Goal: Task Accomplishment & Management: Complete application form

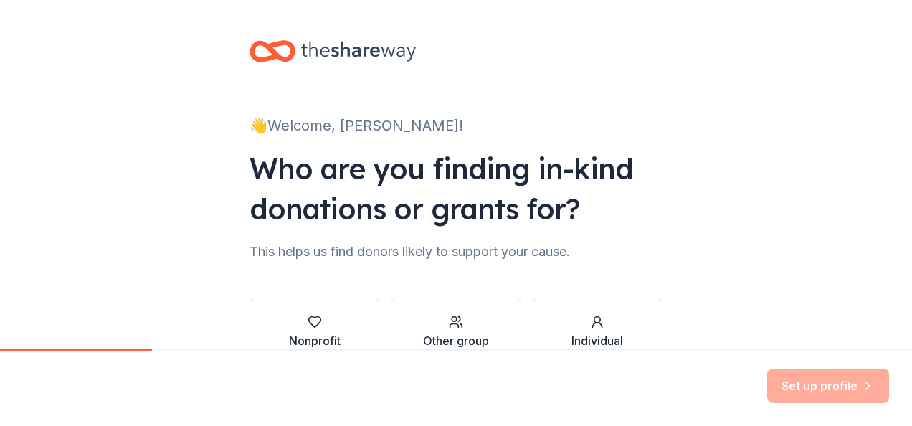
scroll to position [87, 0]
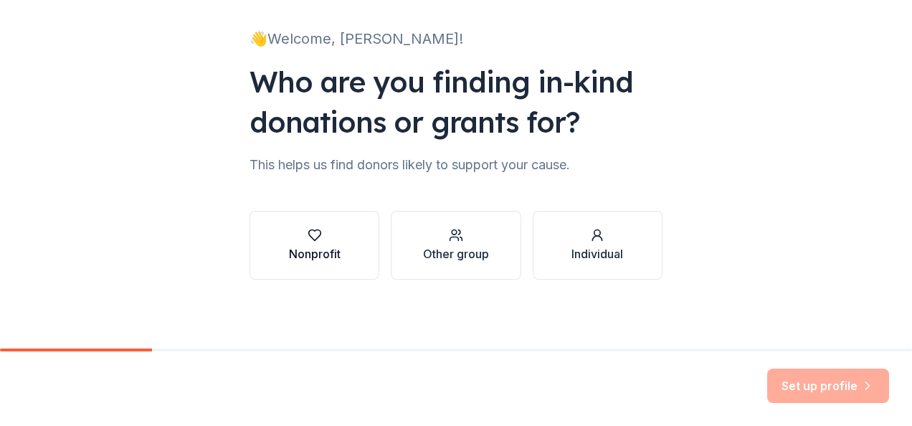
click at [308, 262] on button "Nonprofit" at bounding box center [314, 245] width 130 height 69
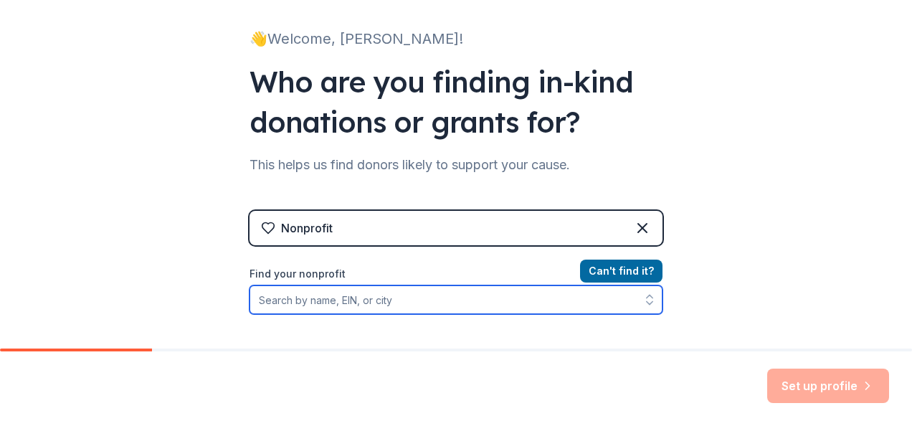
click at [371, 304] on input "Find your nonprofit" at bounding box center [455, 299] width 413 height 29
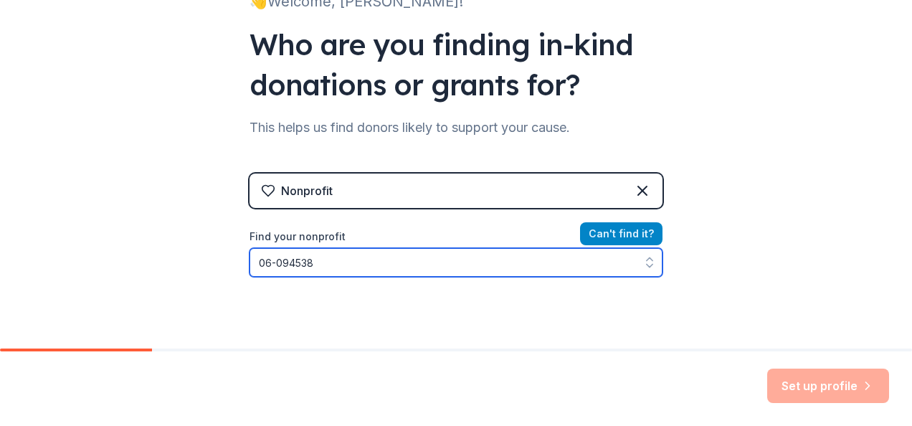
type input "[US_EMPLOYER_IDENTIFICATION_NUMBER]"
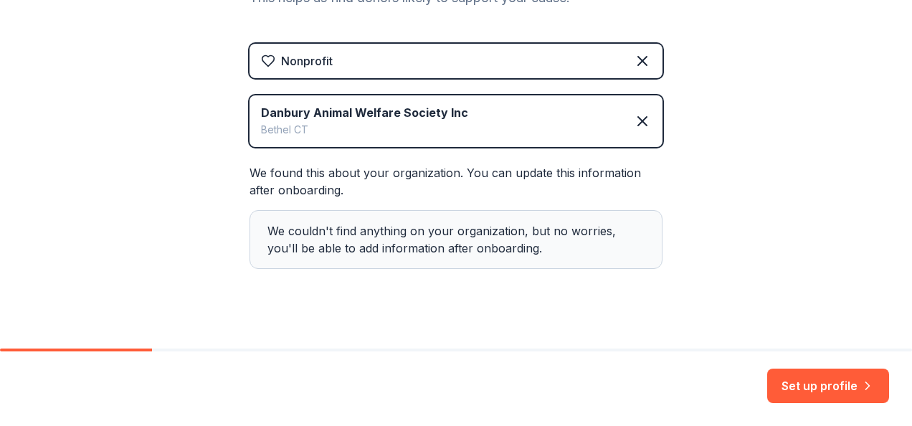
scroll to position [267, 0]
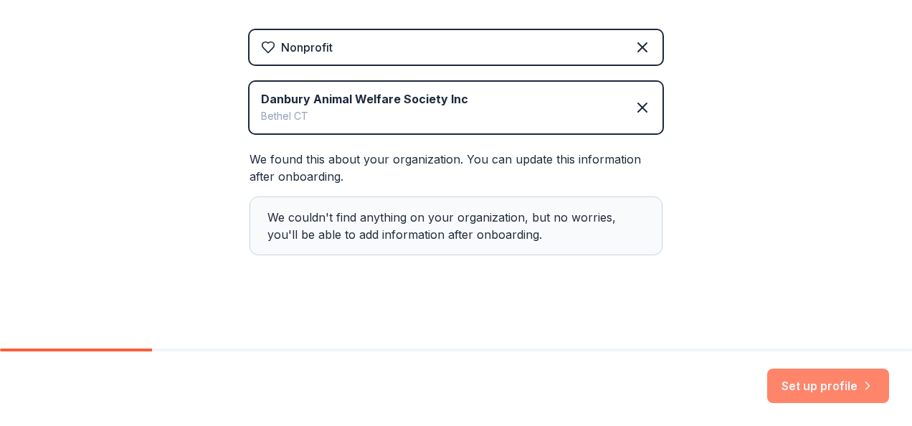
click at [814, 379] on button "Set up profile" at bounding box center [828, 385] width 122 height 34
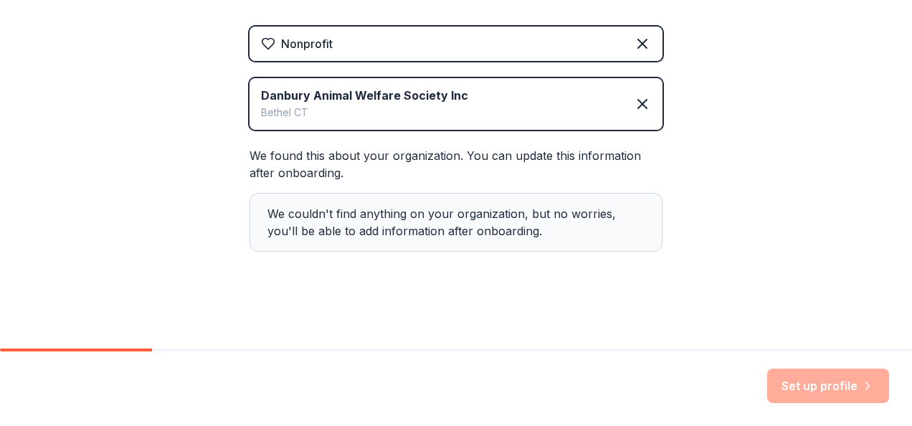
scroll to position [271, 0]
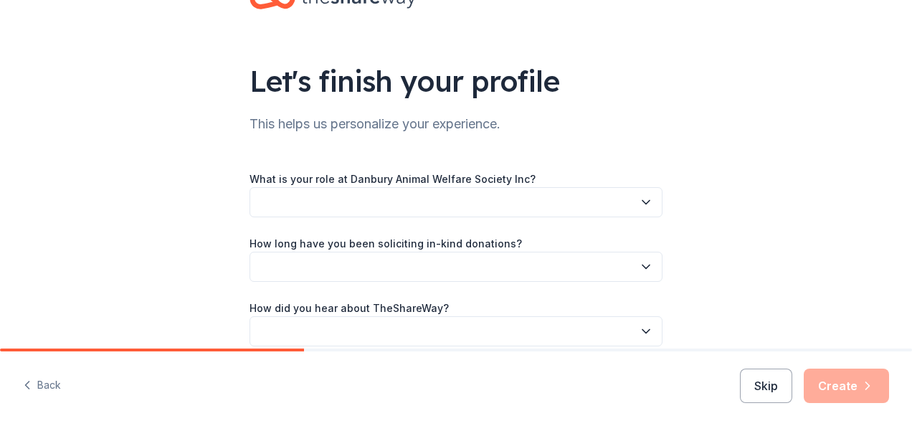
scroll to position [72, 0]
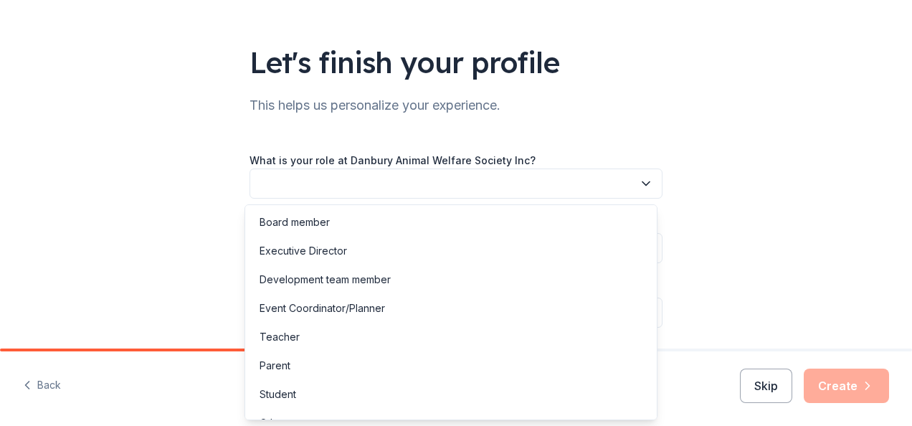
click at [594, 188] on button "button" at bounding box center [455, 183] width 413 height 30
click at [408, 269] on div "Development team member" at bounding box center [451, 279] width 406 height 29
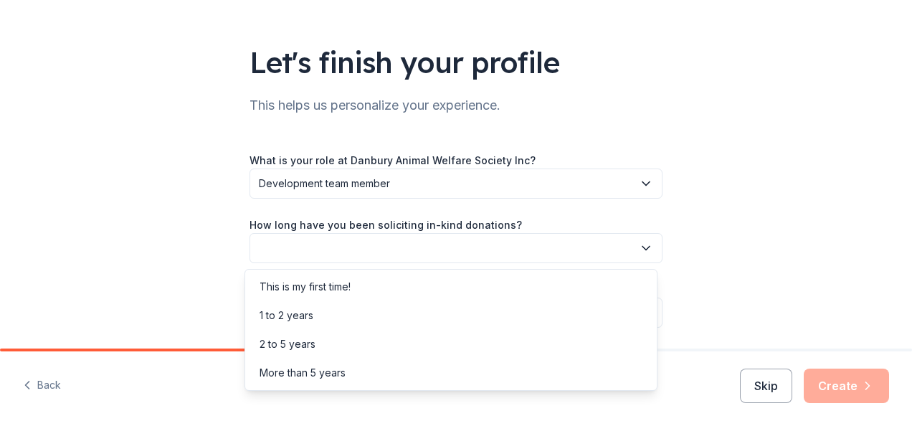
click at [403, 252] on button "button" at bounding box center [455, 248] width 413 height 30
click at [315, 349] on div "2 to 5 years" at bounding box center [451, 344] width 406 height 29
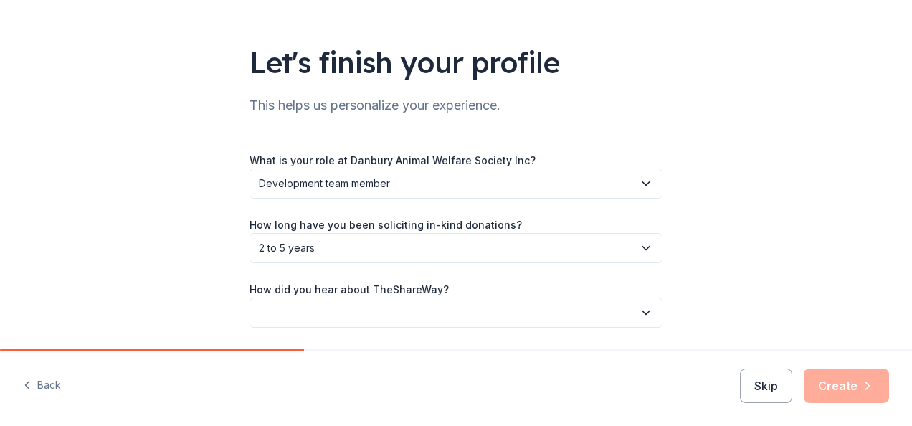
scroll to position [120, 0]
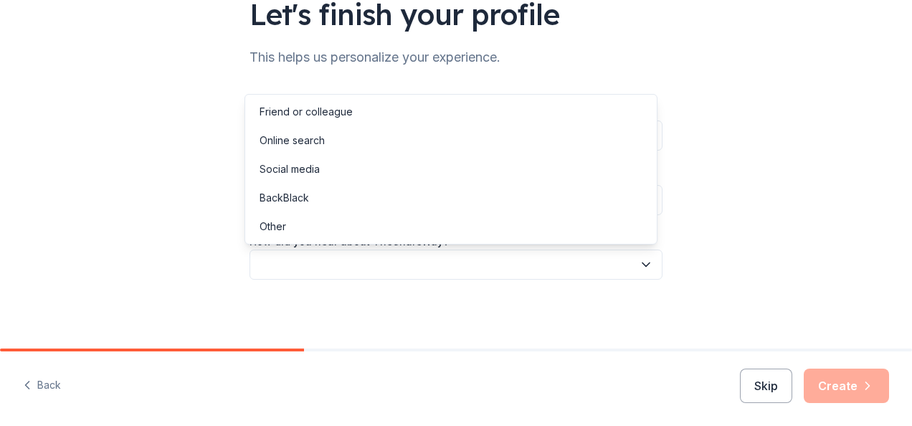
click at [467, 260] on button "button" at bounding box center [455, 264] width 413 height 30
click at [389, 113] on div "Friend or colleague" at bounding box center [451, 111] width 406 height 29
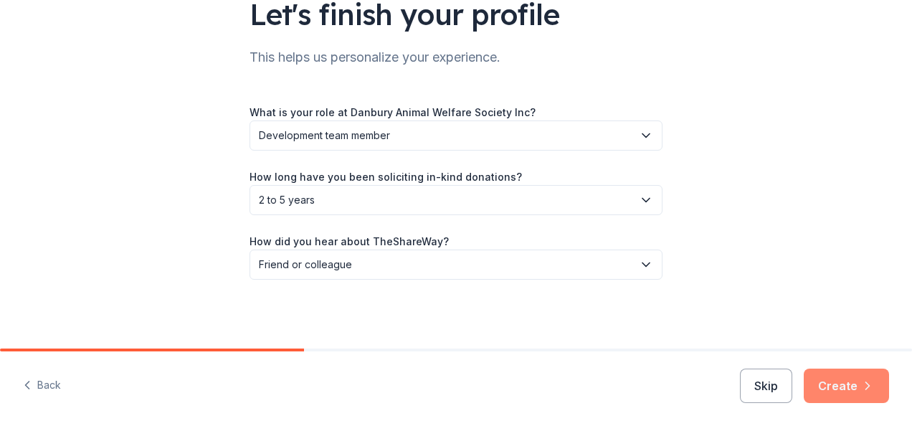
click at [833, 386] on button "Create" at bounding box center [846, 385] width 85 height 34
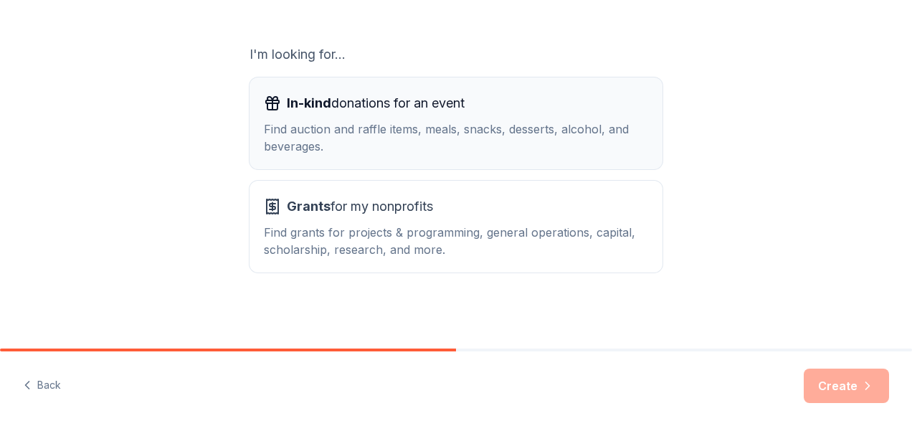
scroll to position [230, 0]
click at [541, 135] on div "Find auction and raffle items, meals, snacks, desserts, alcohol, and beverages." at bounding box center [456, 136] width 384 height 34
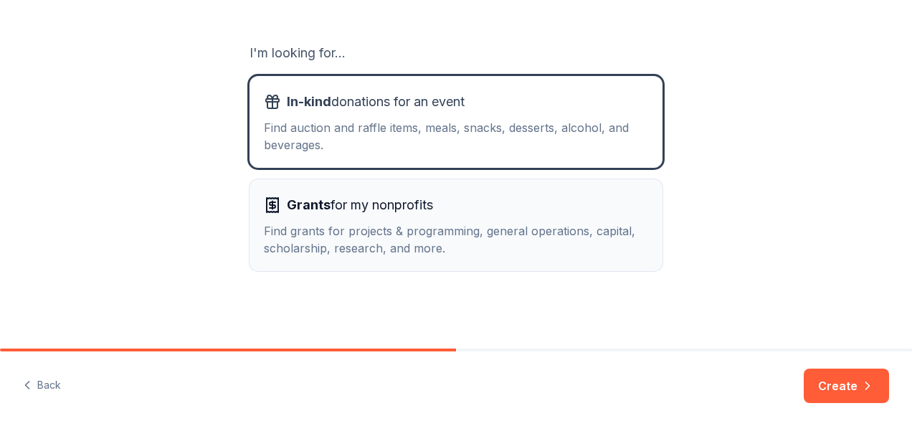
click at [555, 224] on div "Find grants for projects & programming, general operations, capital, scholarshi…" at bounding box center [456, 239] width 384 height 34
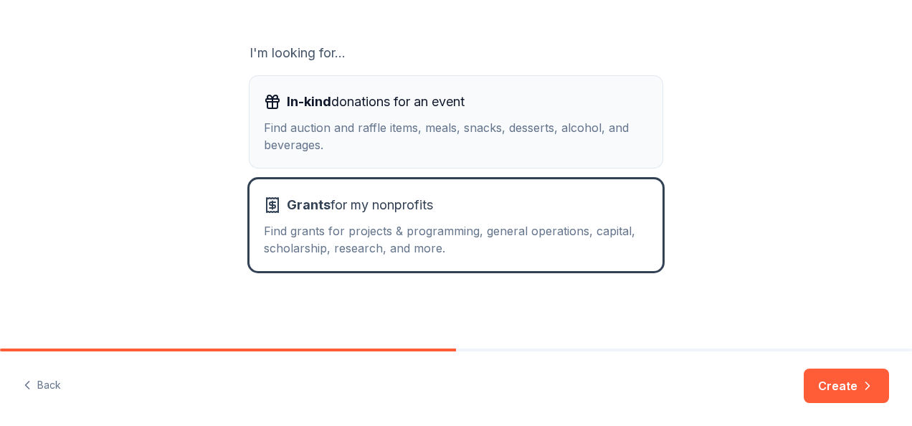
click at [538, 144] on div "Find auction and raffle items, meals, snacks, desserts, alcohol, and beverages." at bounding box center [456, 136] width 384 height 34
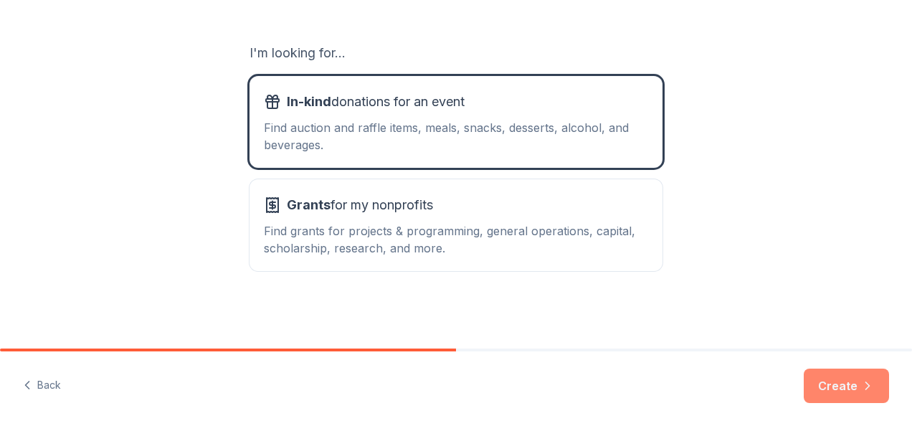
click at [852, 394] on button "Create" at bounding box center [846, 385] width 85 height 34
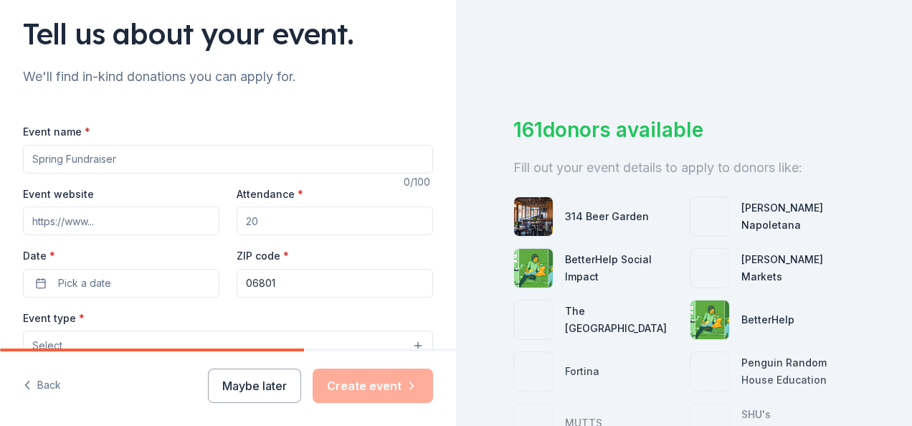
scroll to position [112, 0]
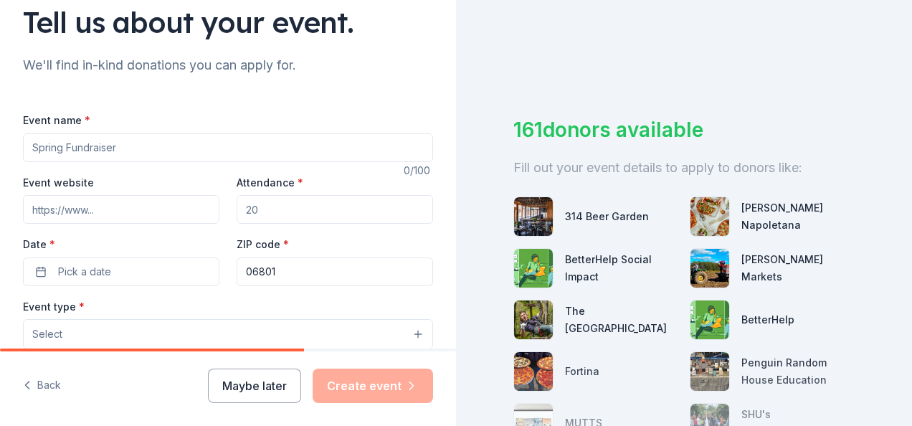
click at [338, 146] on input "Event name *" at bounding box center [228, 147] width 410 height 29
type input "Making A Difference Gala"
click at [151, 211] on input "Event website" at bounding box center [121, 209] width 196 height 29
paste input "https://dawsgala2025.givesmart.com"
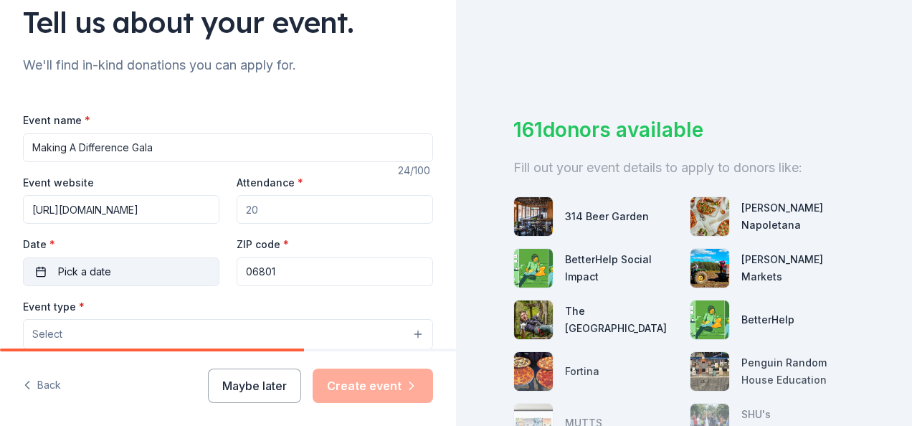
scroll to position [0, 4]
type input "https://dawsgala2025.givesmart.com"
click at [310, 215] on input "Attendance *" at bounding box center [335, 209] width 196 height 29
type input "300"
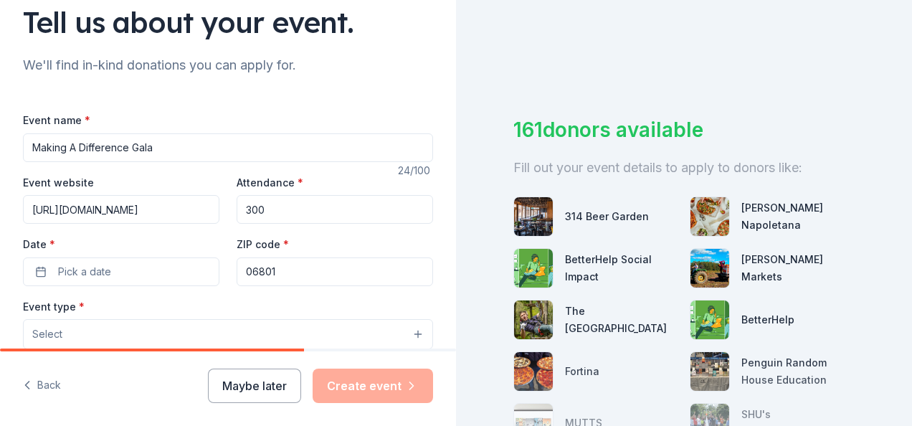
click at [287, 118] on div "Event name * Making A Difference Gala" at bounding box center [228, 136] width 410 height 51
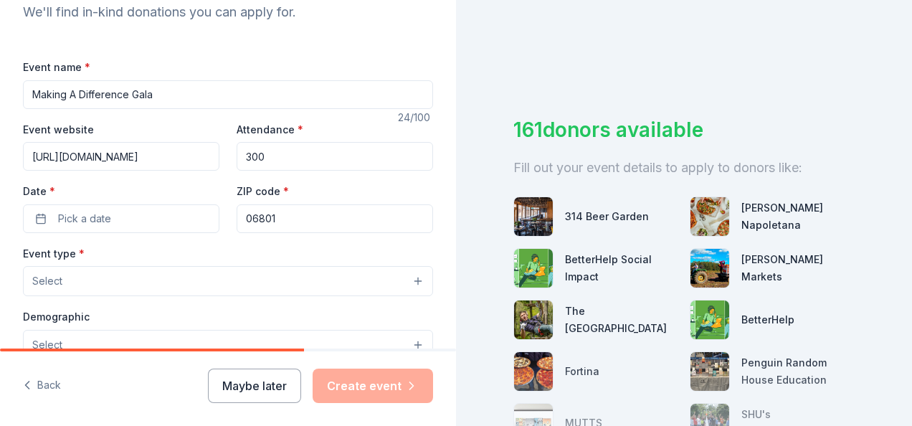
scroll to position [255, 0]
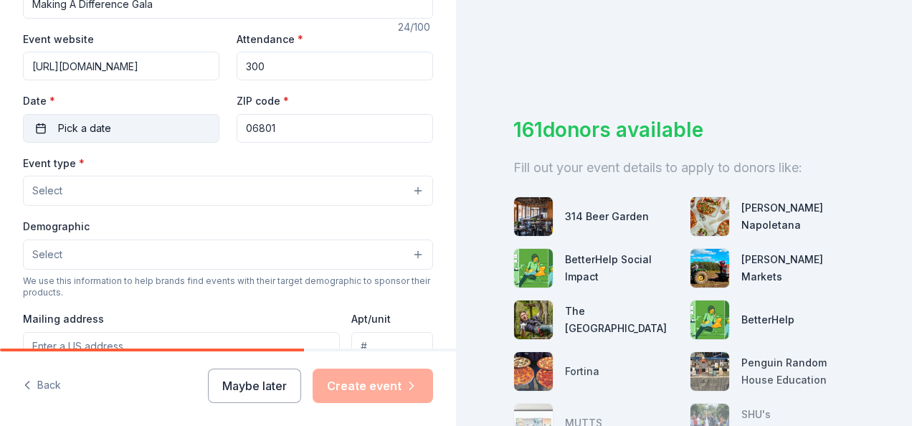
click at [128, 122] on button "Pick a date" at bounding box center [121, 128] width 196 height 29
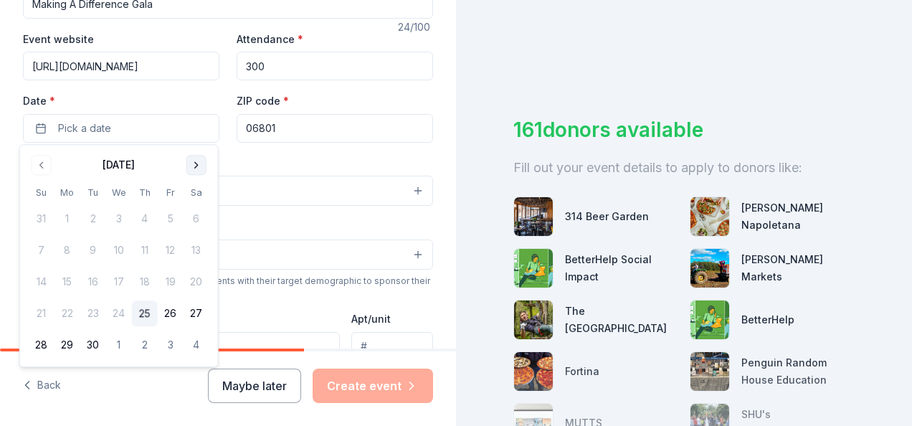
click at [196, 162] on button "Go to next month" at bounding box center [196, 165] width 20 height 20
click at [198, 310] on button "25" at bounding box center [197, 314] width 26 height 26
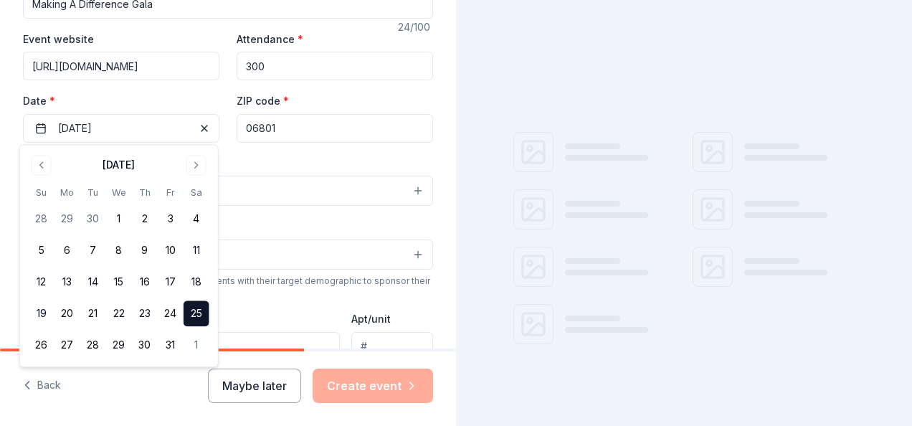
click at [292, 128] on input "06801" at bounding box center [335, 128] width 196 height 29
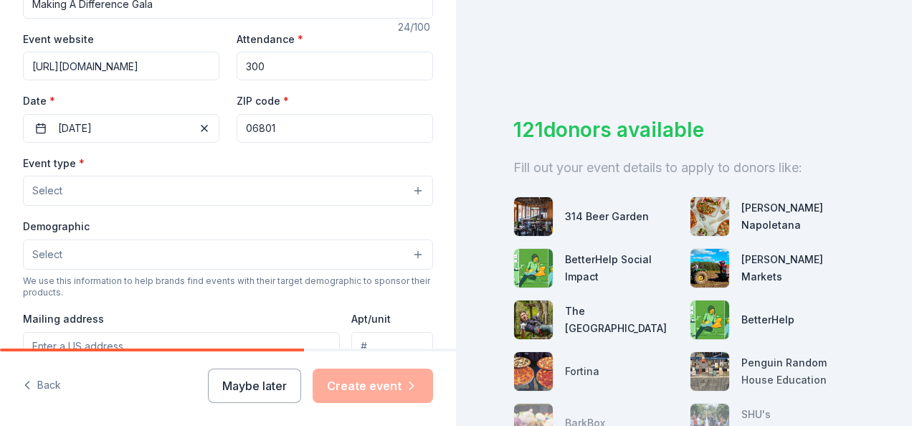
click at [125, 191] on button "Select" at bounding box center [228, 191] width 410 height 30
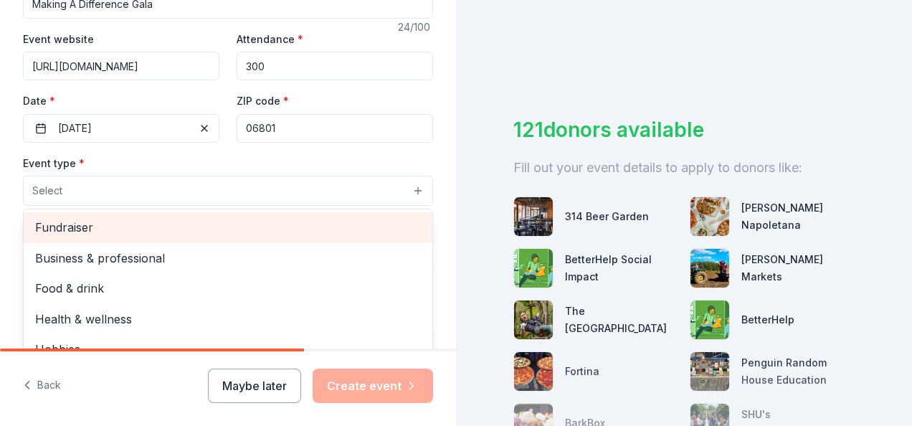
click at [118, 225] on span "Fundraiser" at bounding box center [228, 227] width 386 height 19
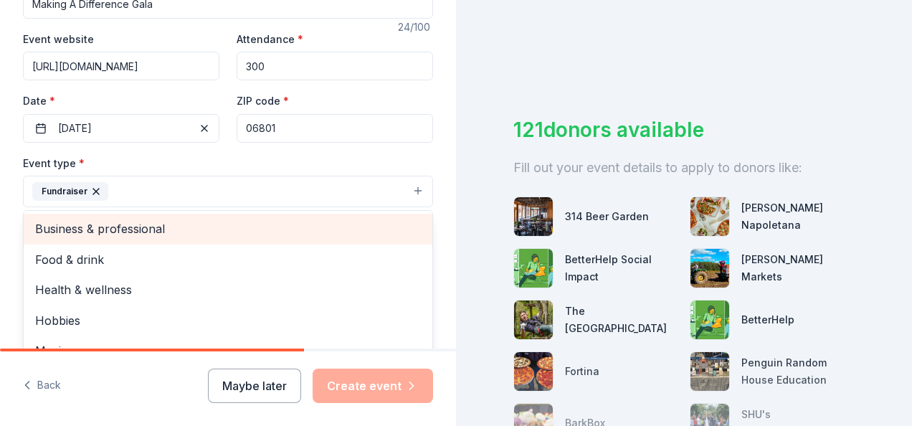
scroll to position [17, 0]
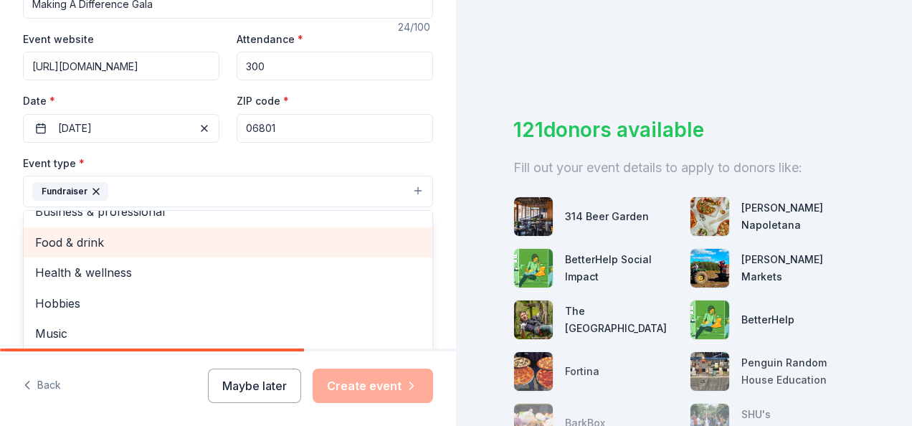
click at [127, 234] on span "Food & drink" at bounding box center [228, 242] width 386 height 19
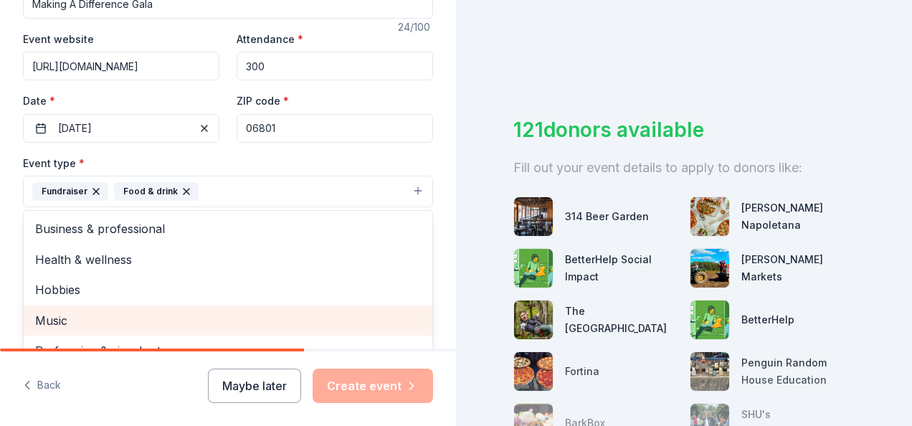
click at [115, 312] on span "Music" at bounding box center [228, 320] width 386 height 19
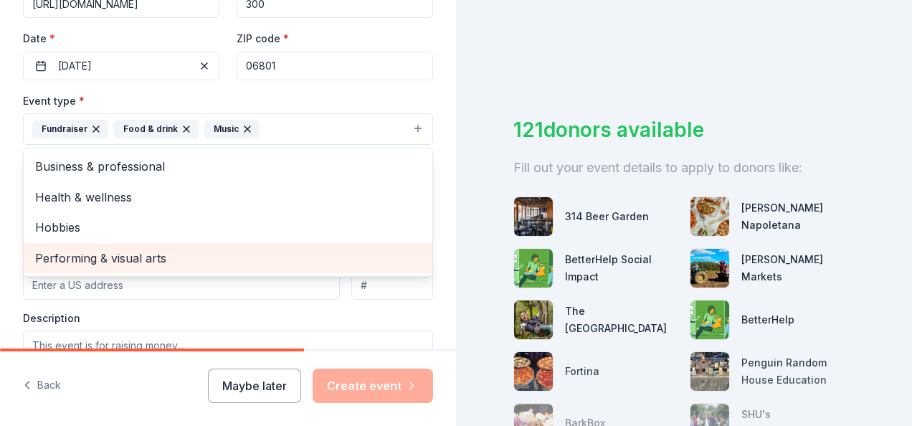
scroll to position [399, 0]
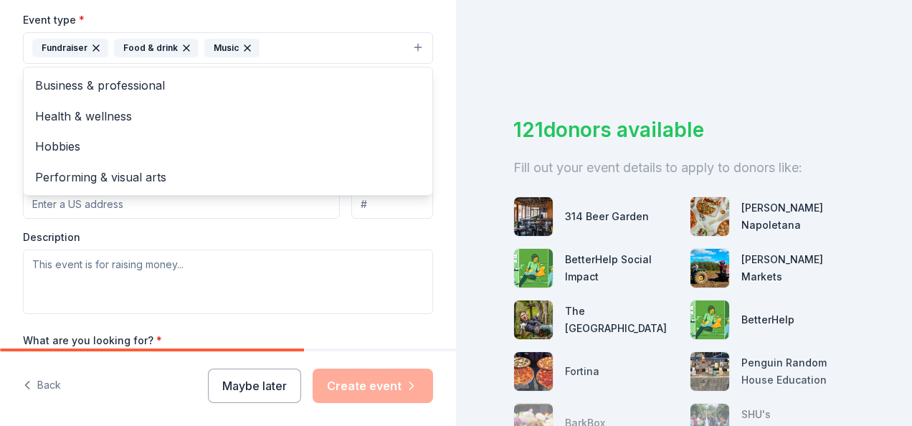
click at [238, 222] on div "Event type * Fundraiser Food & drink Music Business & professional Health & wel…" at bounding box center [228, 162] width 410 height 303
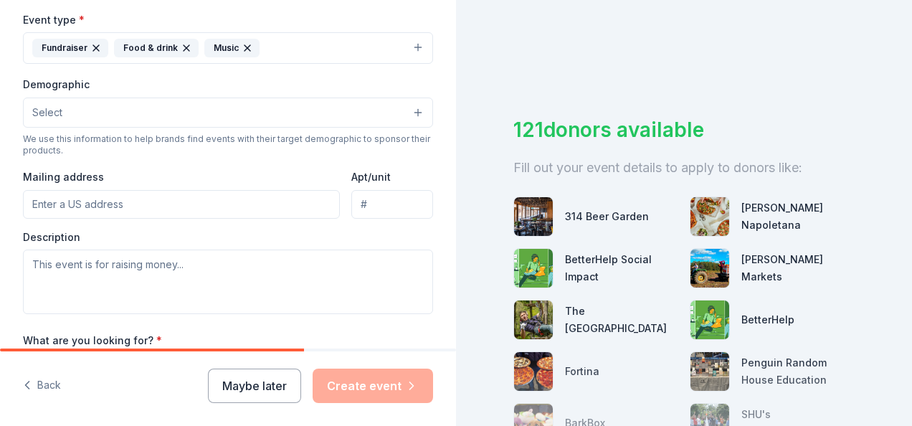
click at [70, 106] on button "Select" at bounding box center [228, 112] width 410 height 30
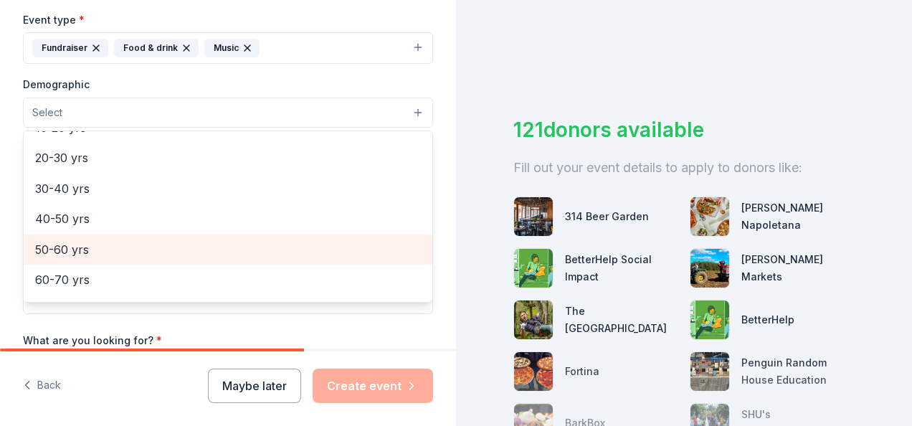
scroll to position [143, 0]
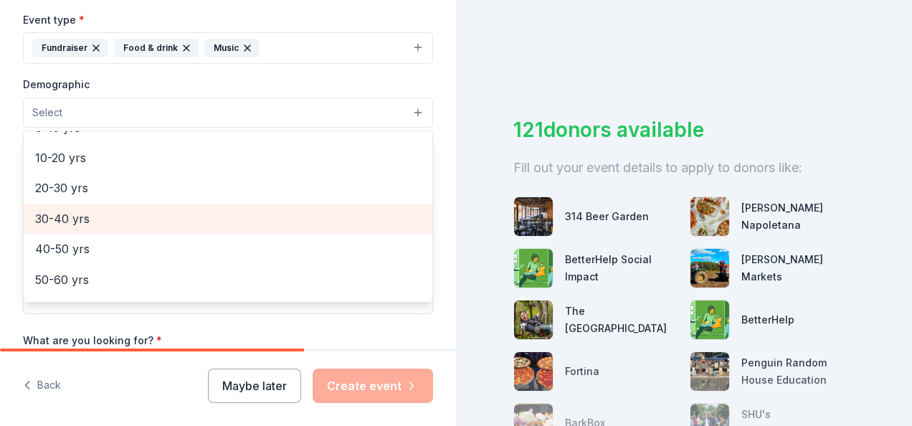
click at [101, 225] on div "30-40 yrs" at bounding box center [228, 219] width 409 height 30
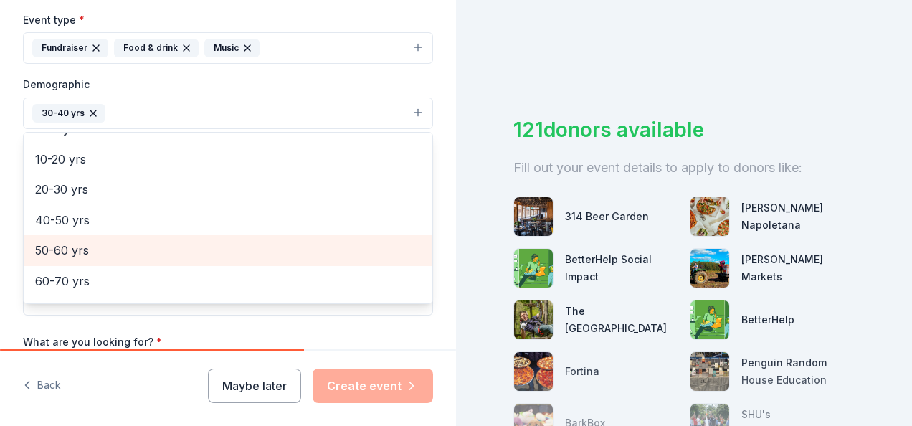
click at [96, 249] on span "50-60 yrs" at bounding box center [228, 250] width 386 height 19
click at [82, 251] on span "60-70 yrs" at bounding box center [228, 250] width 386 height 19
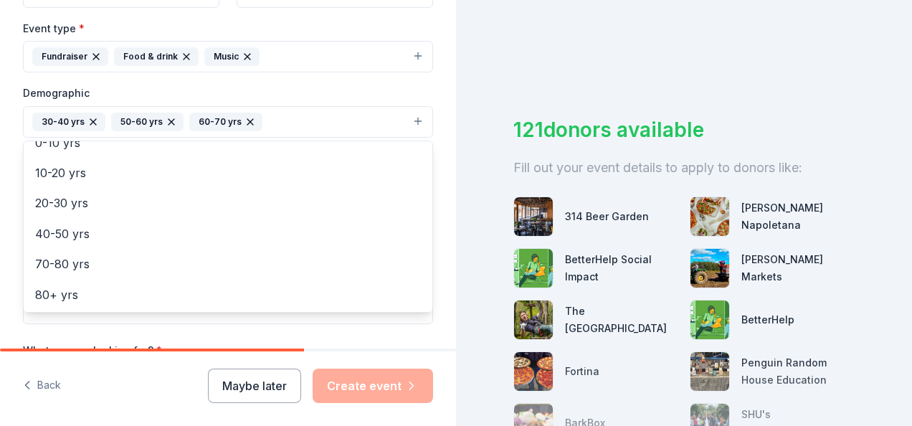
scroll to position [389, 0]
click at [401, 88] on div "Demographic 30-40 yrs 50-60 yrs 60-70 yrs All genders Mostly men Mostly women A…" at bounding box center [228, 112] width 410 height 54
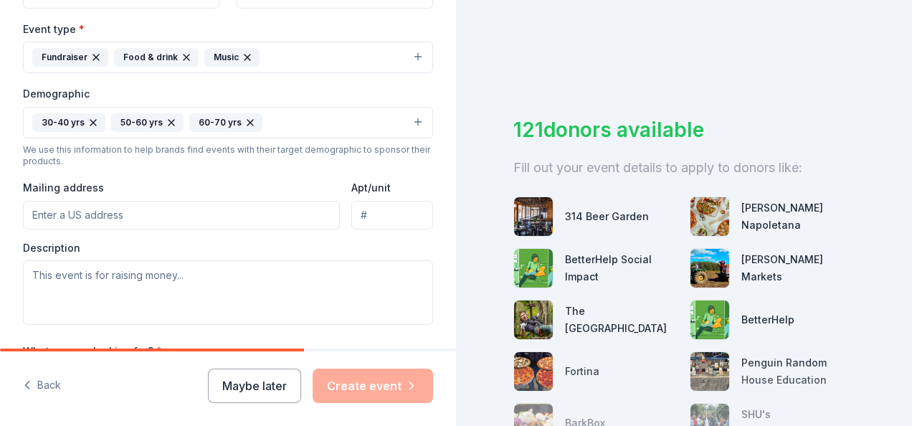
click at [280, 214] on input "Mailing address" at bounding box center [181, 215] width 317 height 29
type input "147 Grassy Plain Street, Bethel, CT, 06801"
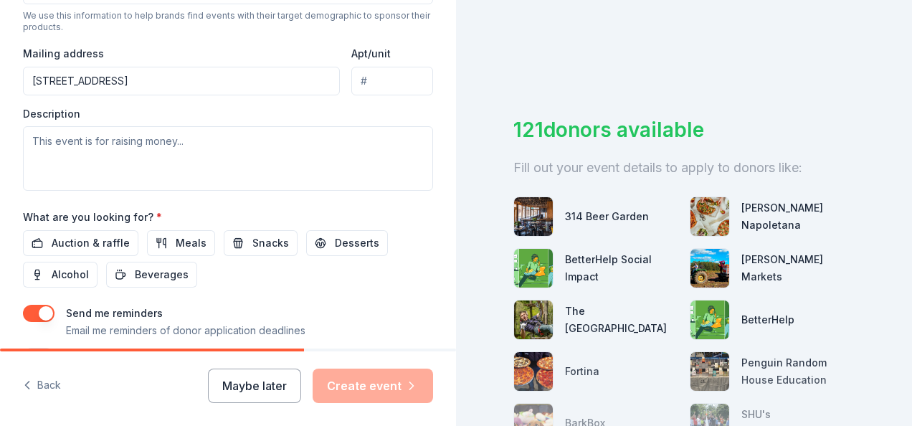
scroll to position [604, 0]
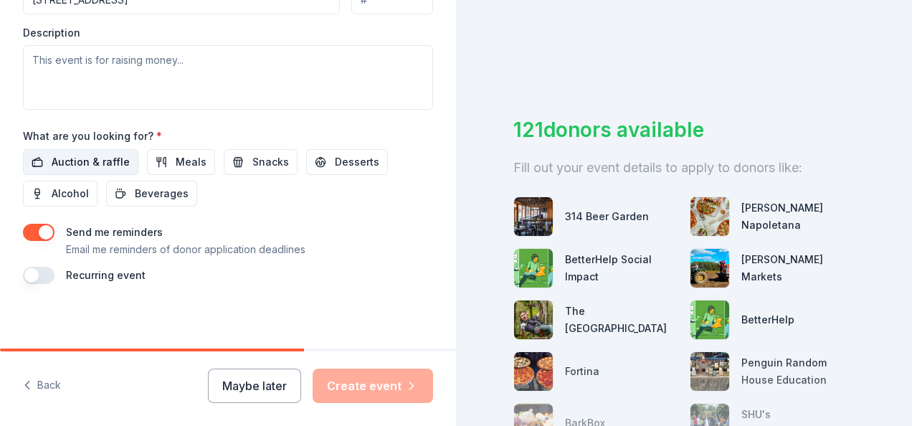
click at [80, 157] on span "Auction & raffle" at bounding box center [91, 161] width 78 height 17
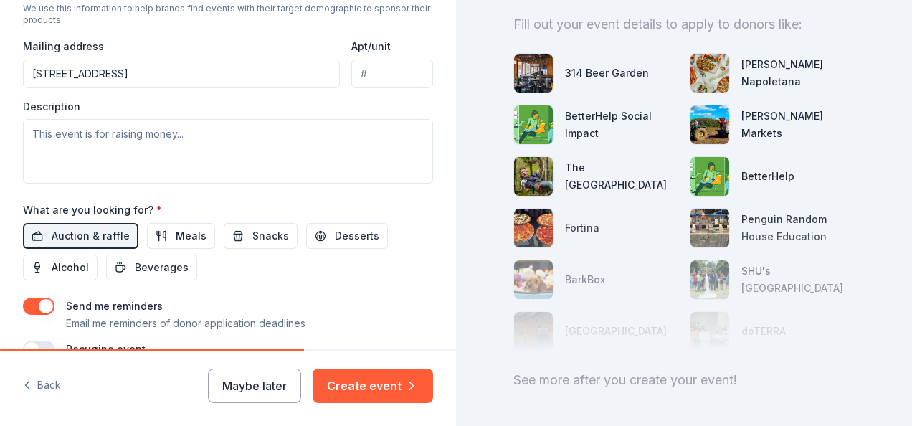
scroll to position [461, 0]
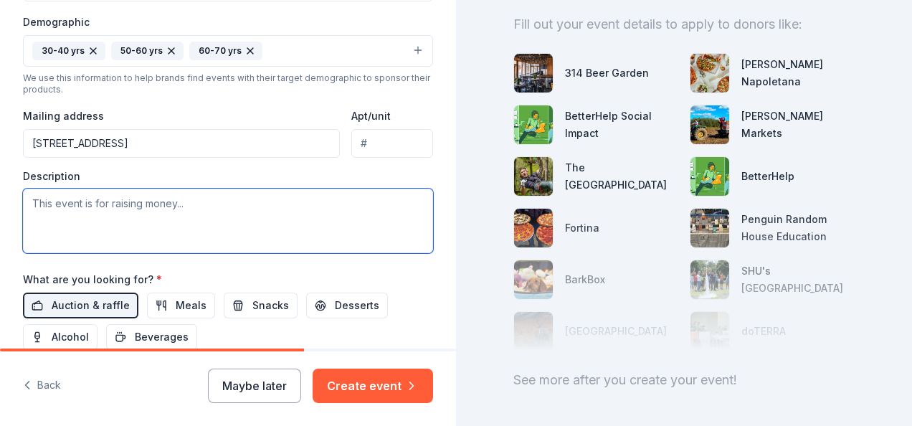
click at [113, 212] on textarea at bounding box center [228, 221] width 410 height 65
paste textarea "On Saturday, October 25th , we will host our 2025 Making a Difference Gala at t…"
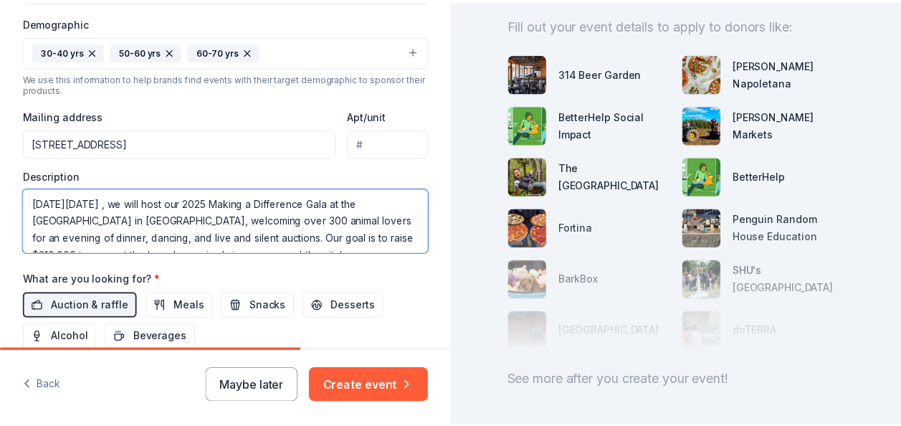
scroll to position [69, 0]
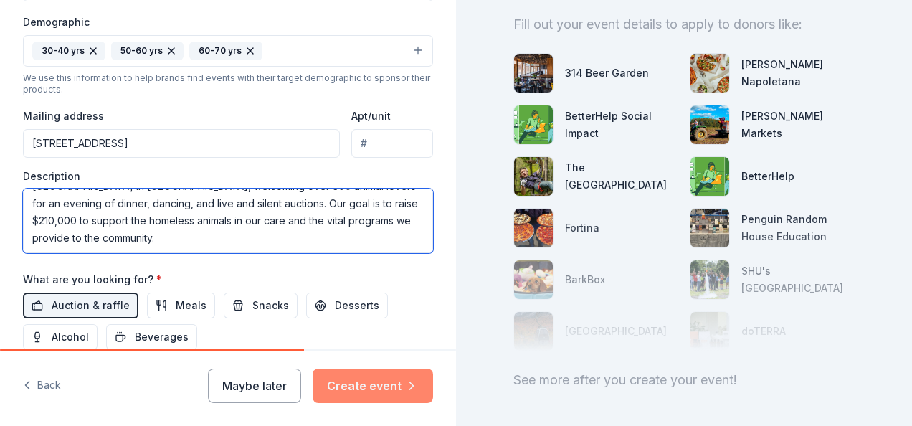
type textarea "On Saturday, October 25th , we will host our 2025 Making a Difference Gala at t…"
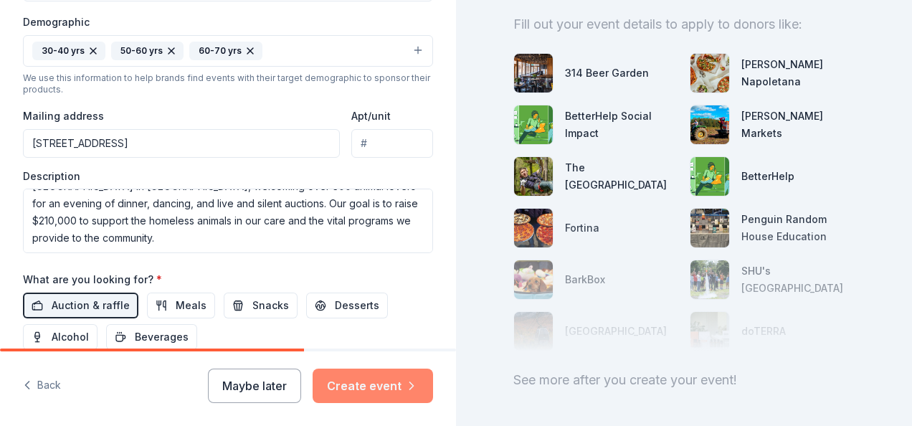
click at [379, 387] on button "Create event" at bounding box center [373, 385] width 120 height 34
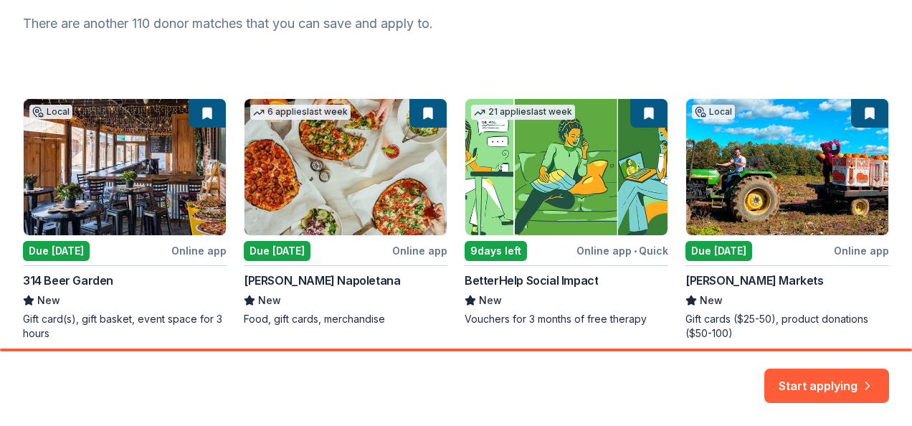
scroll to position [215, 0]
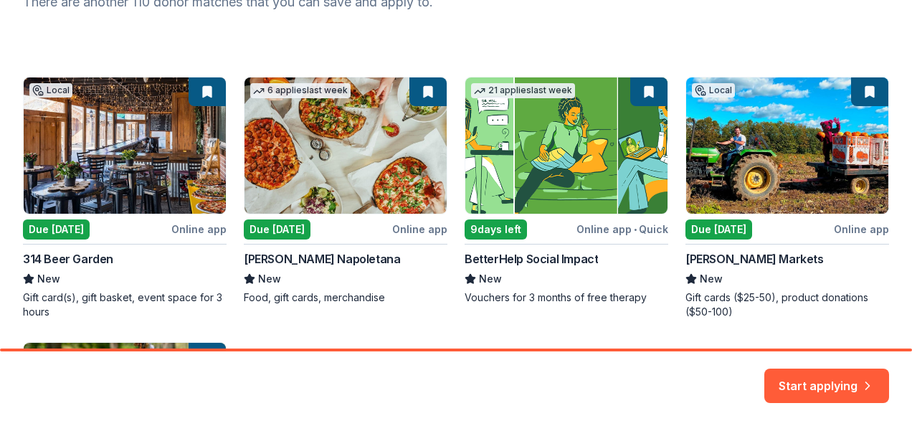
click at [95, 186] on div "Local Due today Online app 314 Beer Garden New Gift card(s), gift basket, event…" at bounding box center [456, 323] width 866 height 493
click at [64, 230] on div "Local Due today Online app 314 Beer Garden New Gift card(s), gift basket, event…" at bounding box center [456, 323] width 866 height 493
click at [85, 188] on div "Local Due today Online app 314 Beer Garden New Gift card(s), gift basket, event…" at bounding box center [456, 323] width 866 height 493
click at [108, 139] on div "Local Due today Online app 314 Beer Garden New Gift card(s), gift basket, event…" at bounding box center [456, 323] width 866 height 493
click at [176, 108] on div "Local Due today Online app 314 Beer Garden New Gift card(s), gift basket, event…" at bounding box center [456, 323] width 866 height 493
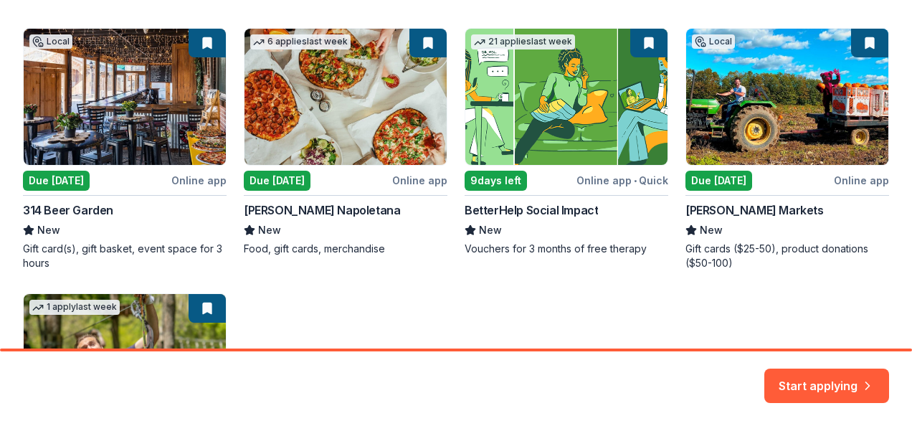
scroll to position [287, 0]
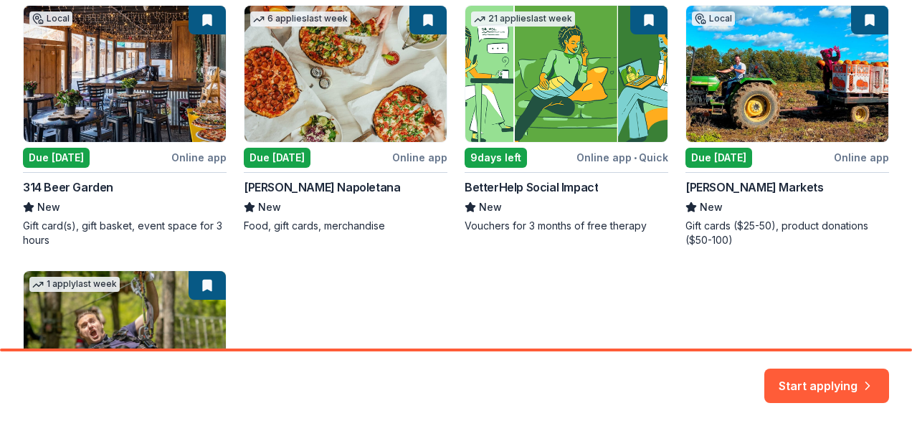
click at [56, 194] on div "Local Due today Online app 314 Beer Garden New Gift card(s), gift basket, event…" at bounding box center [456, 251] width 866 height 493
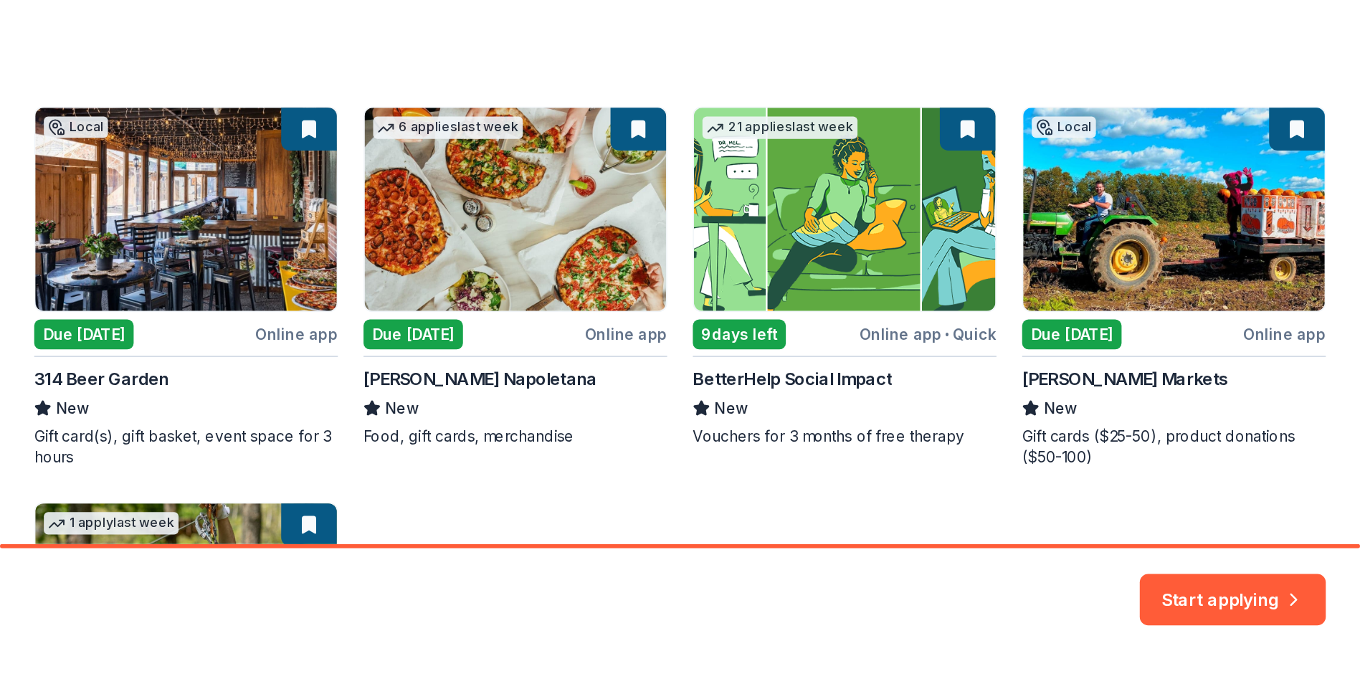
scroll to position [143, 0]
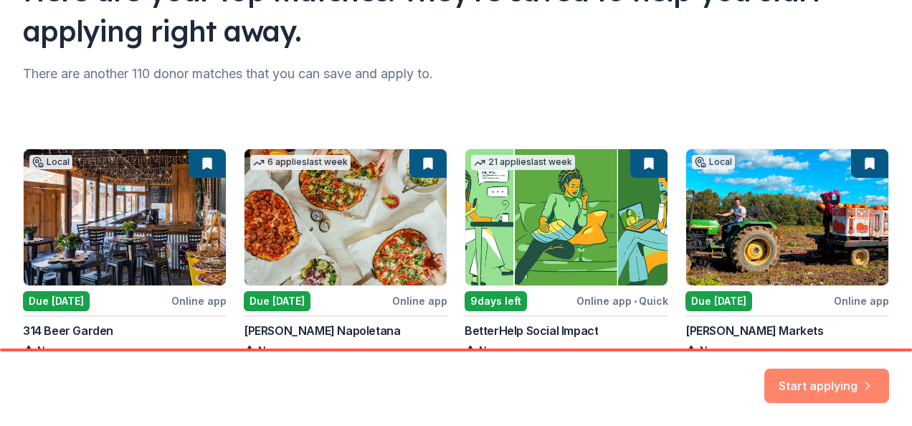
click at [865, 381] on icon "button" at bounding box center [867, 377] width 14 height 14
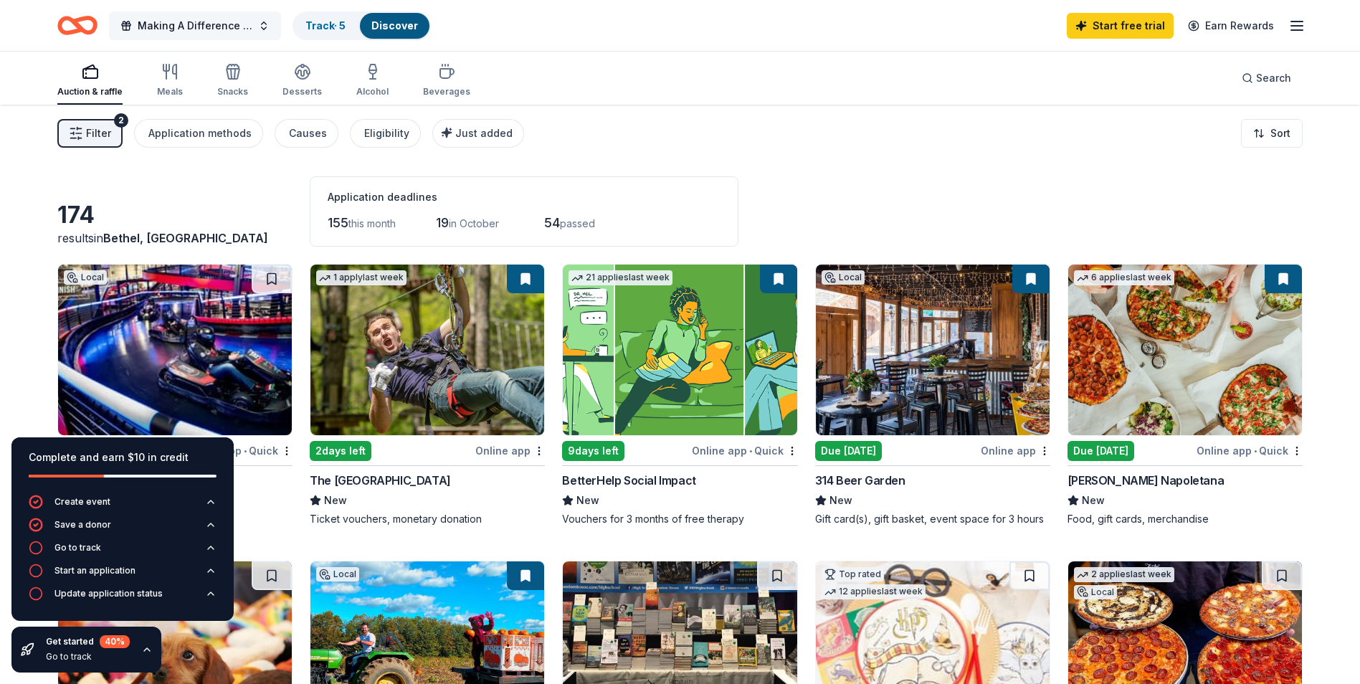
click at [200, 22] on span "Making A Difference Gala" at bounding box center [195, 25] width 115 height 17
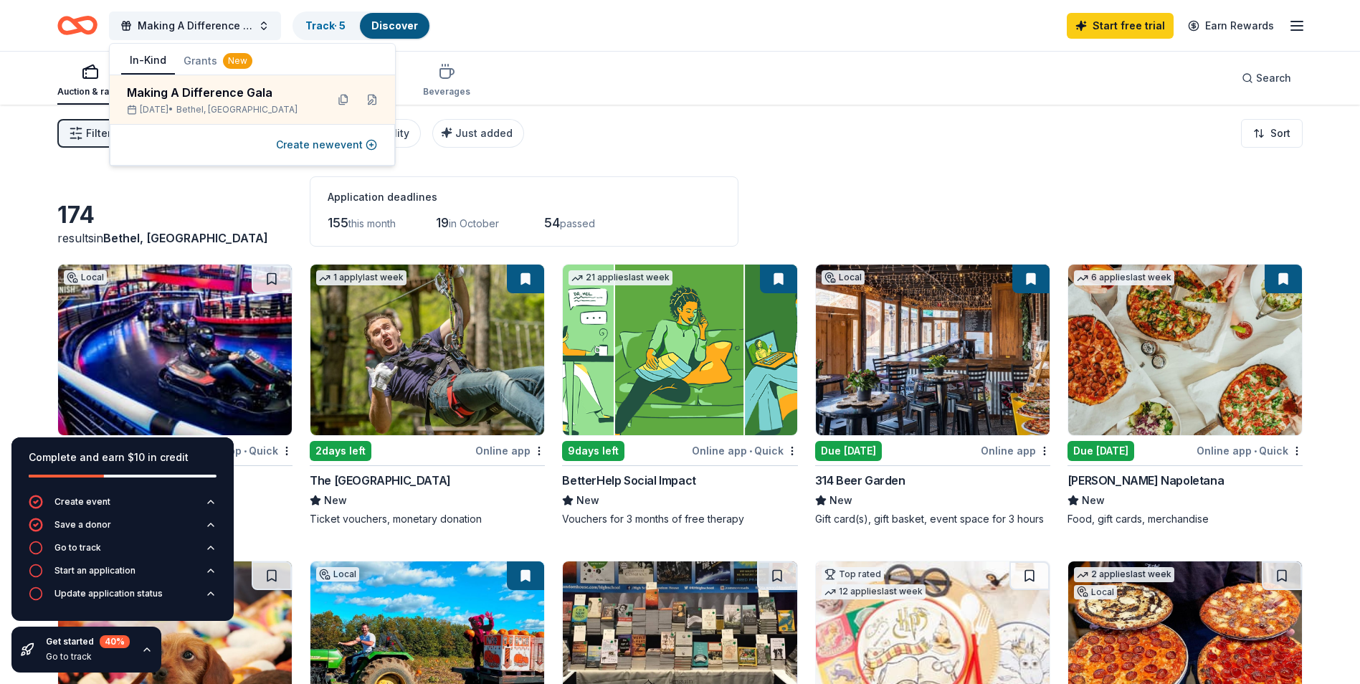
click at [668, 87] on div "Auction & raffle Meals Snacks Desserts Alcohol Beverages Search" at bounding box center [679, 78] width 1245 height 53
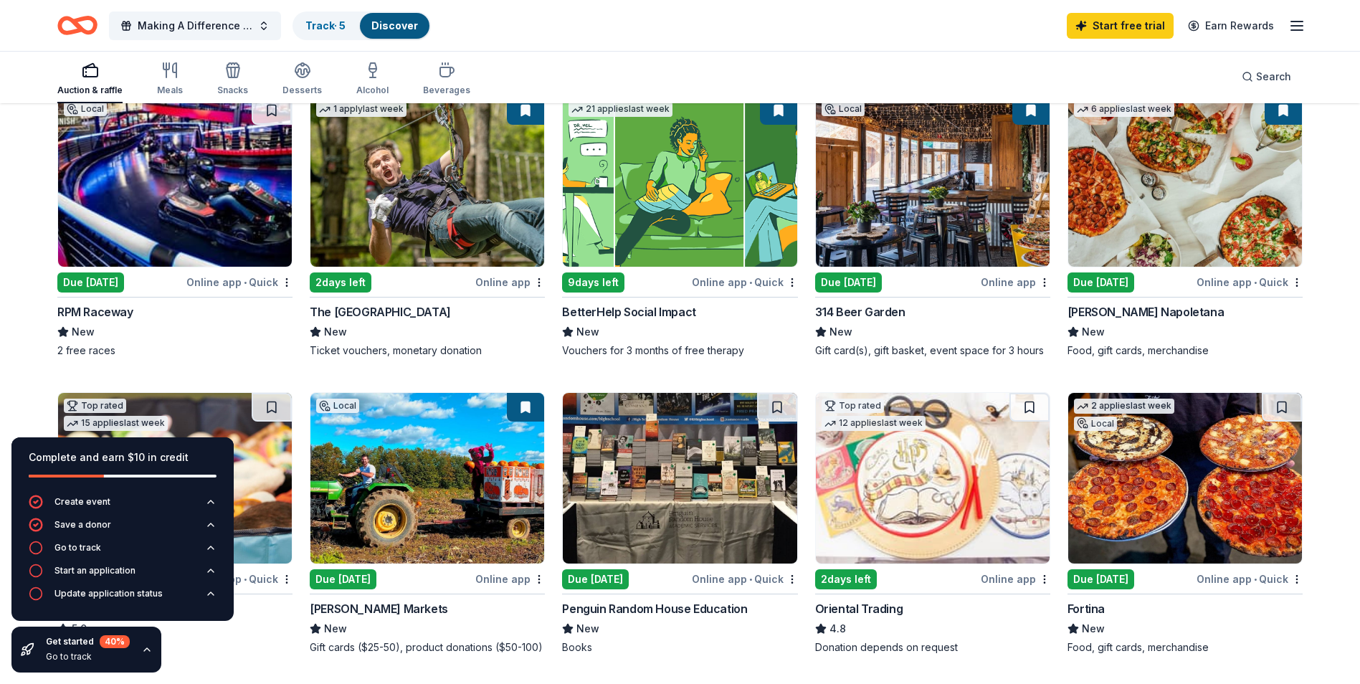
scroll to position [143, 0]
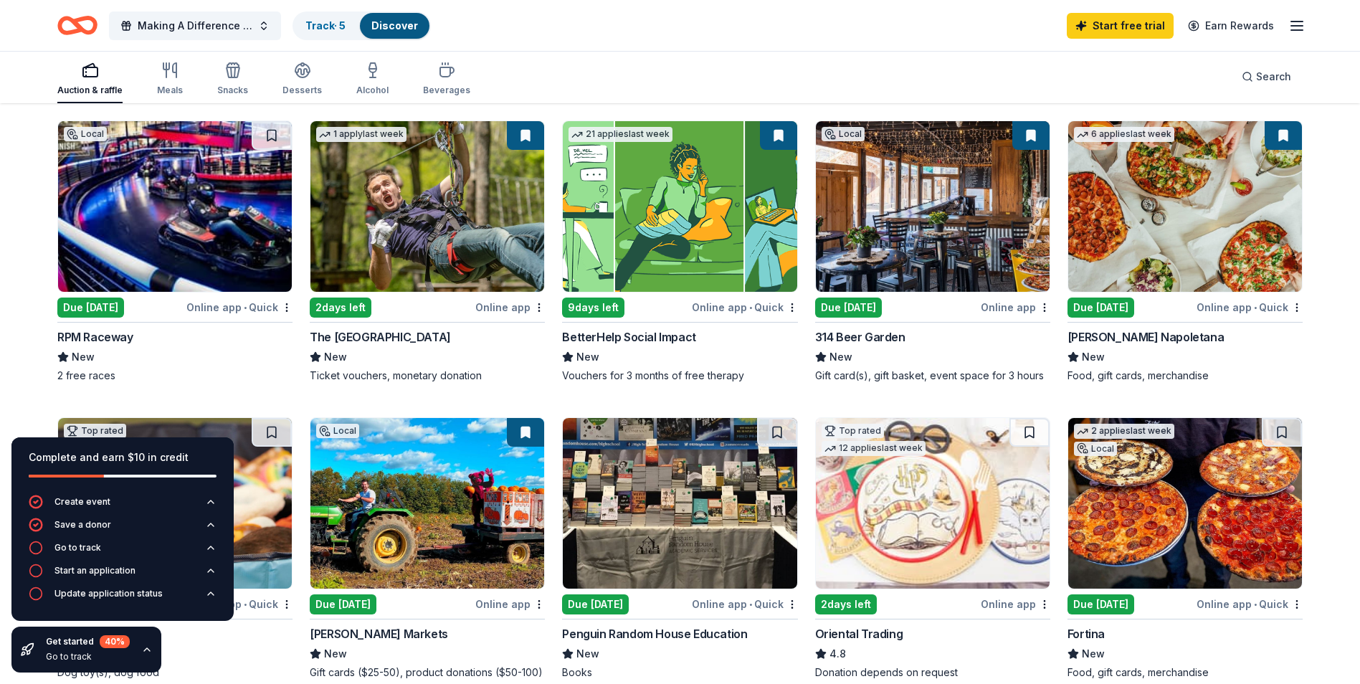
click at [911, 242] on img at bounding box center [933, 206] width 234 height 171
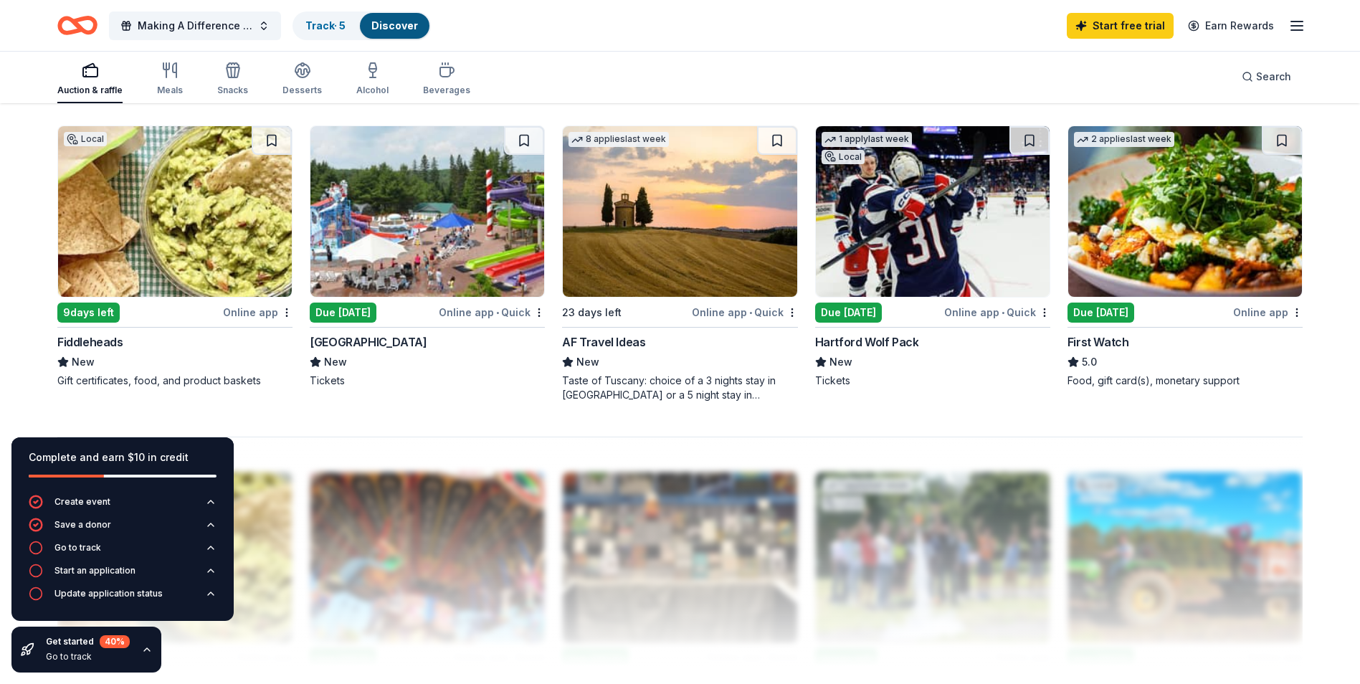
scroll to position [1004, 0]
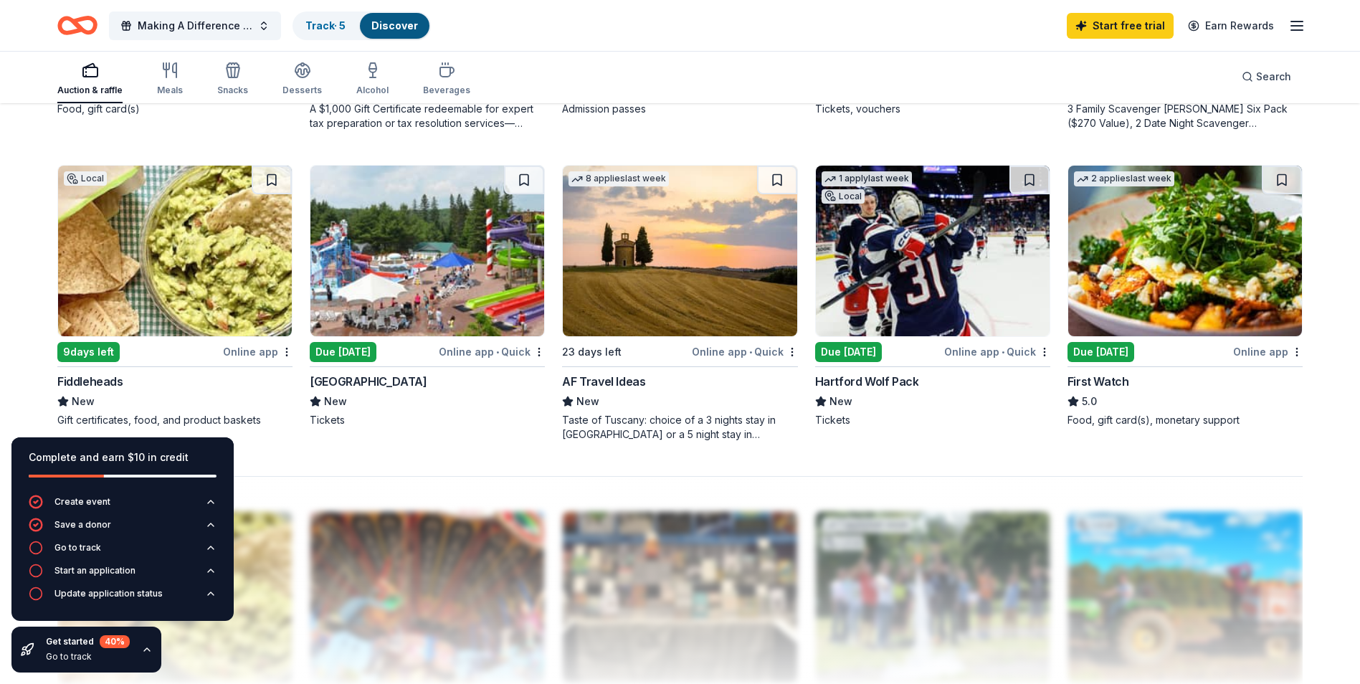
click at [342, 354] on div "Due [DATE]" at bounding box center [343, 352] width 67 height 20
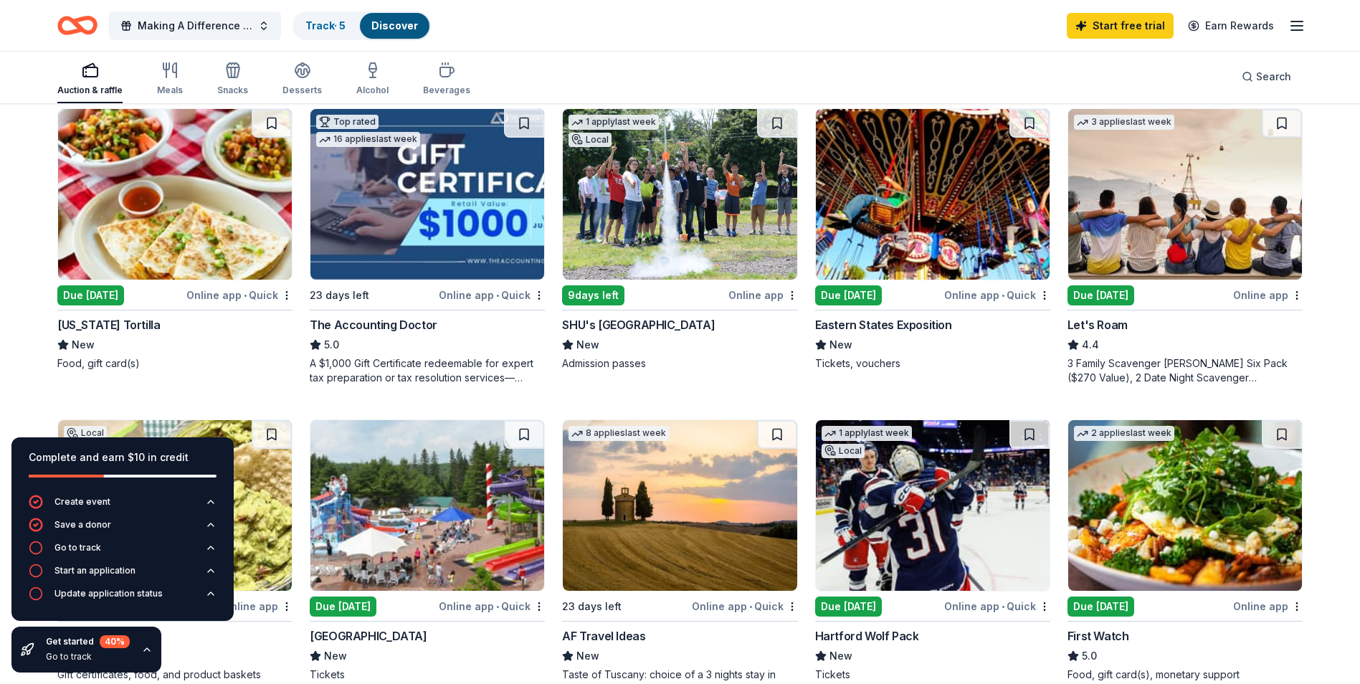
scroll to position [717, 0]
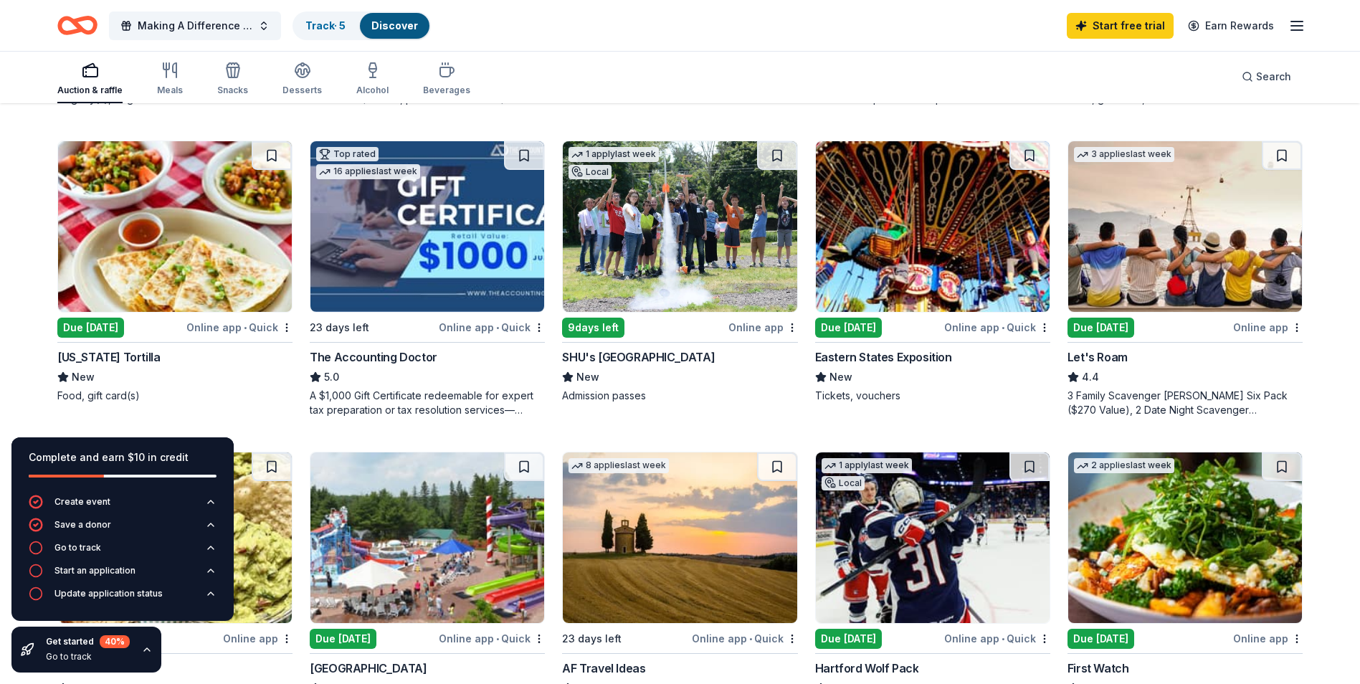
click at [911, 282] on img at bounding box center [933, 226] width 234 height 171
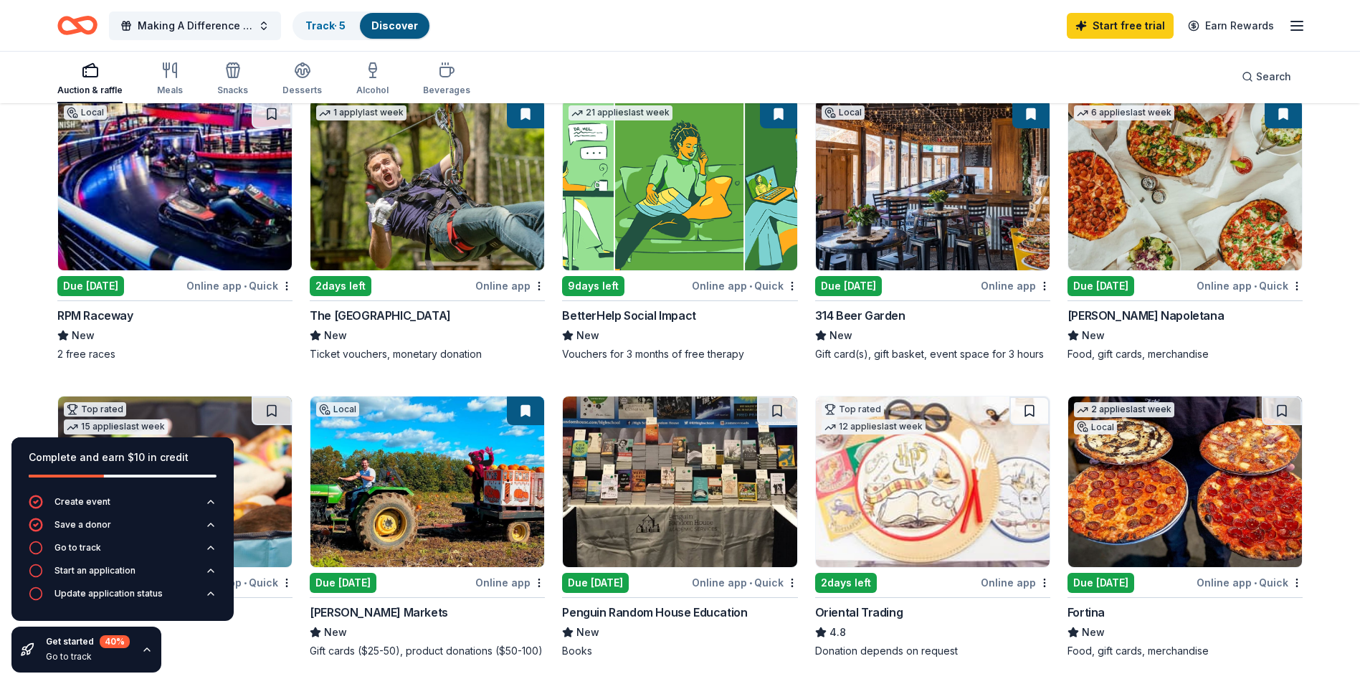
scroll to position [143, 0]
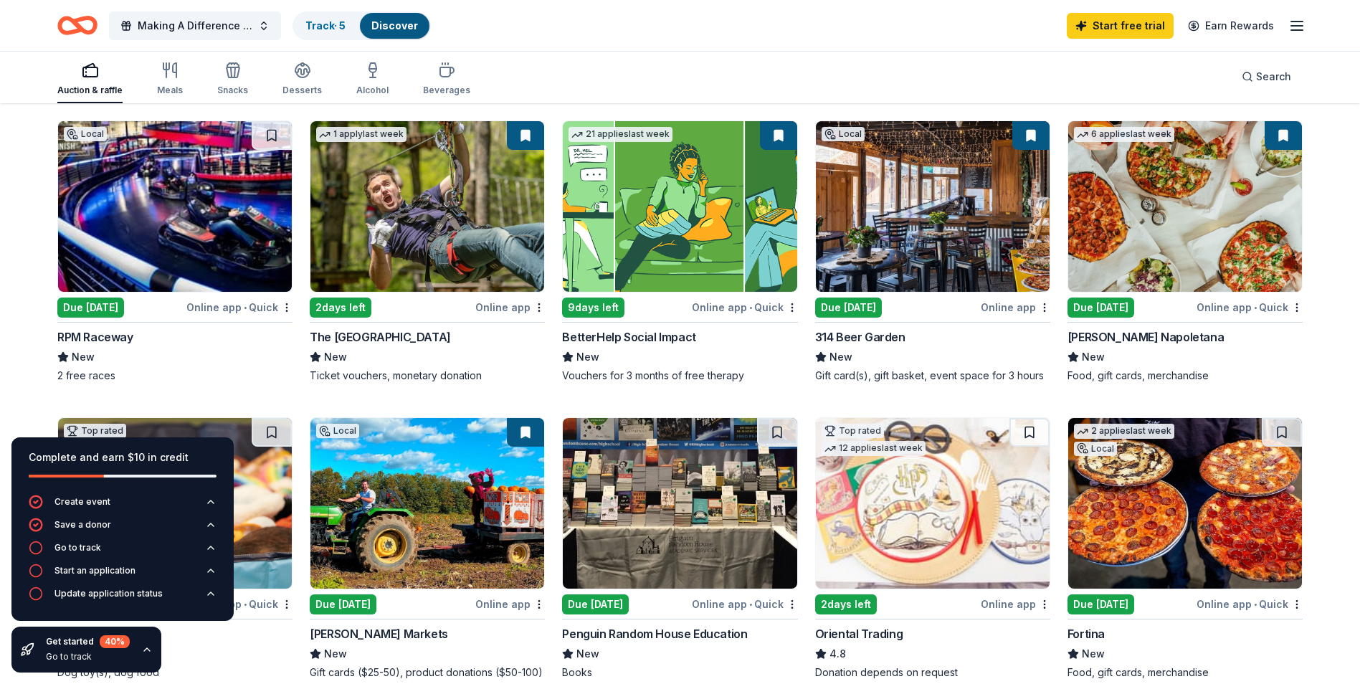
click at [176, 254] on img at bounding box center [175, 206] width 234 height 171
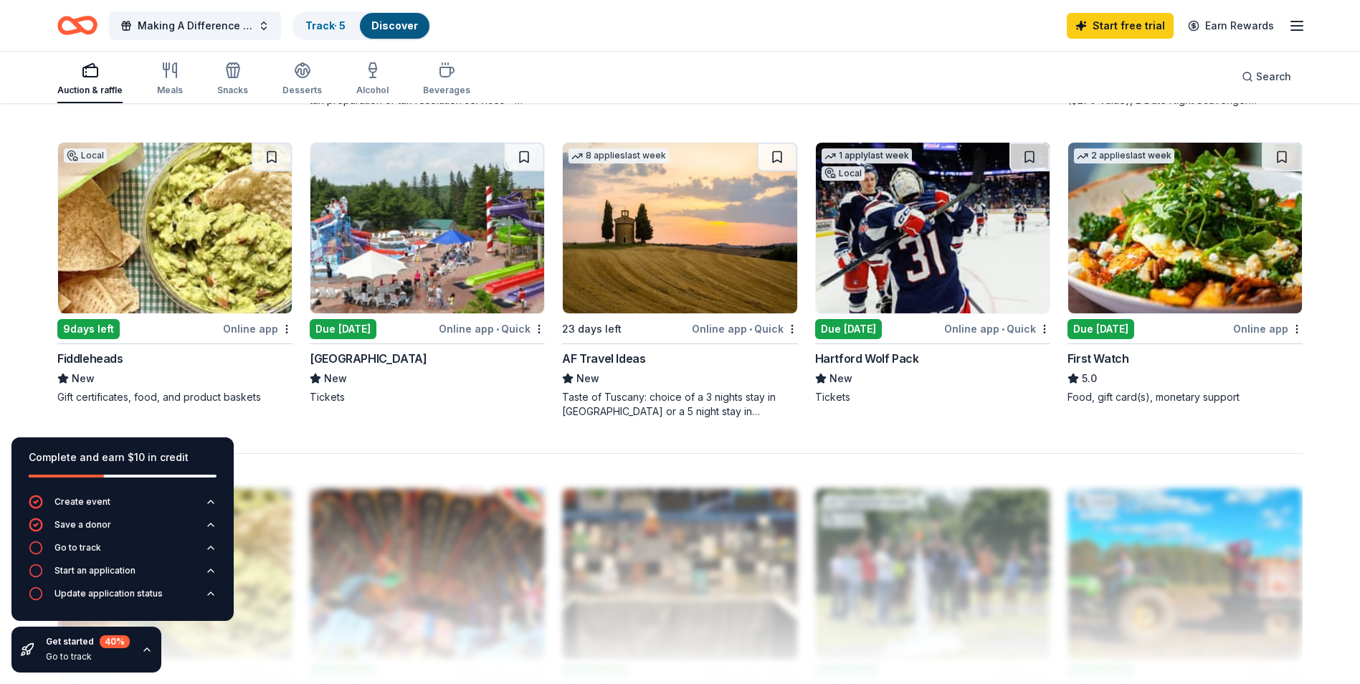
scroll to position [1004, 0]
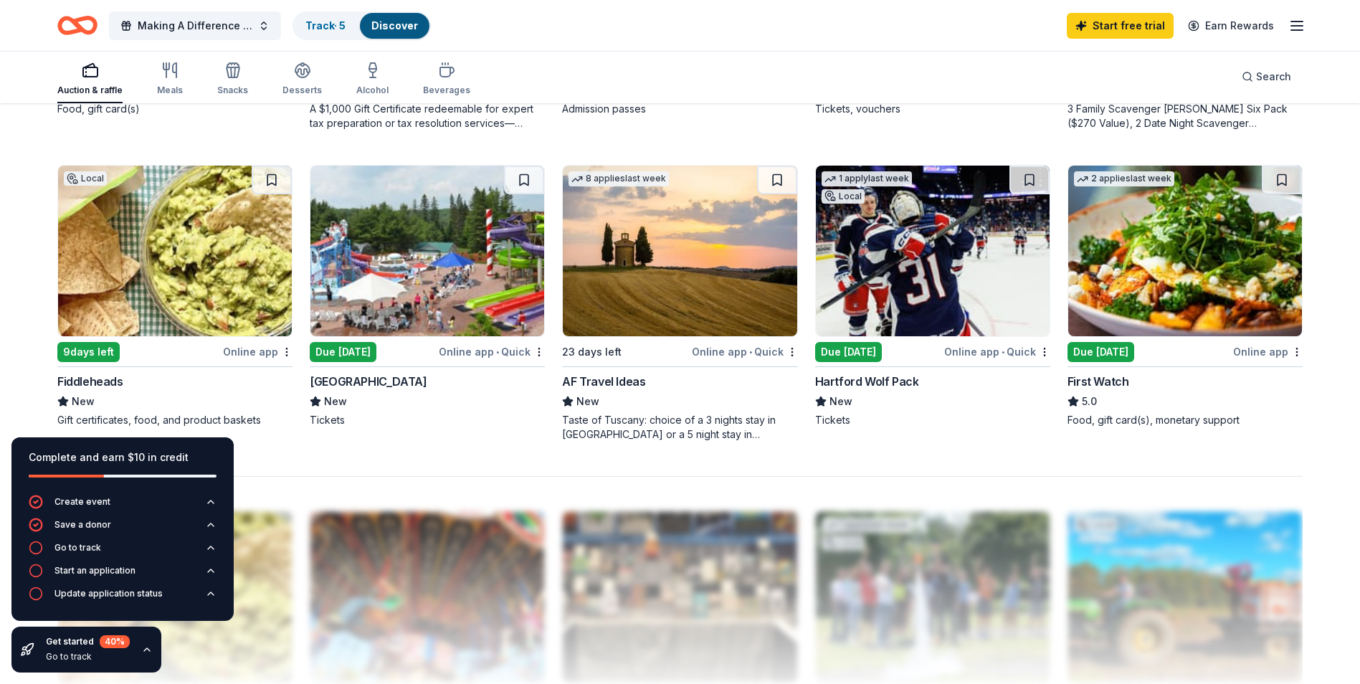
click at [855, 350] on div "Due [DATE]" at bounding box center [848, 352] width 67 height 20
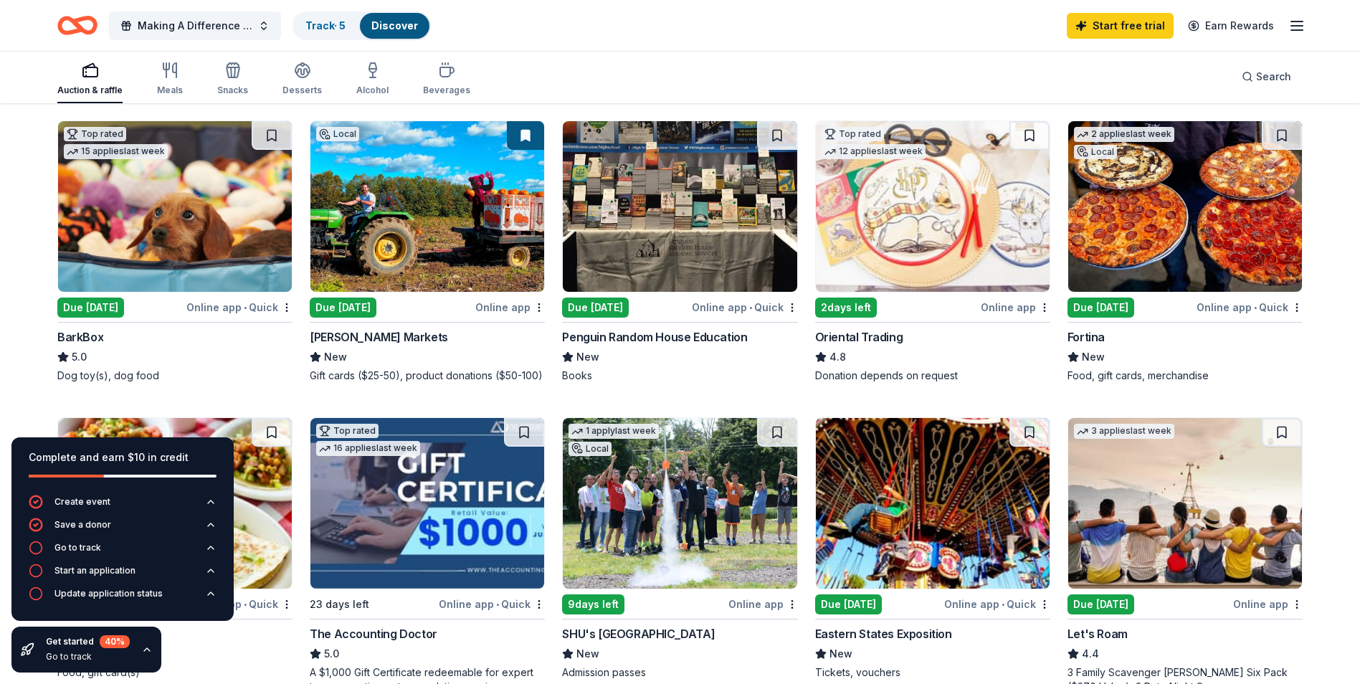
scroll to position [430, 0]
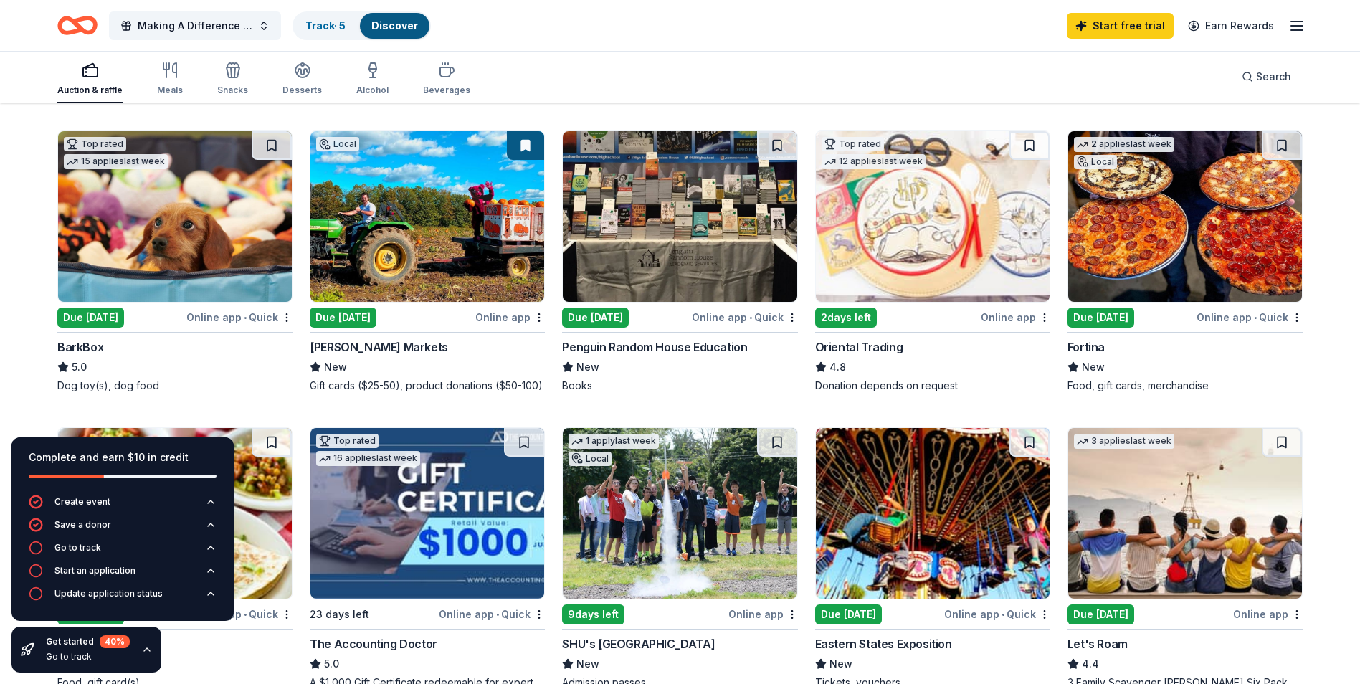
click at [911, 309] on div "Due [DATE]" at bounding box center [1100, 318] width 67 height 20
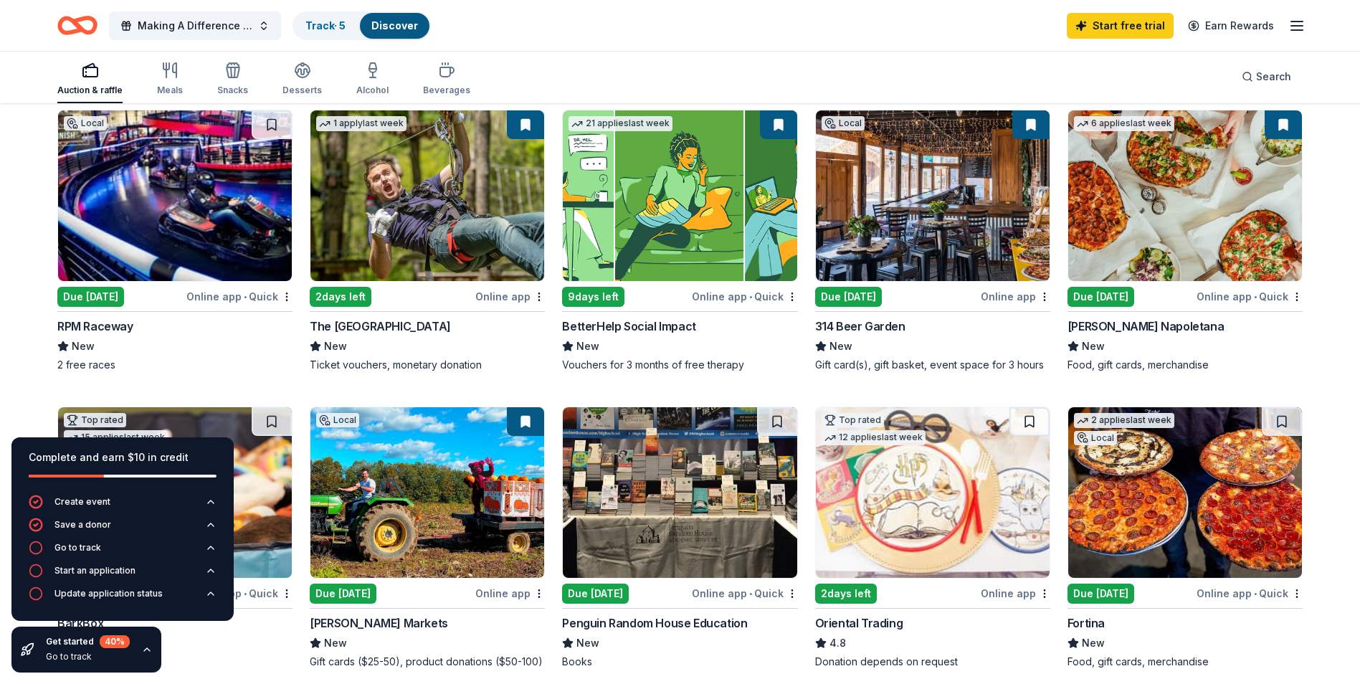
scroll to position [143, 0]
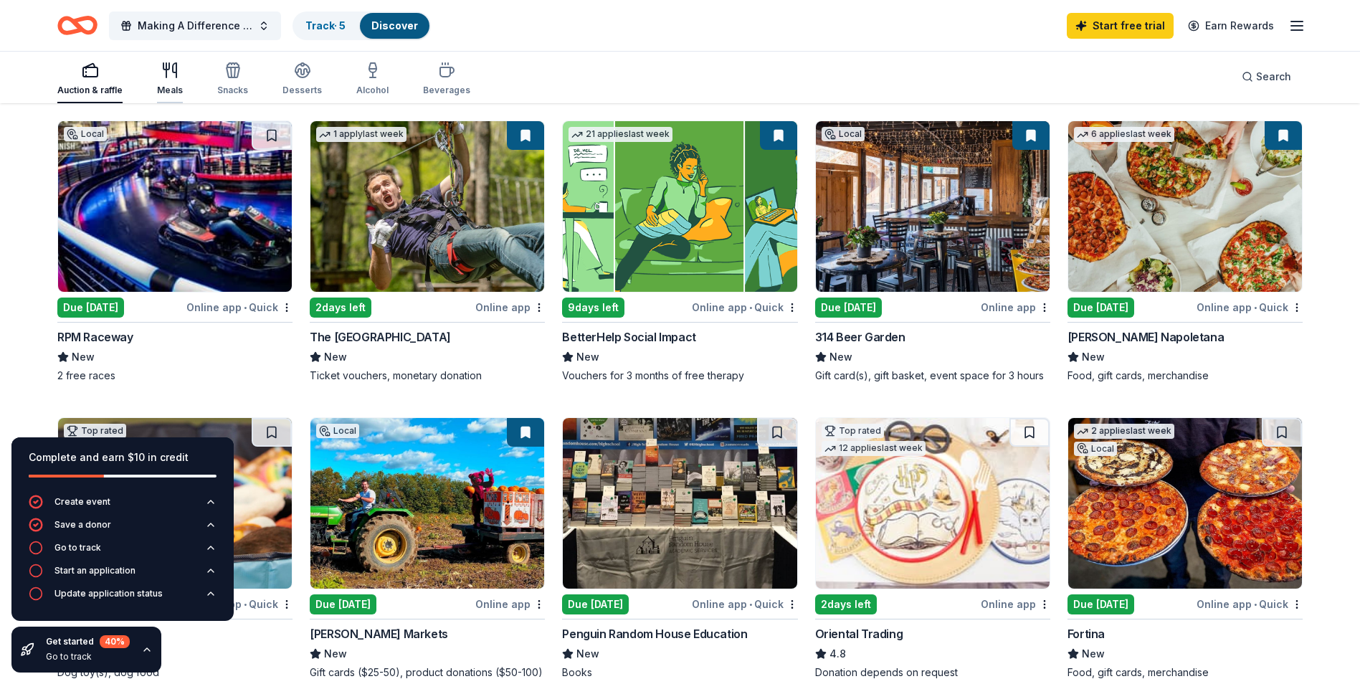
click at [176, 86] on div "Meals" at bounding box center [170, 90] width 26 height 11
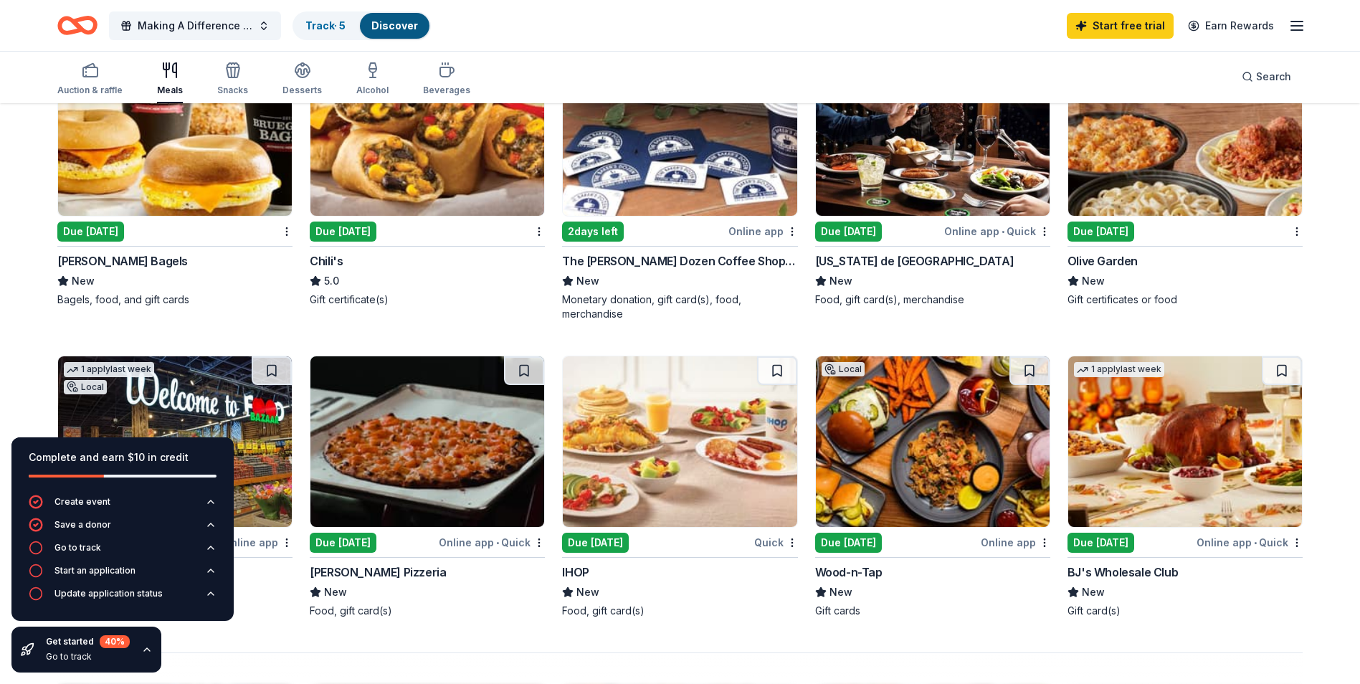
scroll to position [860, 0]
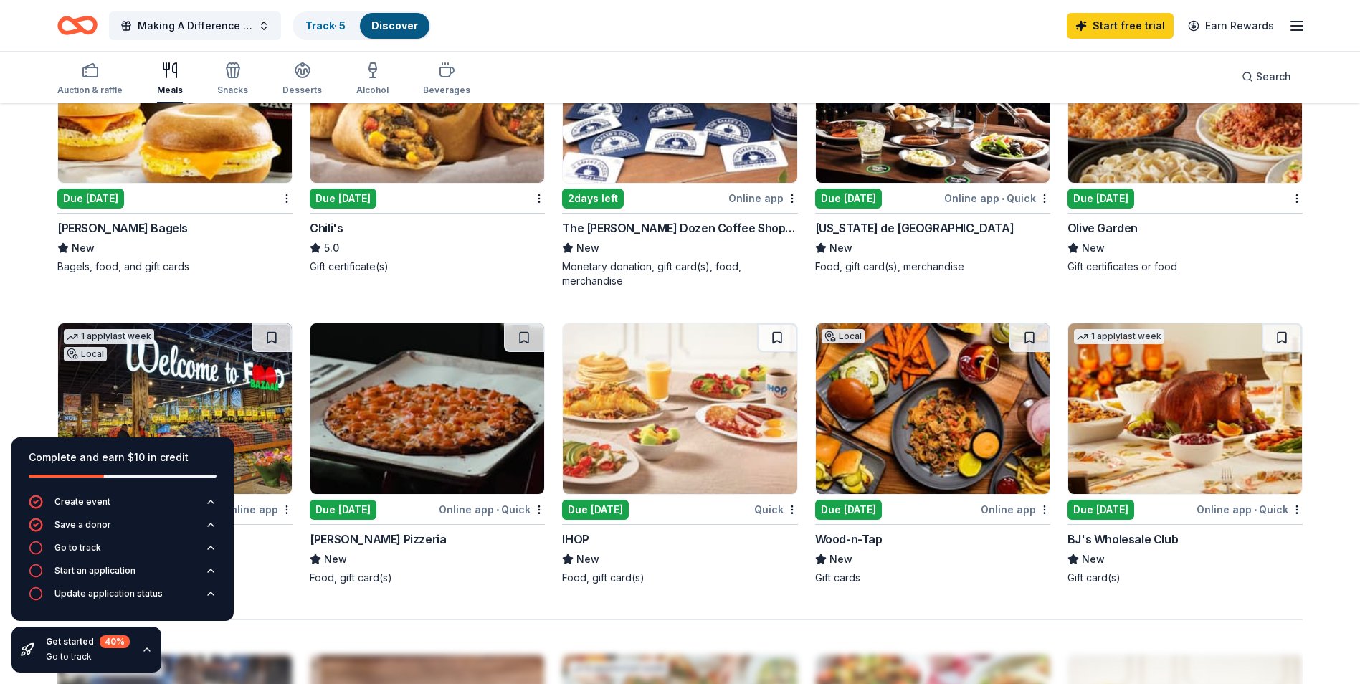
click at [604, 425] on div "Due [DATE]" at bounding box center [595, 510] width 67 height 20
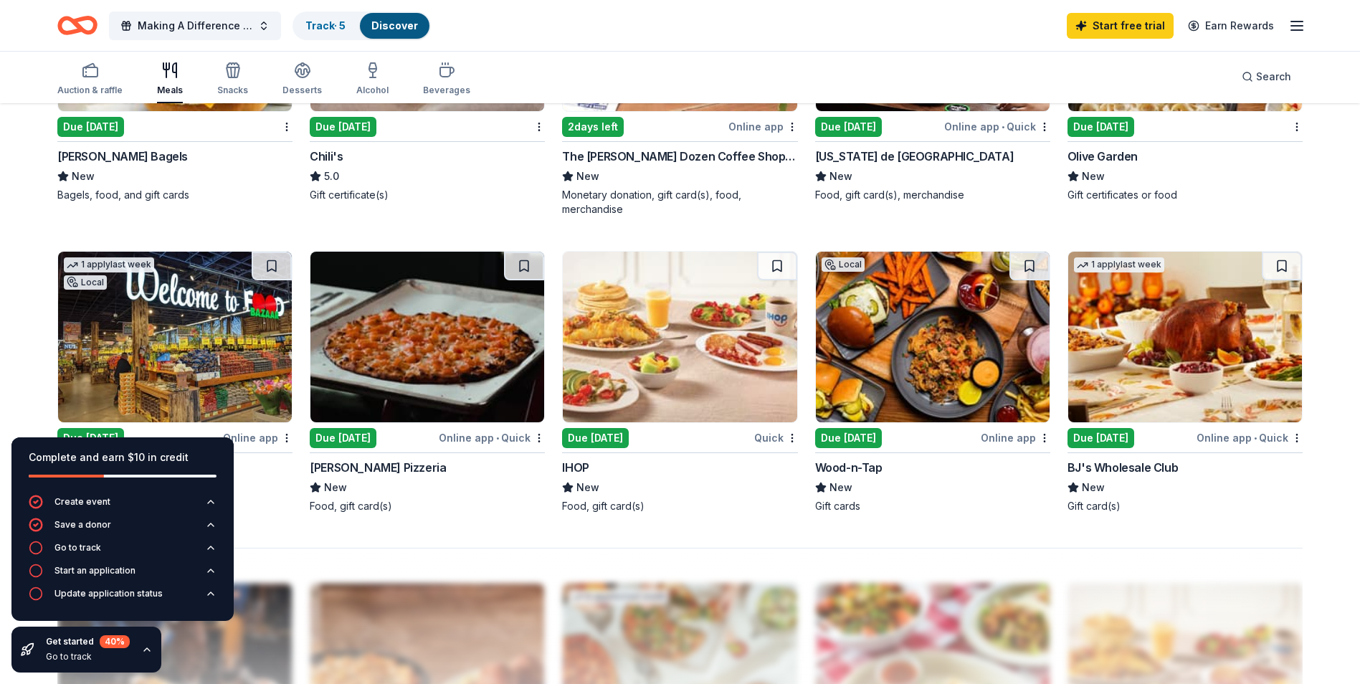
click at [272, 425] on div at bounding box center [679, 662] width 1245 height 229
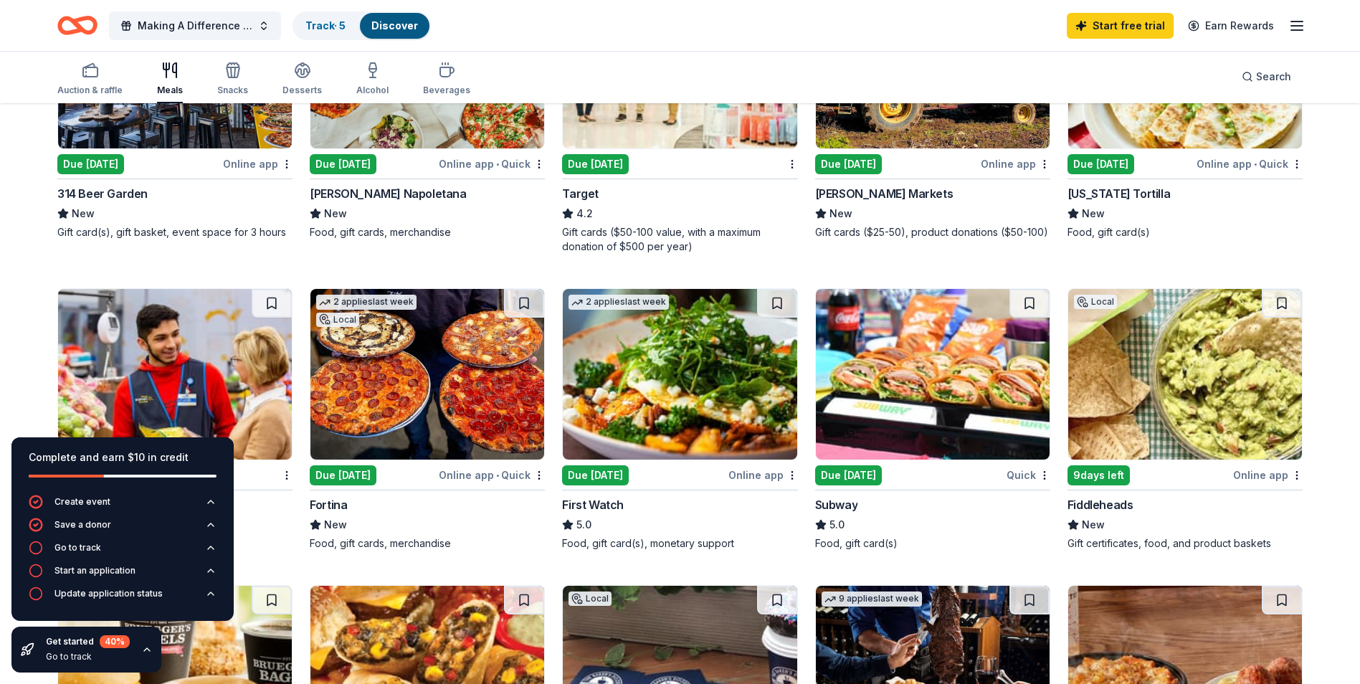
scroll to position [0, 0]
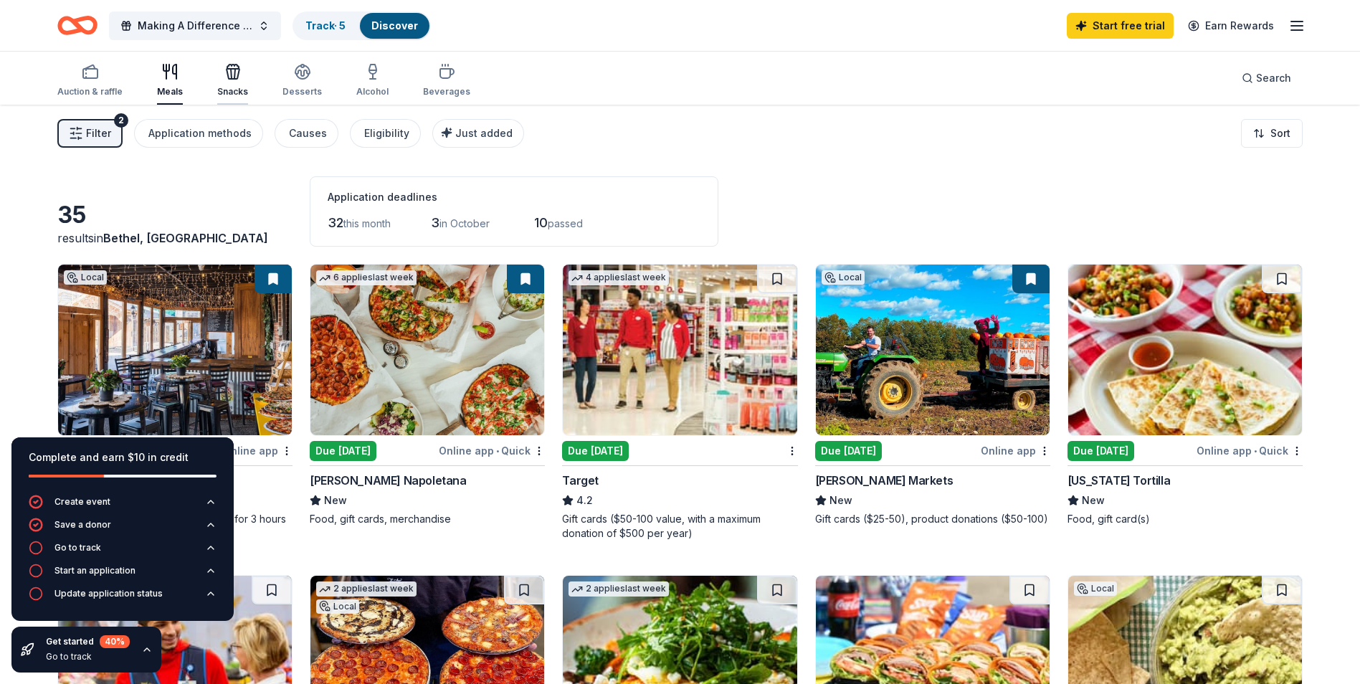
click at [242, 91] on div "Snacks" at bounding box center [232, 91] width 31 height 11
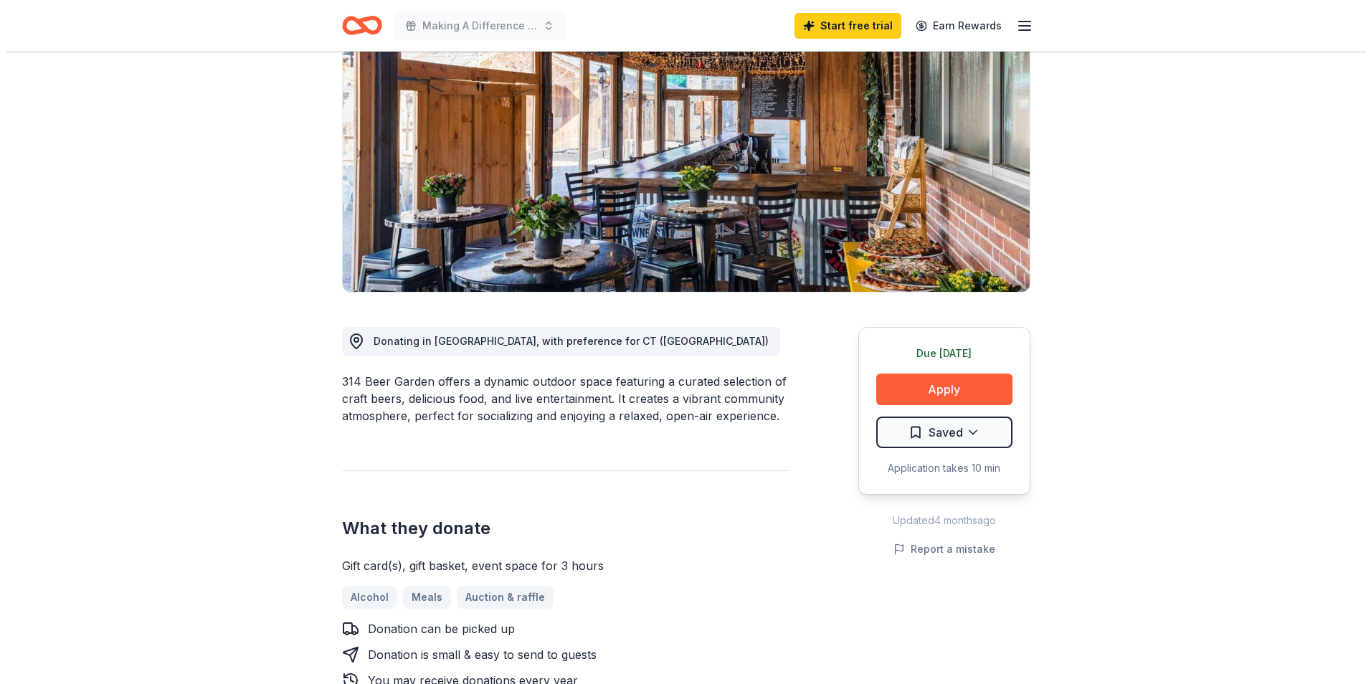
scroll to position [215, 0]
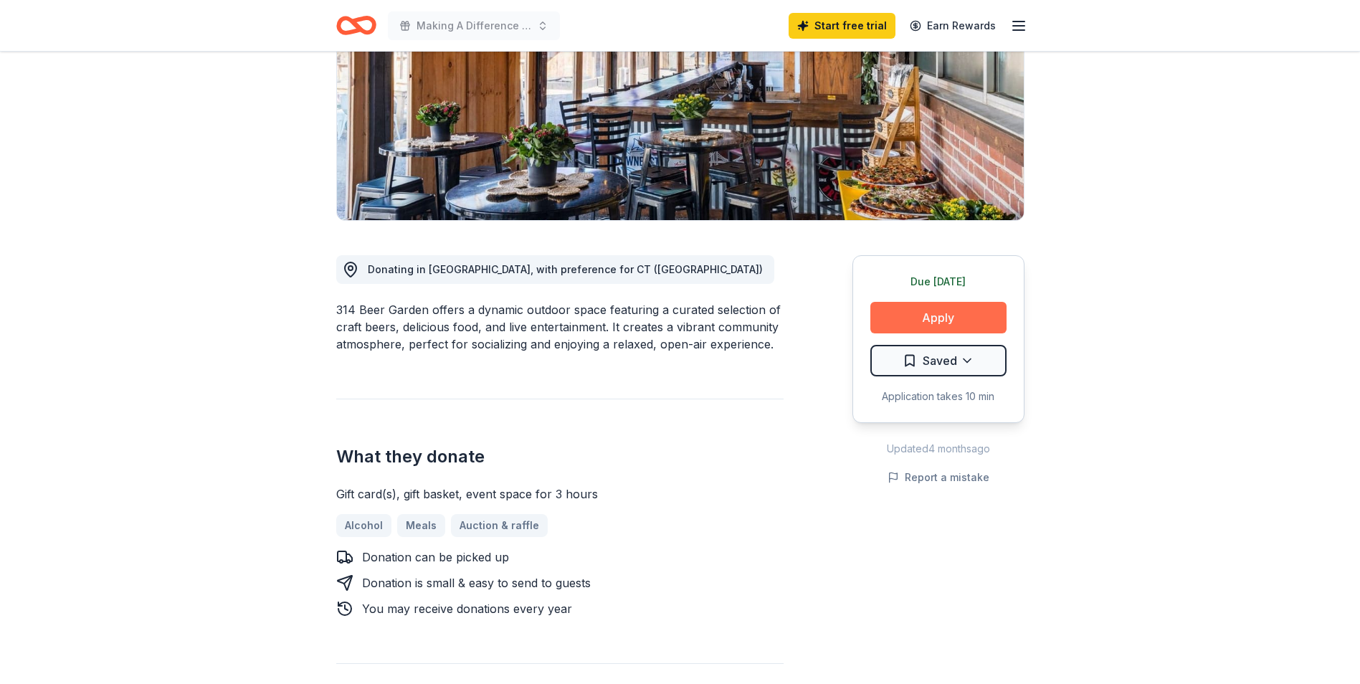
click at [936, 320] on button "Apply" at bounding box center [938, 318] width 136 height 32
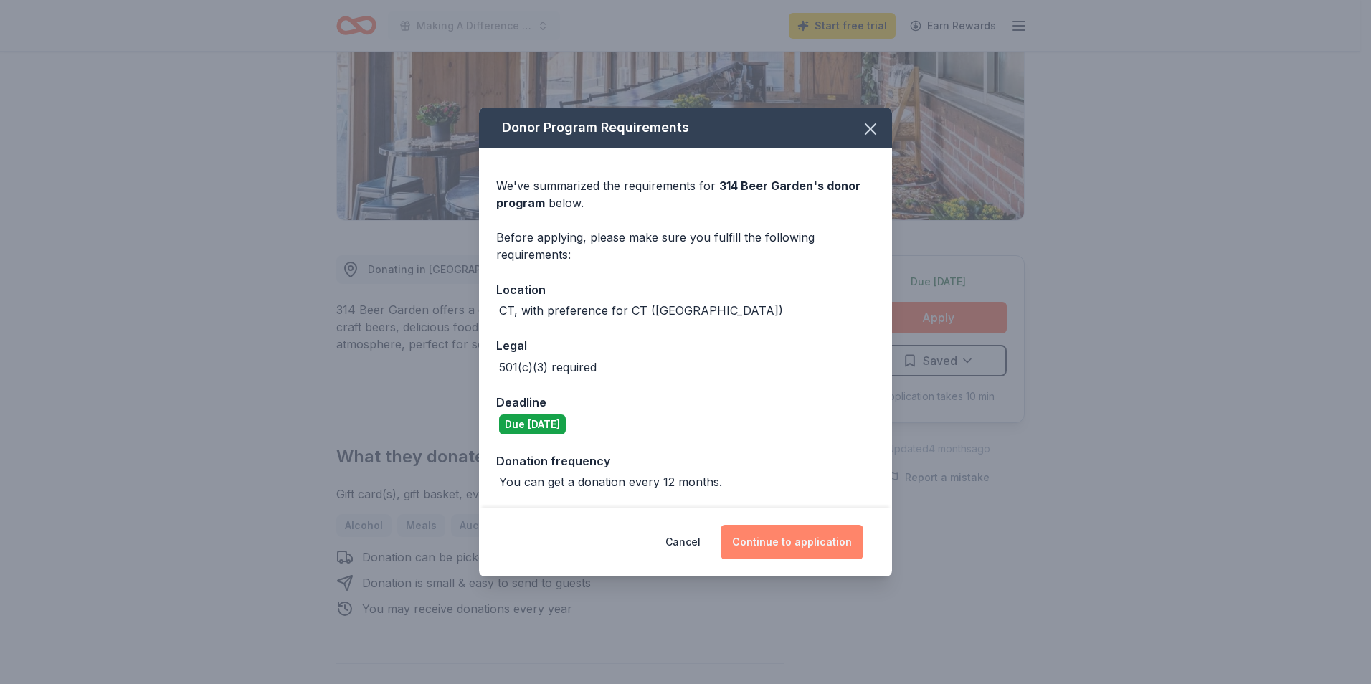
click at [843, 542] on button "Continue to application" at bounding box center [791, 542] width 143 height 34
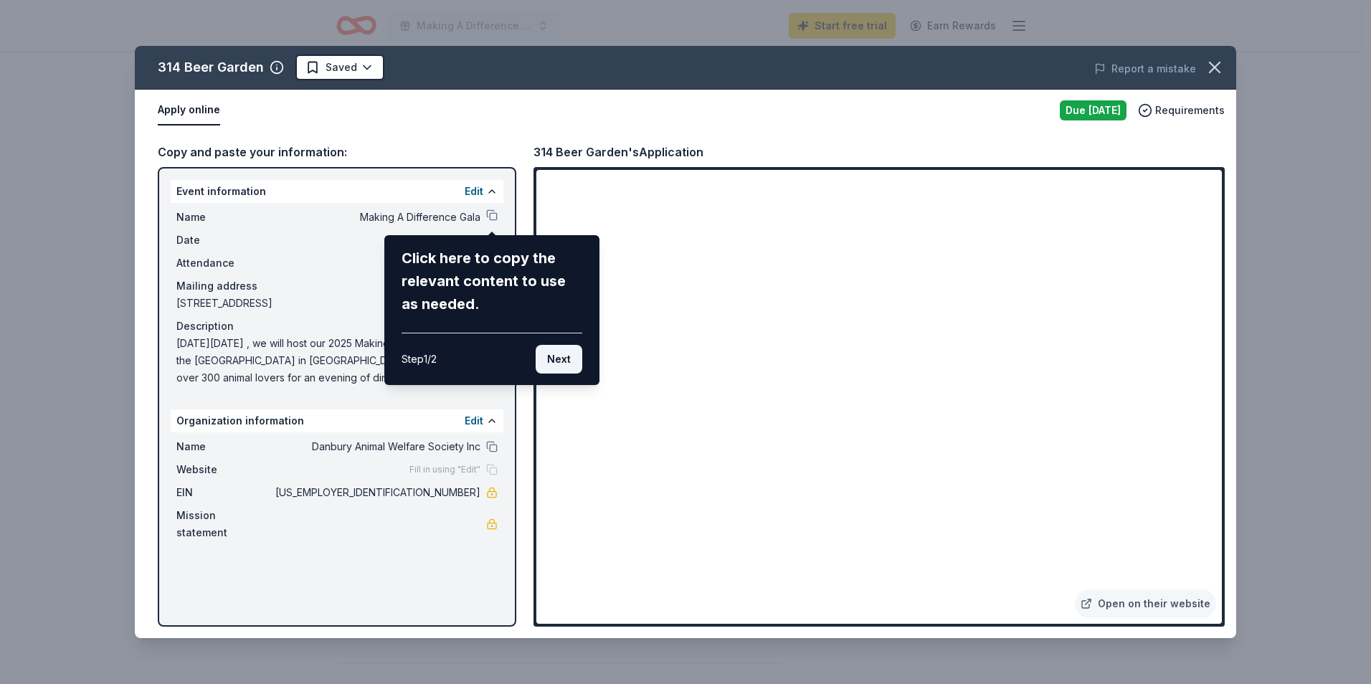
click at [575, 361] on button "Next" at bounding box center [559, 359] width 47 height 29
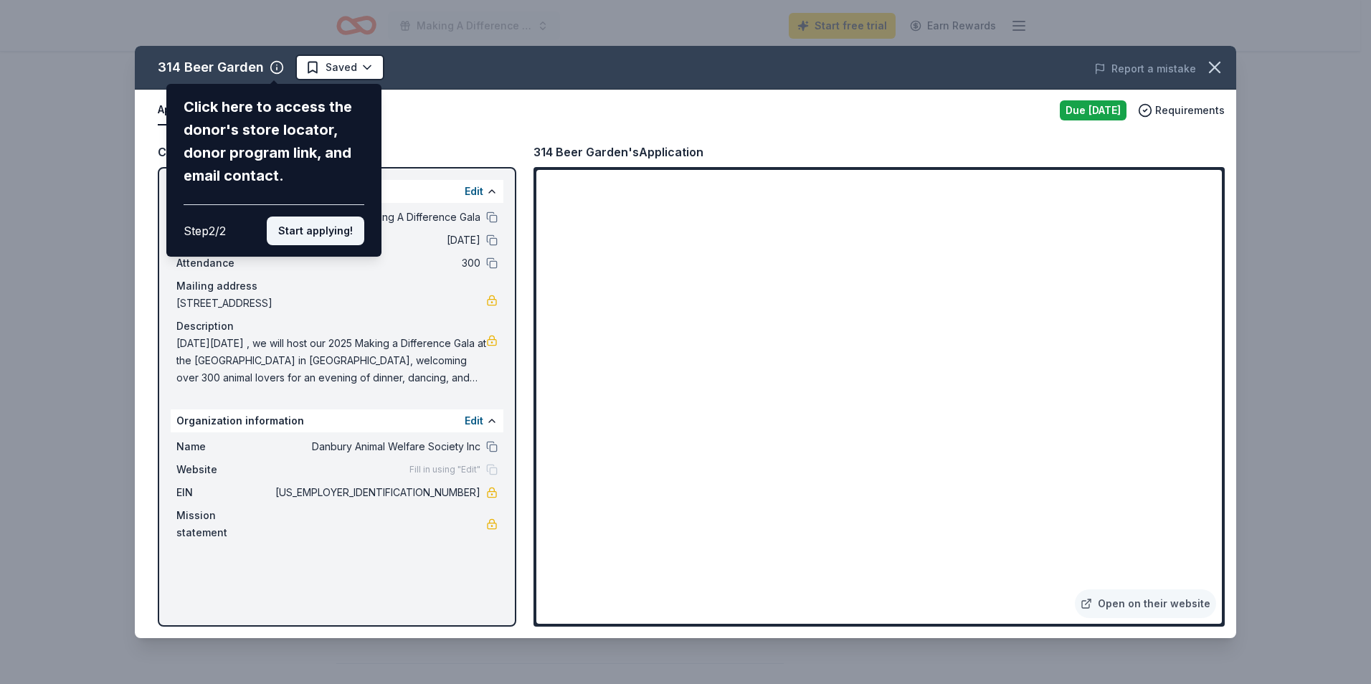
click at [344, 234] on button "Start applying!" at bounding box center [315, 231] width 97 height 29
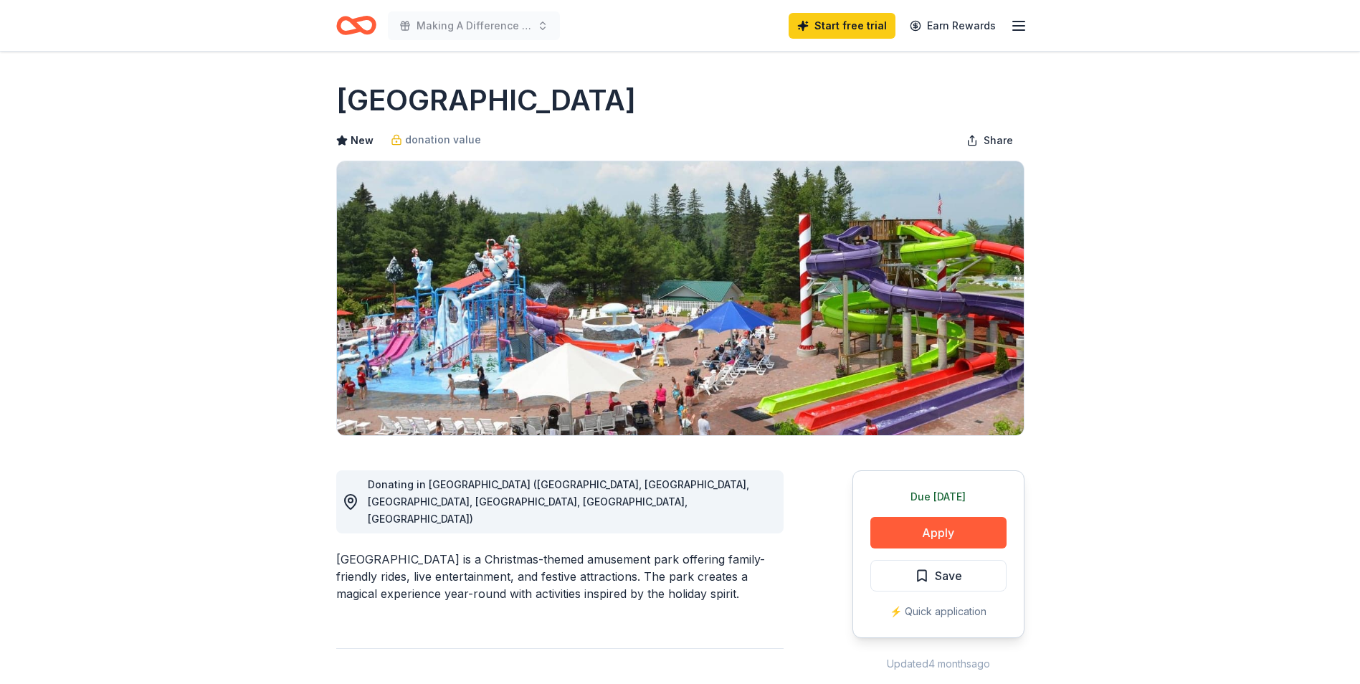
scroll to position [72, 0]
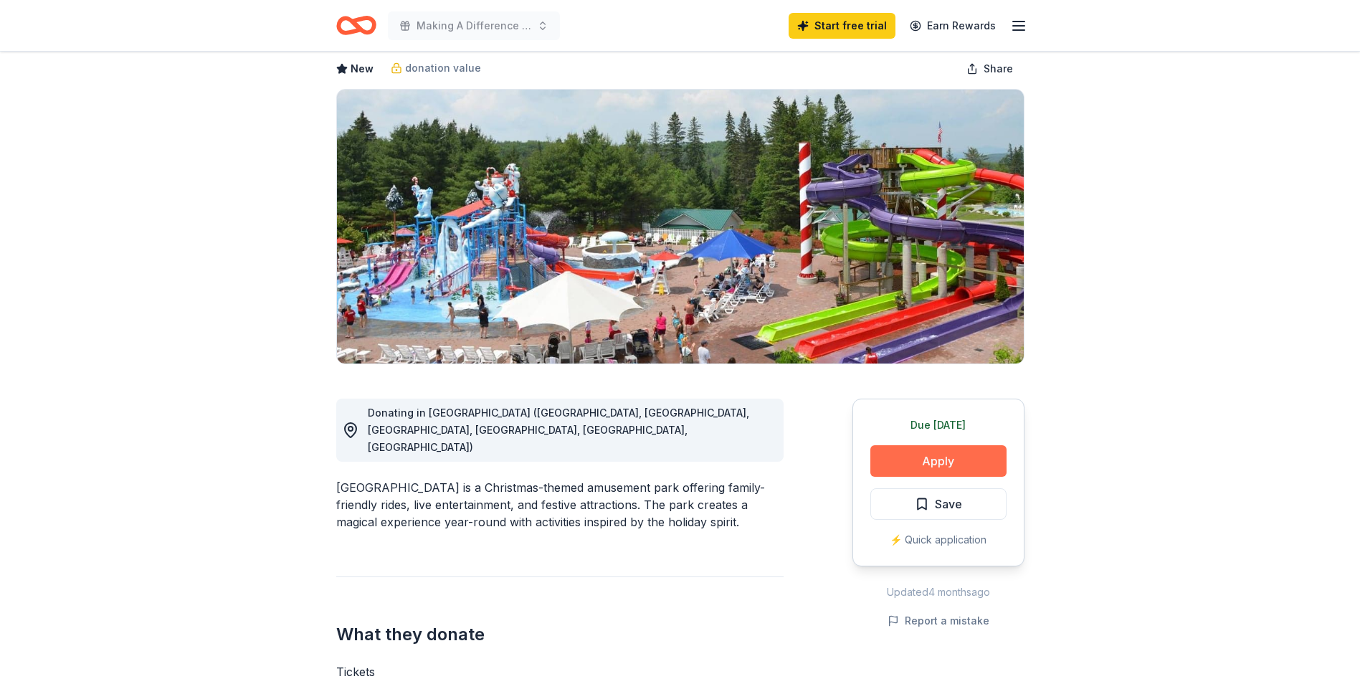
click at [958, 465] on button "Apply" at bounding box center [938, 461] width 136 height 32
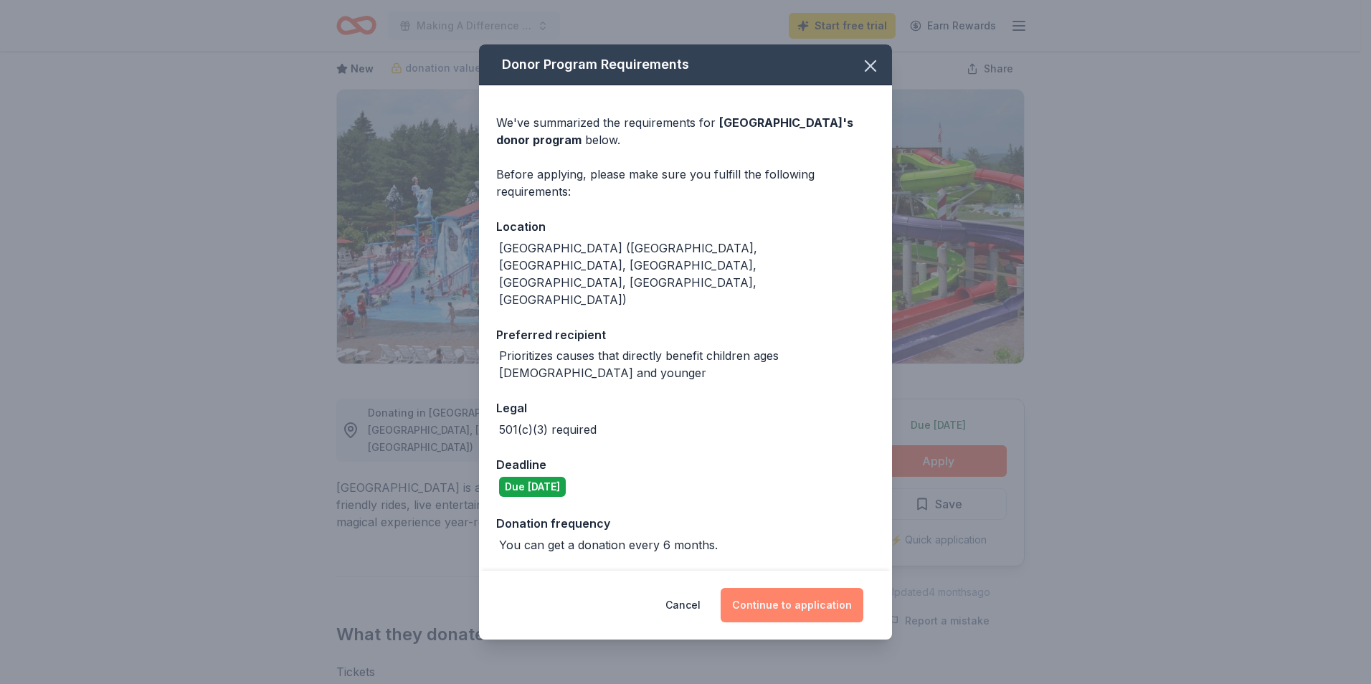
click at [811, 588] on button "Continue to application" at bounding box center [791, 605] width 143 height 34
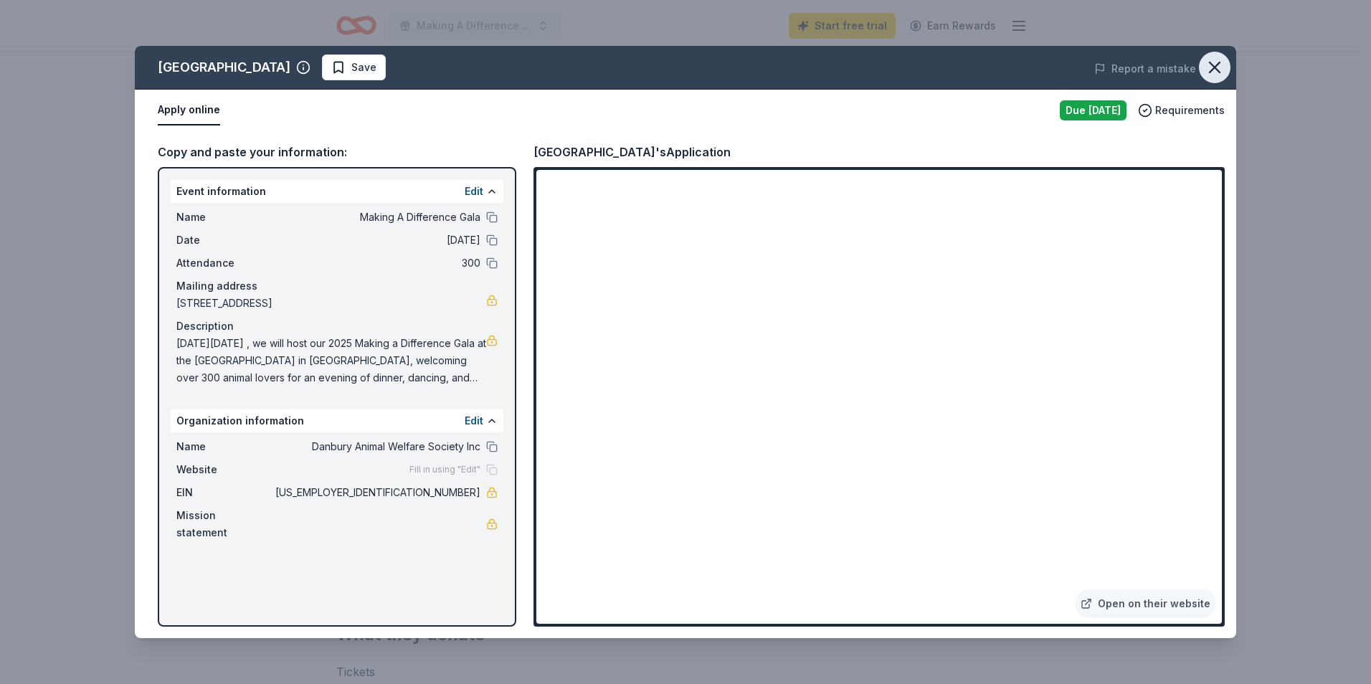
click at [1222, 70] on icon "button" at bounding box center [1214, 67] width 20 height 20
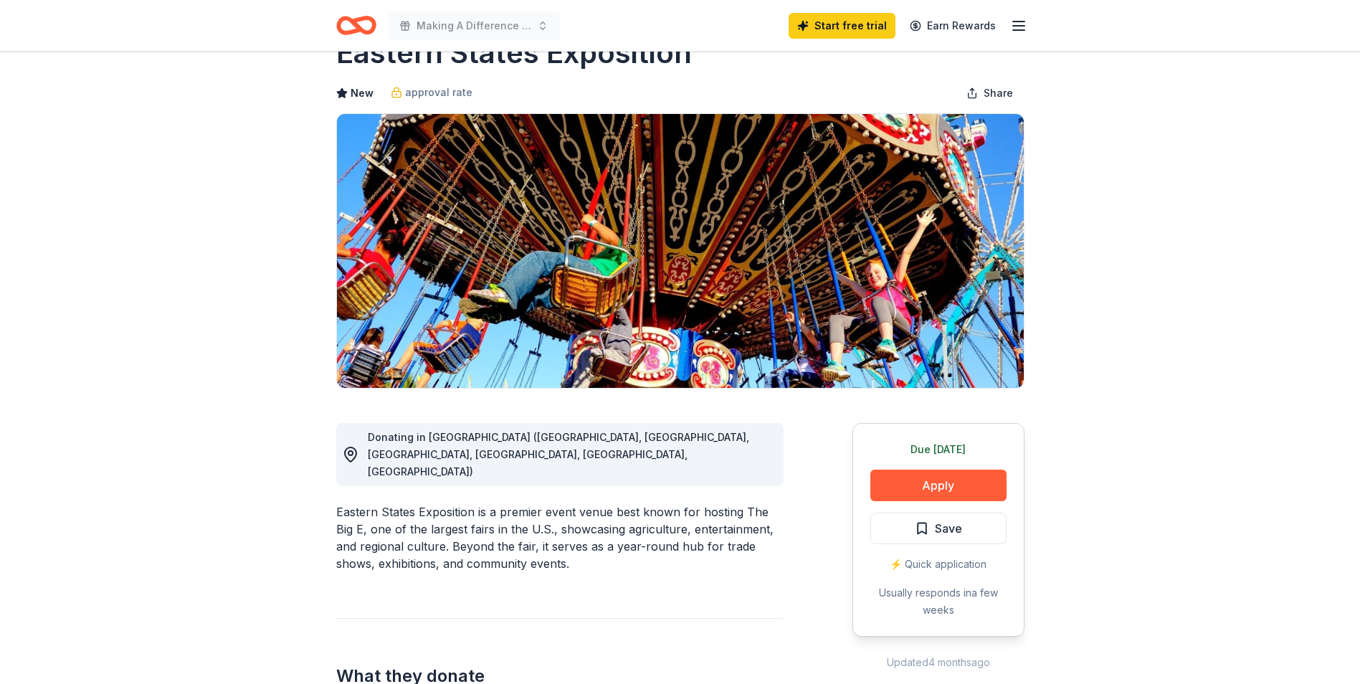
scroll to position [72, 0]
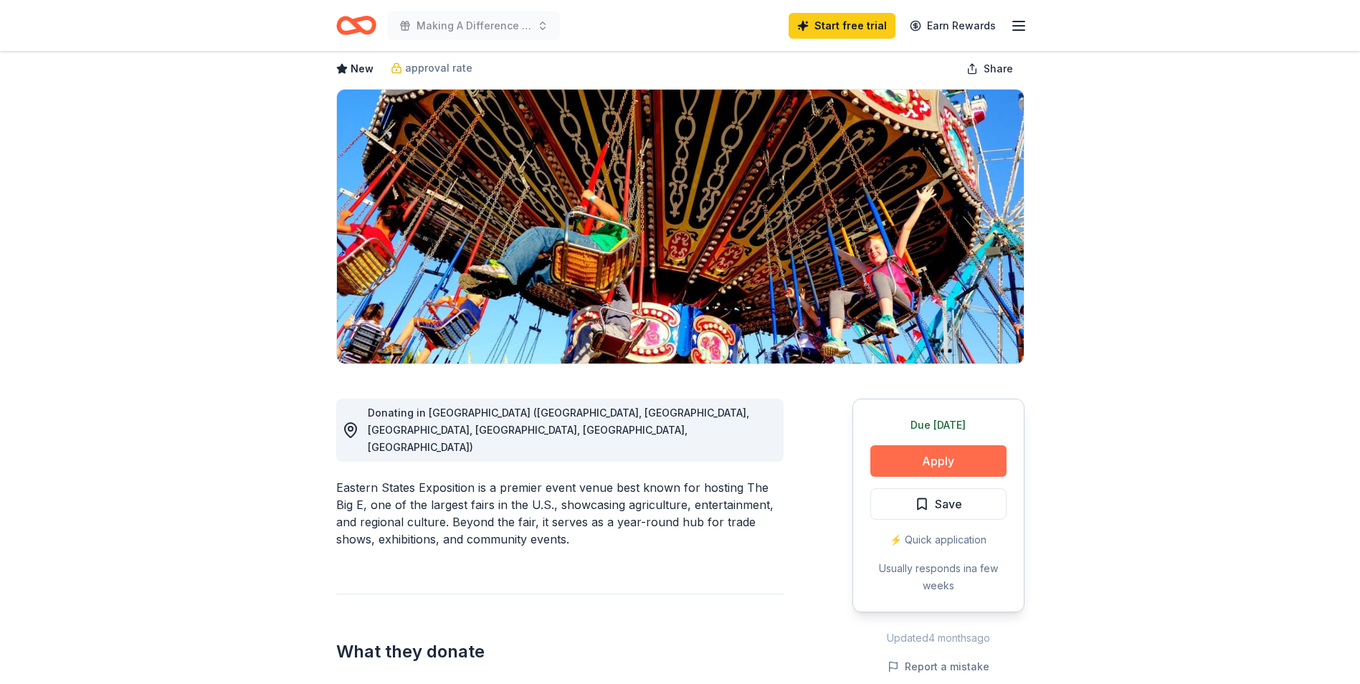
click at [978, 461] on button "Apply" at bounding box center [938, 461] width 136 height 32
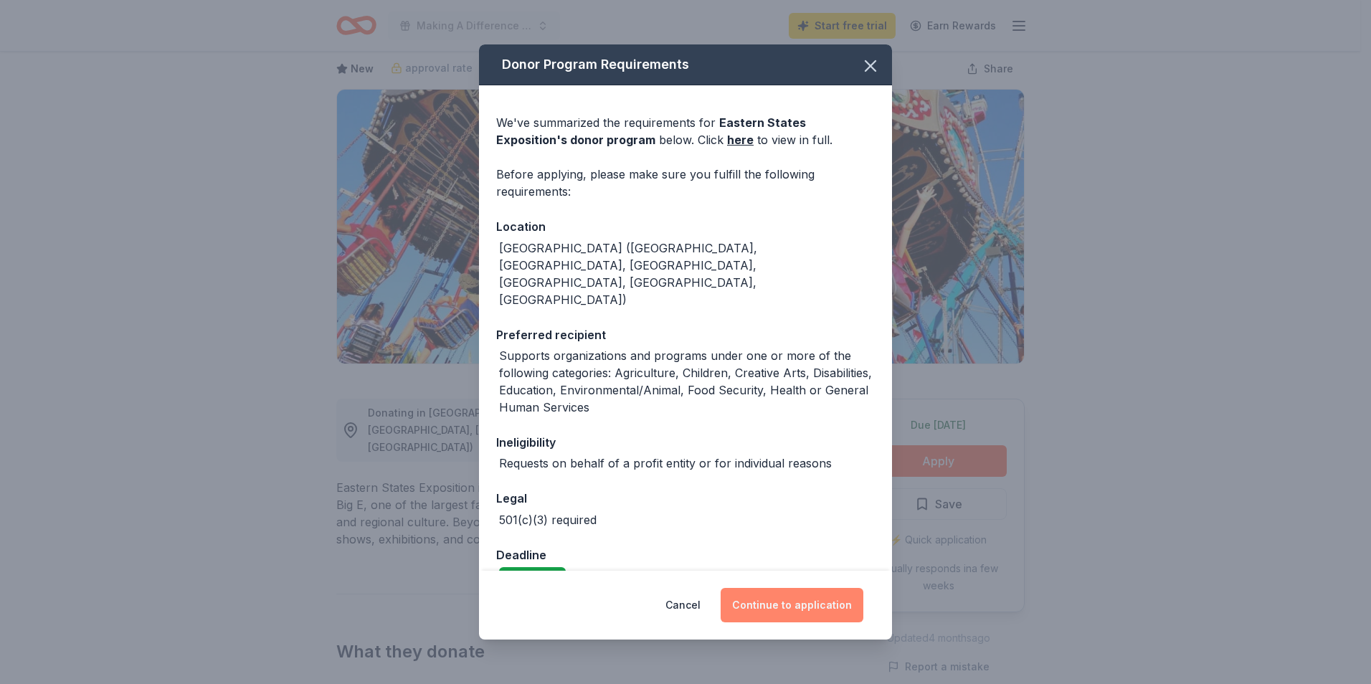
click at [824, 595] on button "Continue to application" at bounding box center [791, 605] width 143 height 34
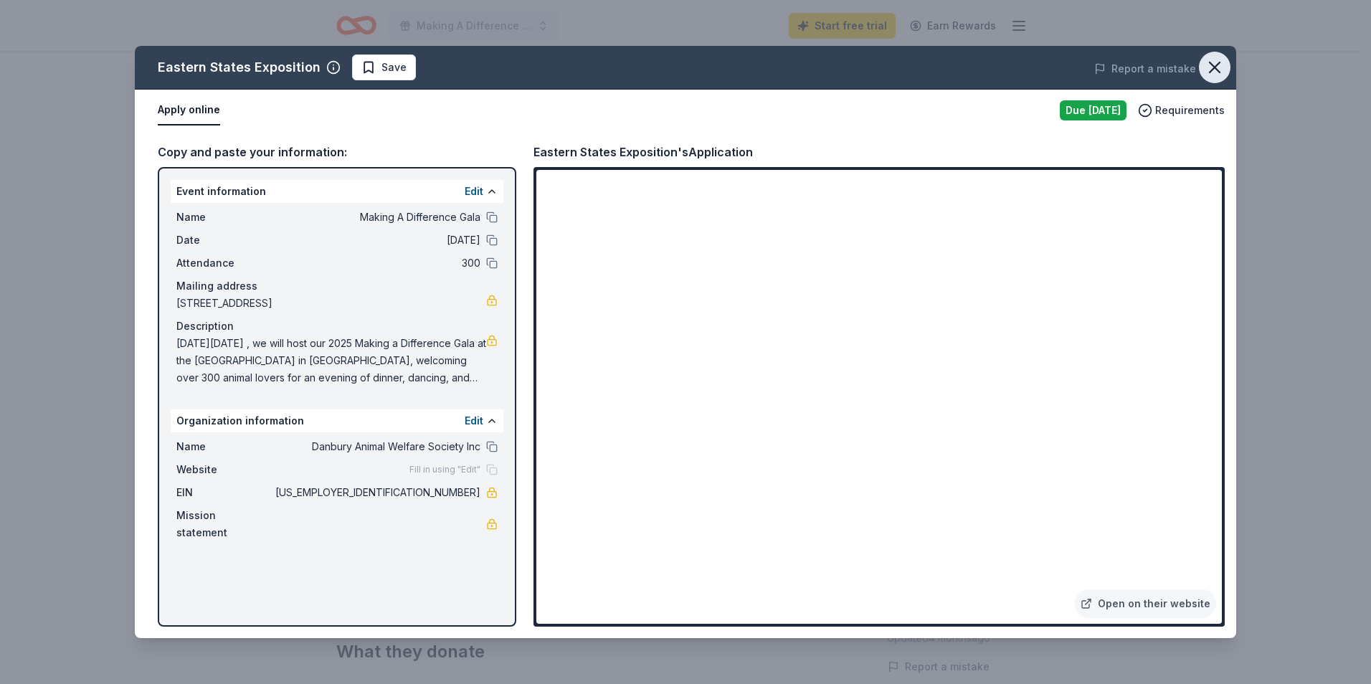
click at [1224, 60] on icon "button" at bounding box center [1214, 67] width 20 height 20
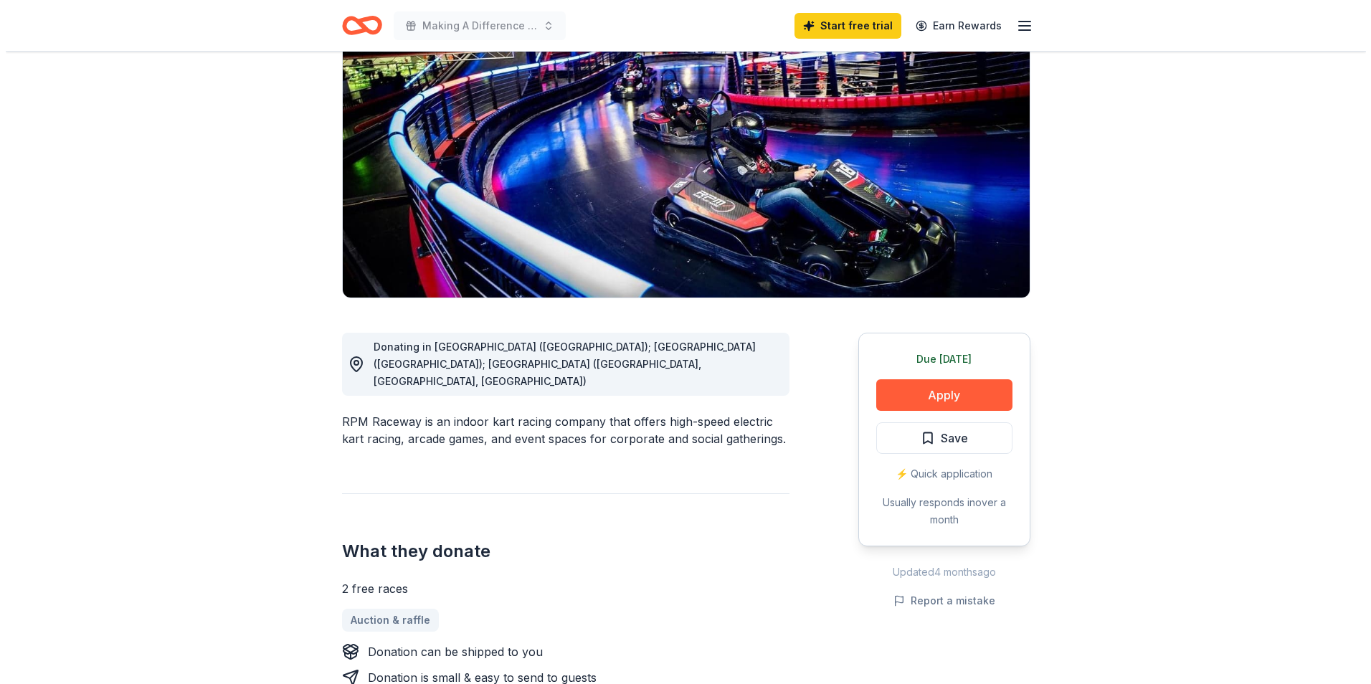
scroll to position [143, 0]
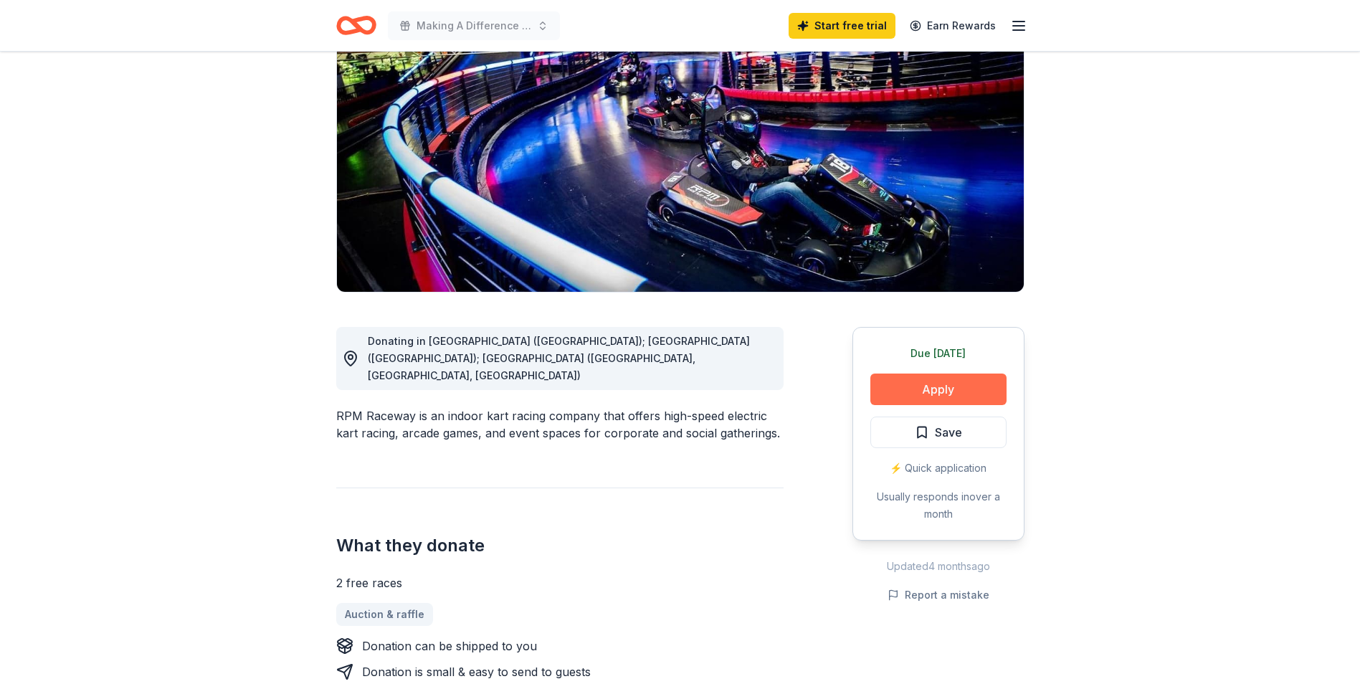
click at [933, 396] on button "Apply" at bounding box center [938, 390] width 136 height 32
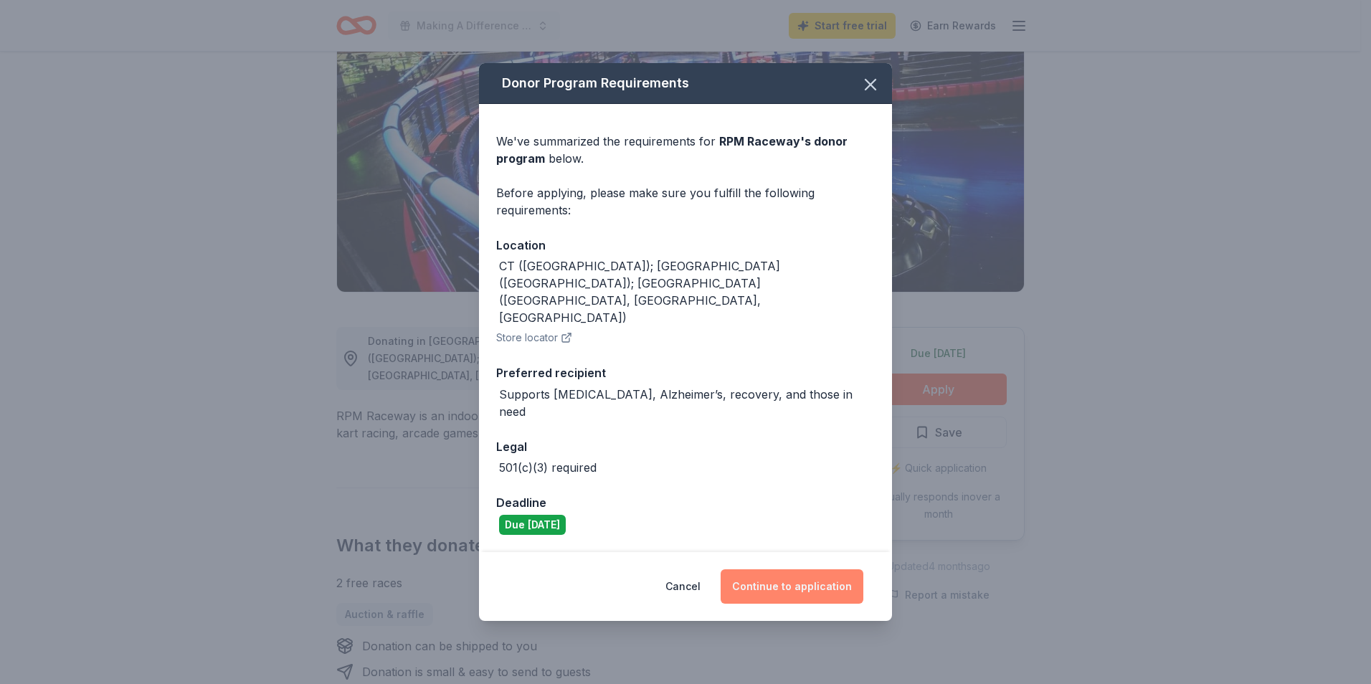
click at [814, 569] on button "Continue to application" at bounding box center [791, 586] width 143 height 34
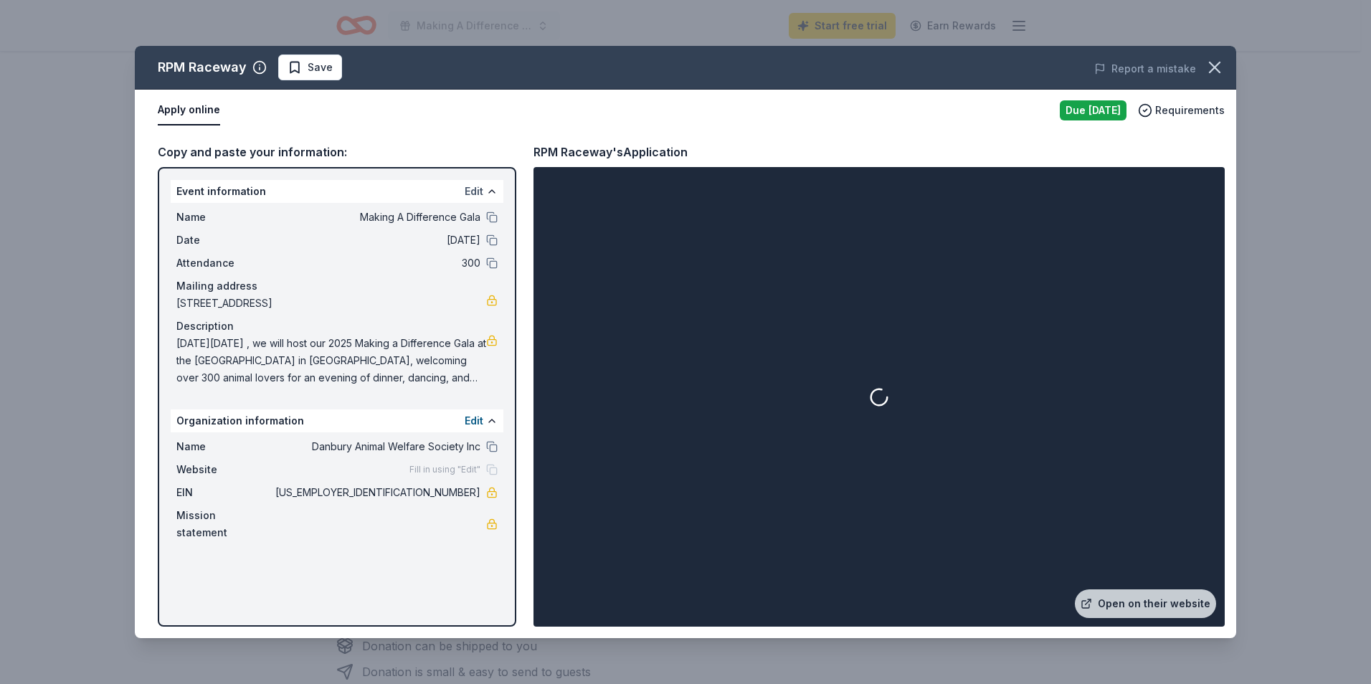
click at [469, 192] on button "Edit" at bounding box center [474, 191] width 19 height 17
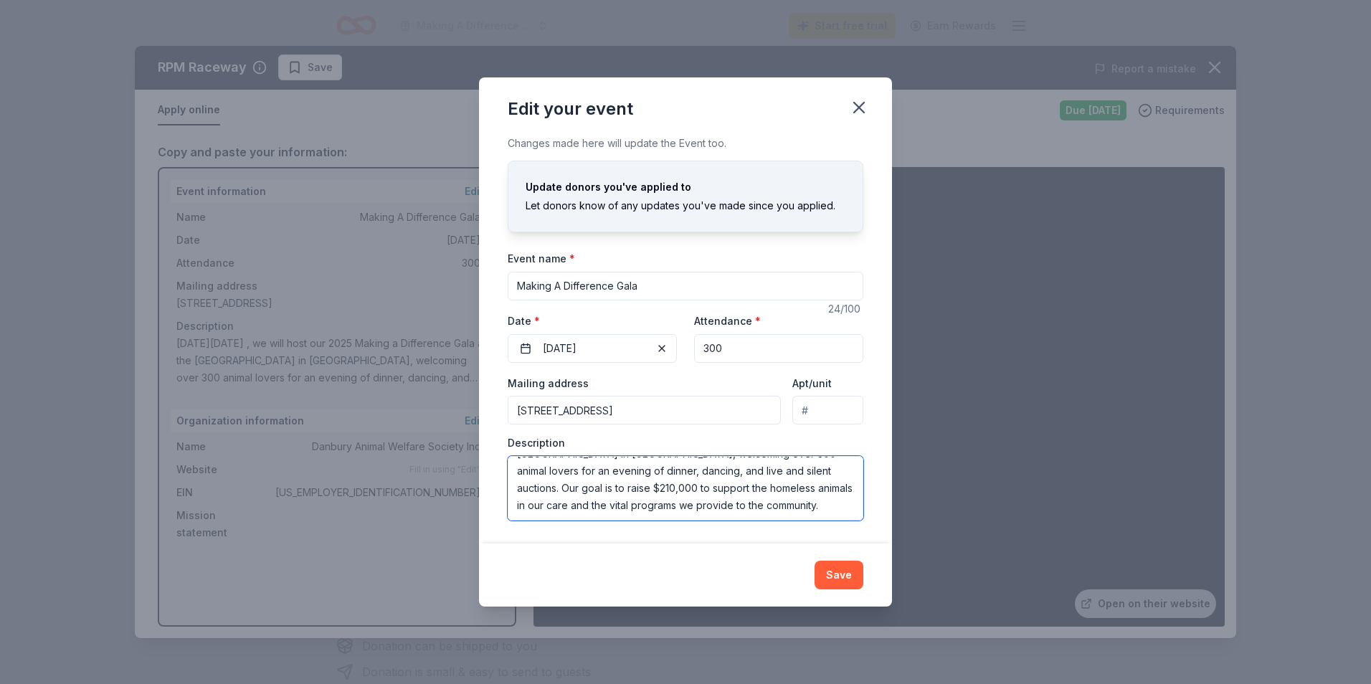
scroll to position [86, 0]
click at [877, 412] on div "Changes made here will update the Event too. Update donors you've applied to Le…" at bounding box center [685, 339] width 413 height 408
click at [844, 574] on button "Save" at bounding box center [838, 575] width 49 height 29
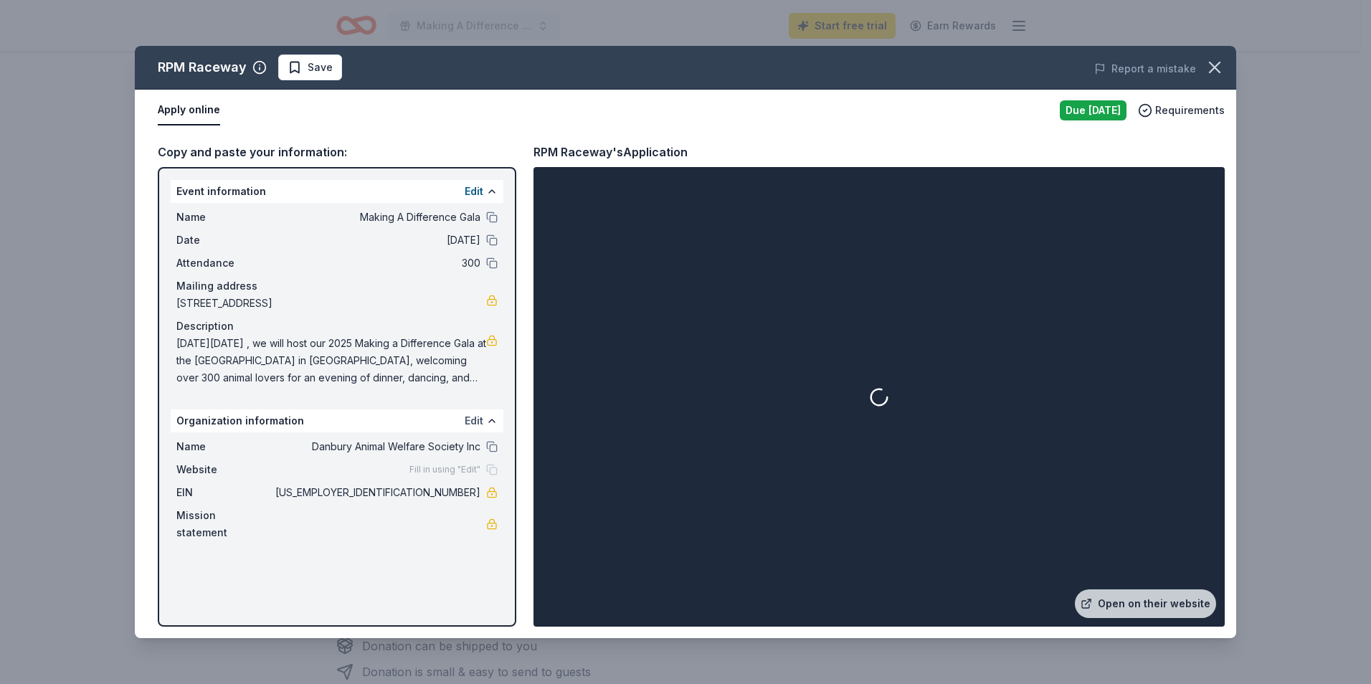
click at [478, 422] on button "Edit" at bounding box center [474, 420] width 19 height 17
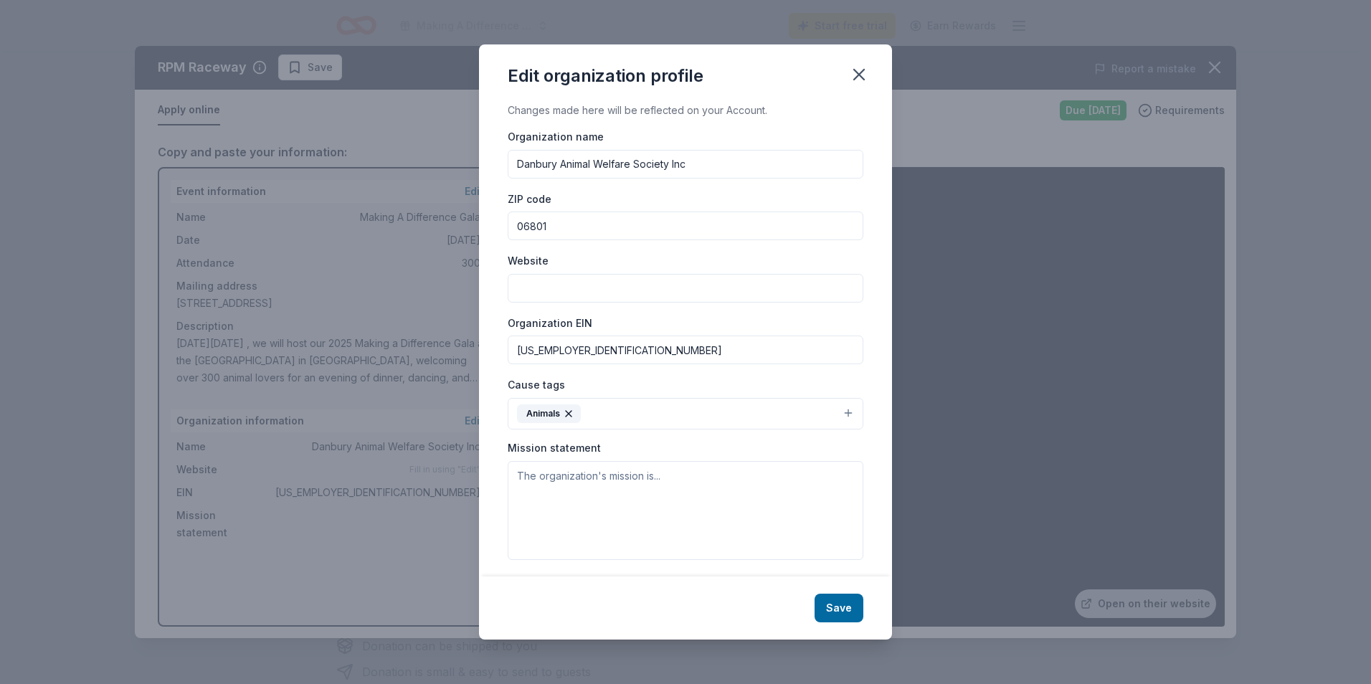
click at [568, 289] on input "Website" at bounding box center [686, 288] width 356 height 29
type input "www.daws.org"
click at [660, 517] on textarea at bounding box center [686, 510] width 356 height 99
click at [567, 493] on textarea at bounding box center [686, 510] width 356 height 99
paste textarea "Danbury Animal Welfare Society, Inc. is a non-profit organization dedicated to …"
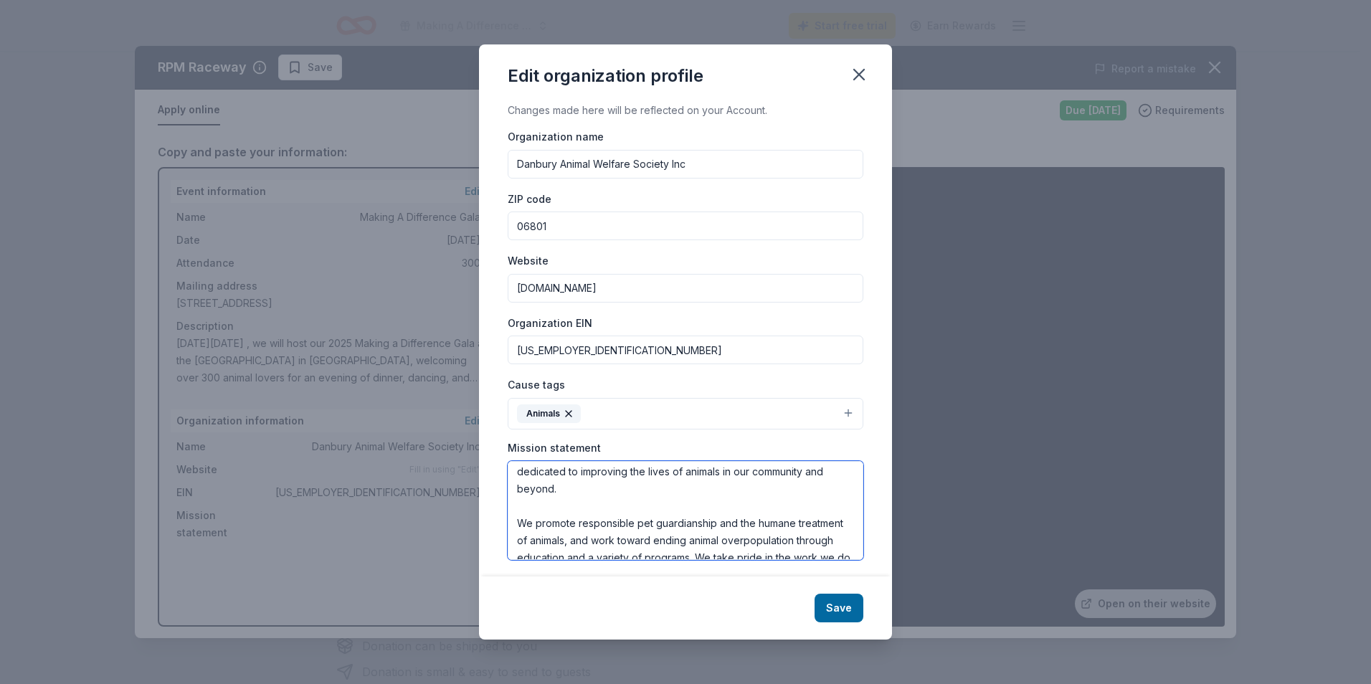
scroll to position [0, 0]
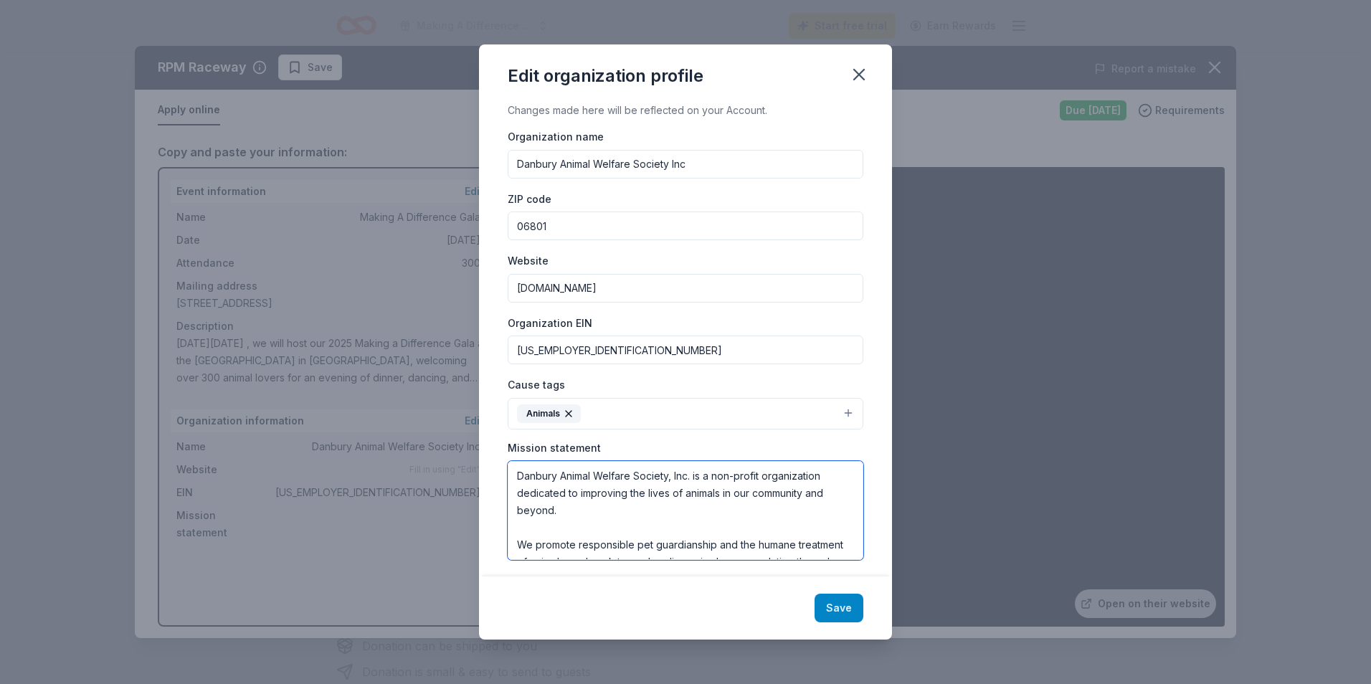
type textarea "Danbury Animal Welfare Society, Inc. is a non-profit organization dedicated to …"
click at [829, 603] on button "Save" at bounding box center [838, 608] width 49 height 29
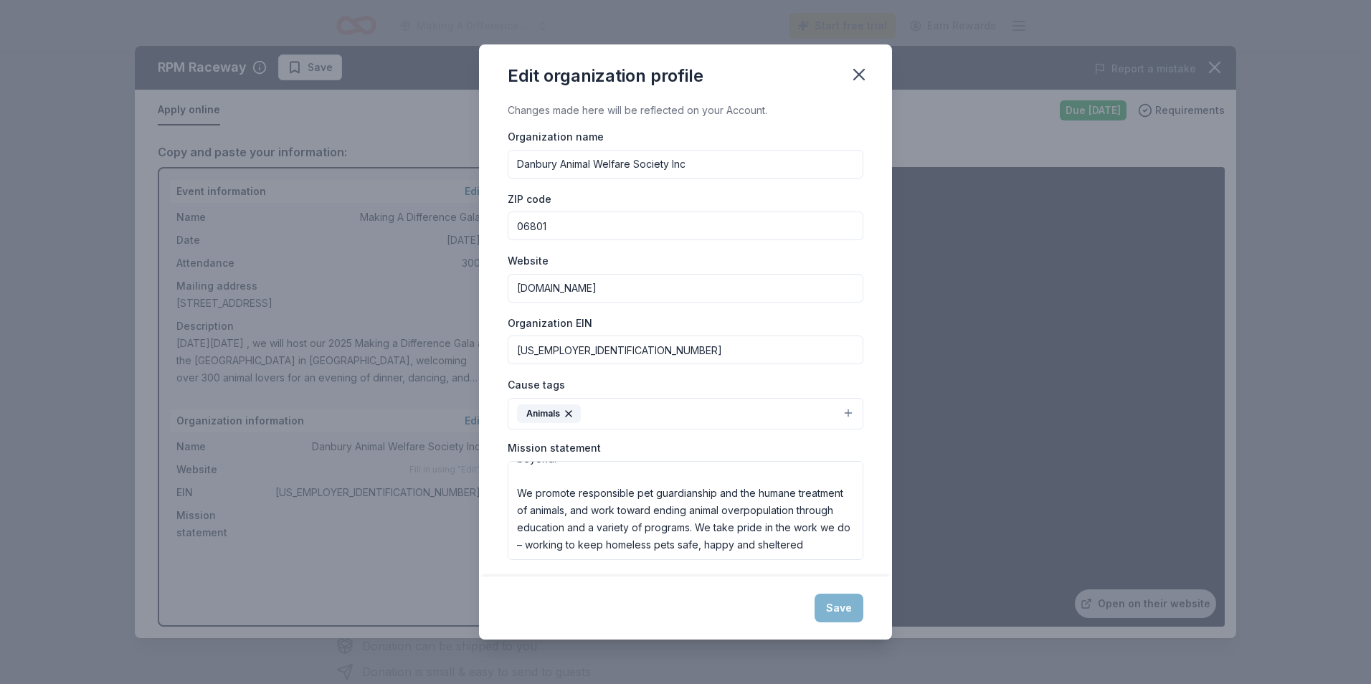
scroll to position [6, 0]
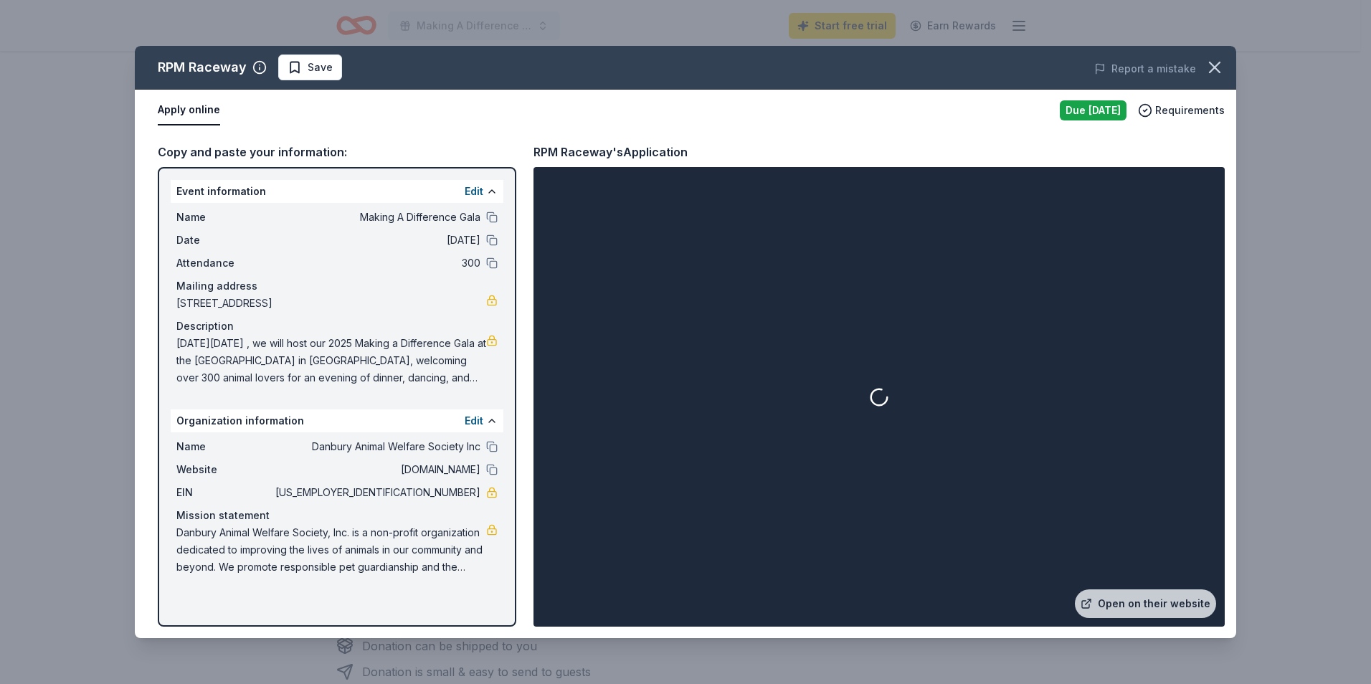
click at [845, 604] on div at bounding box center [878, 397] width 685 height 454
click at [1174, 604] on link "Open on their website" at bounding box center [1145, 603] width 141 height 29
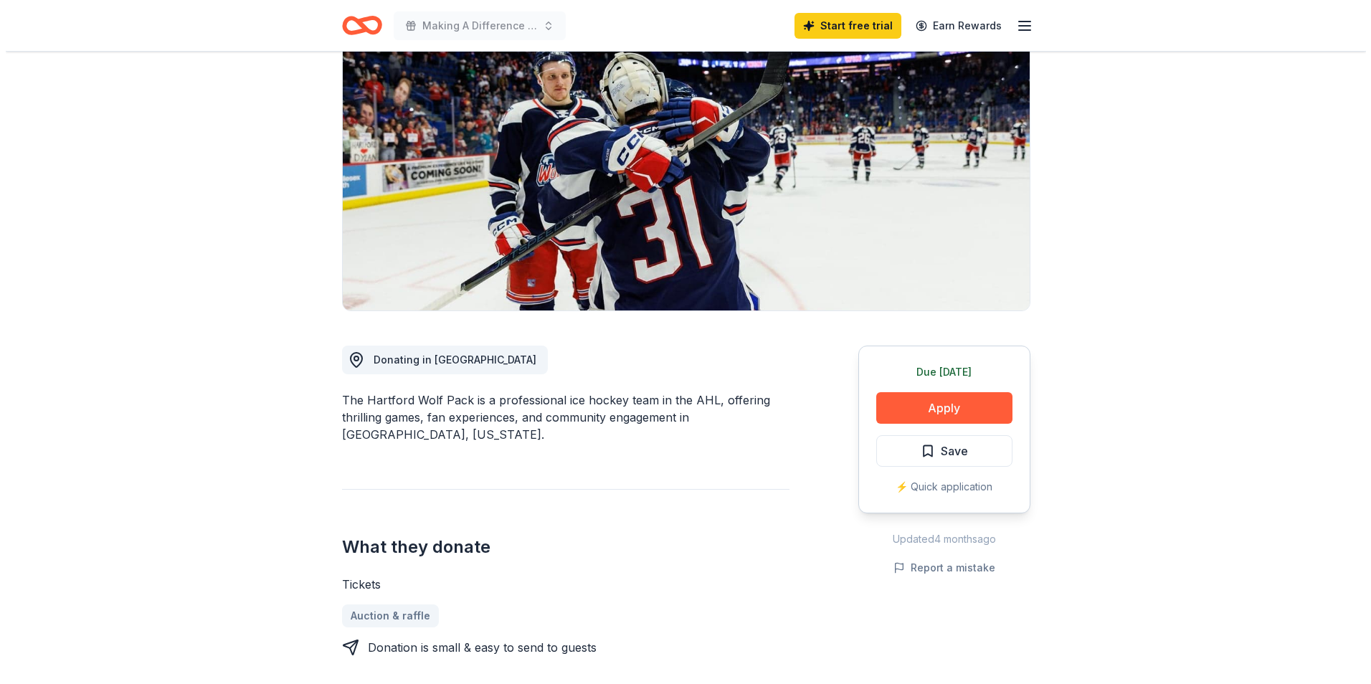
scroll to position [143, 0]
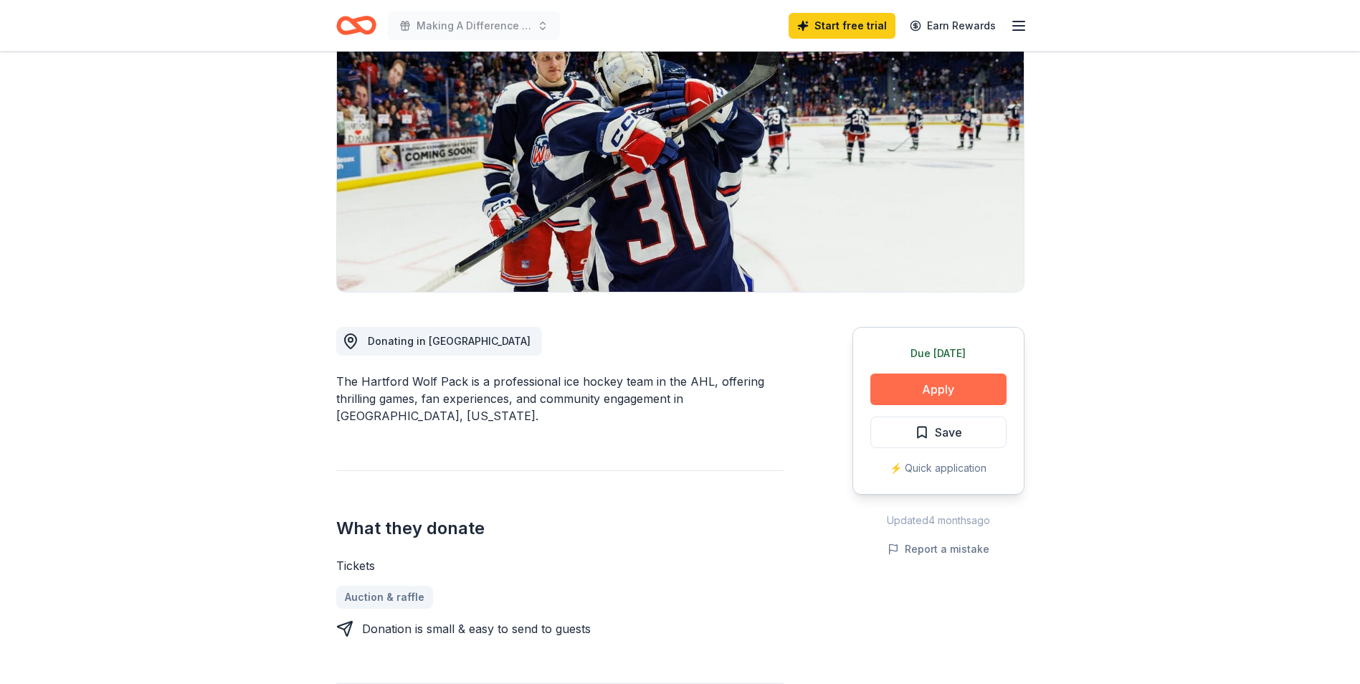
click at [948, 382] on button "Apply" at bounding box center [938, 390] width 136 height 32
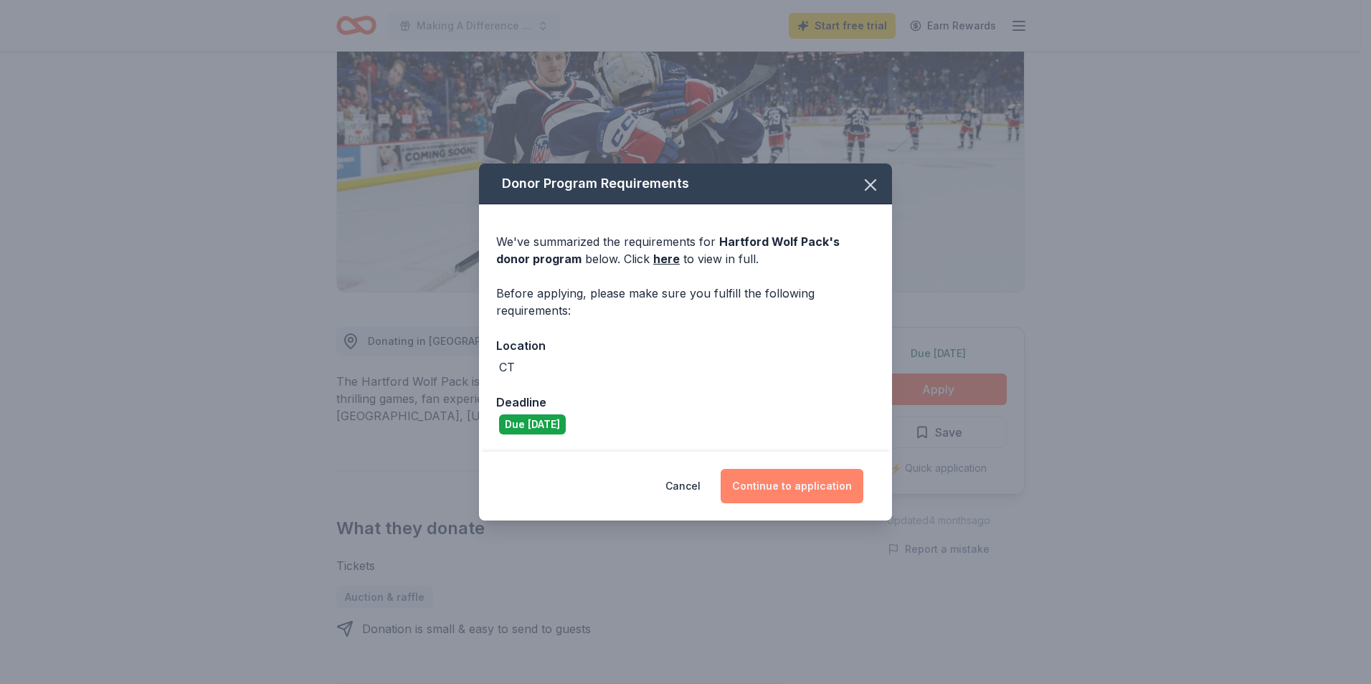
click at [832, 482] on button "Continue to application" at bounding box center [791, 486] width 143 height 34
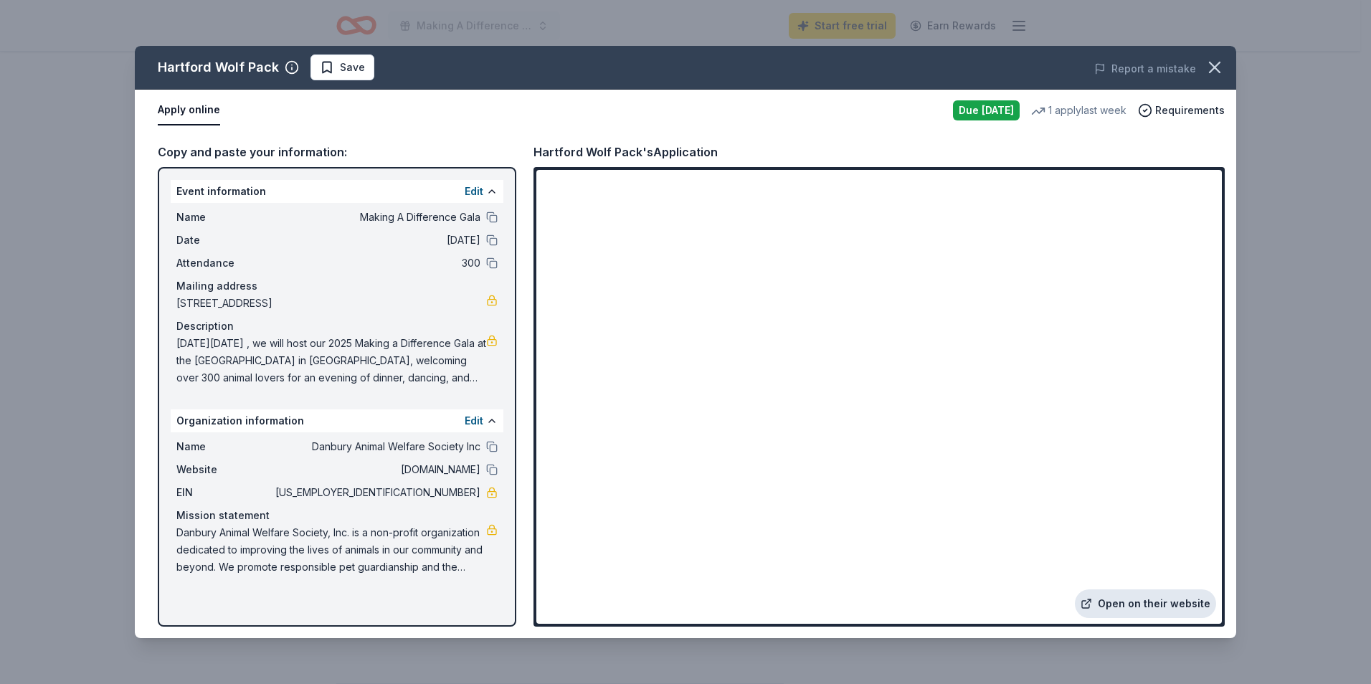
click at [1124, 601] on link "Open on their website" at bounding box center [1145, 603] width 141 height 29
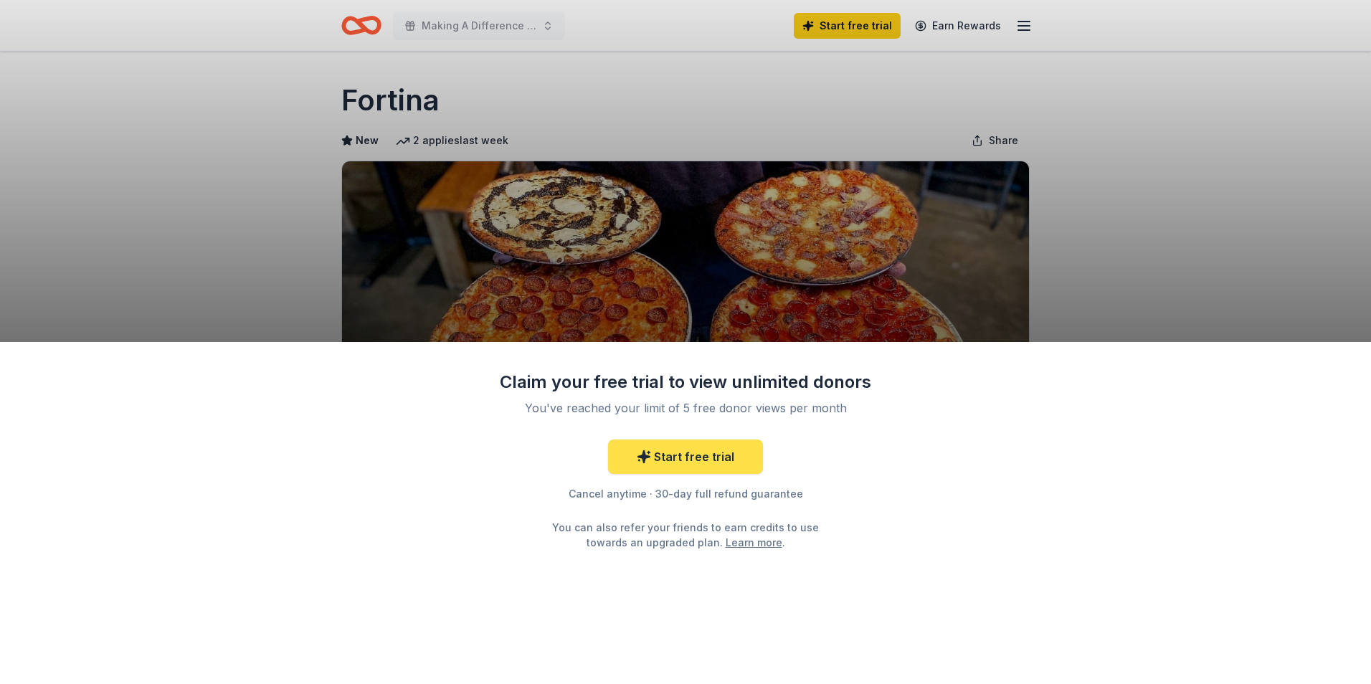
click at [743, 459] on link "Start free trial" at bounding box center [685, 456] width 155 height 34
